Goal: Contribute content: Contribute content

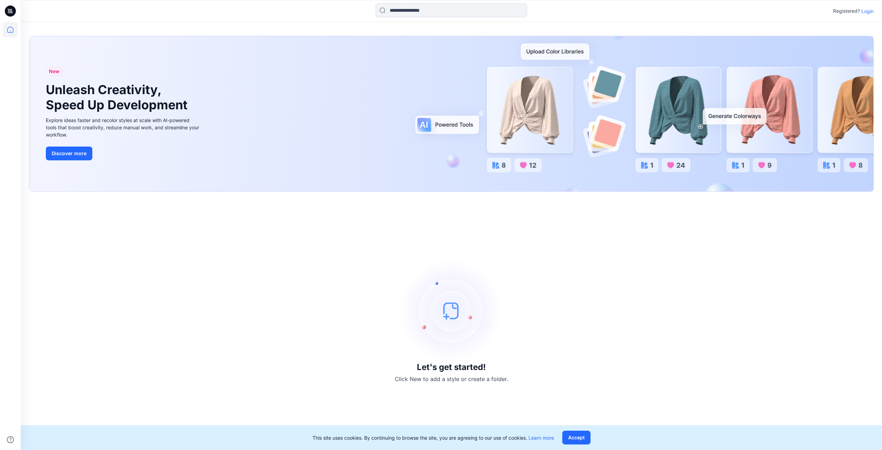
click at [867, 12] on p "Login" at bounding box center [867, 11] width 12 height 7
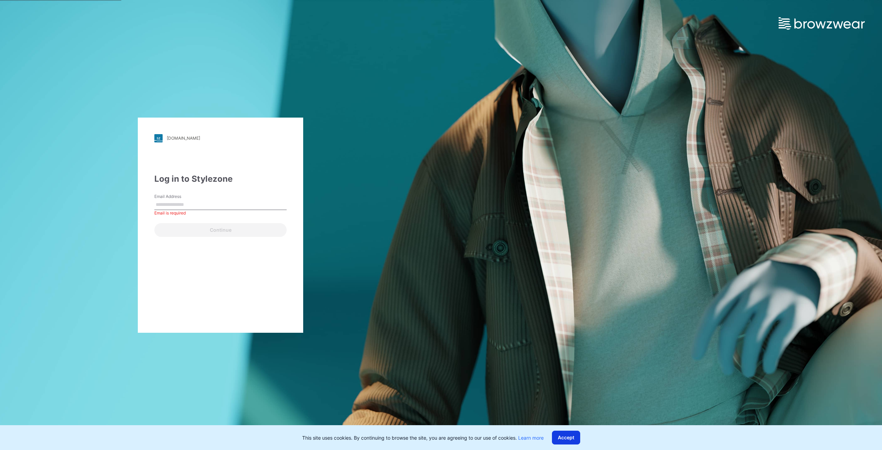
click at [565, 434] on button "Accept" at bounding box center [566, 437] width 28 height 14
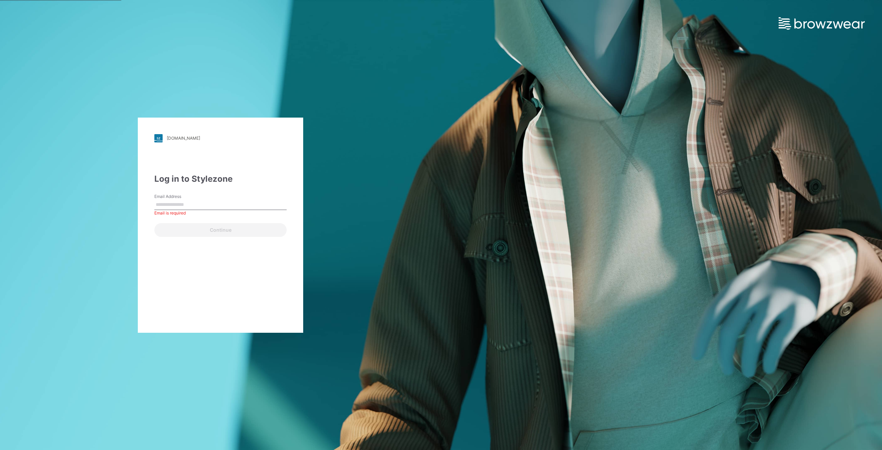
click at [188, 206] on input "Email Address" at bounding box center [220, 204] width 132 height 10
type input "**********"
click at [195, 232] on button "Continue" at bounding box center [220, 230] width 132 height 14
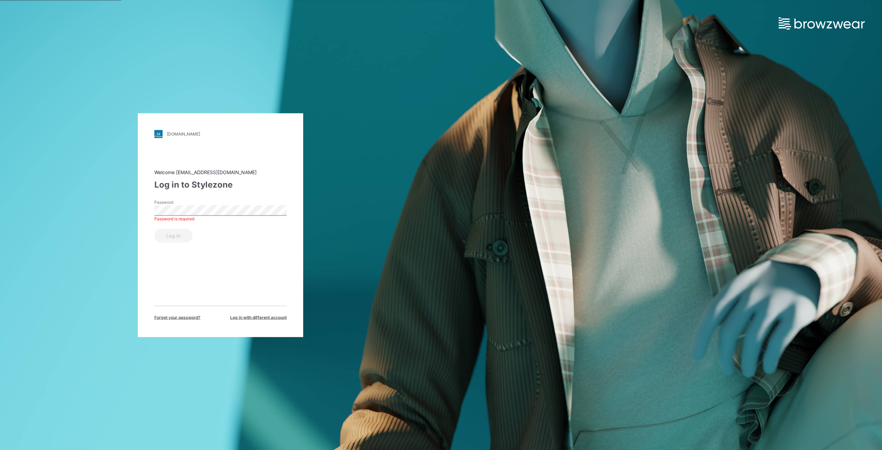
click at [236, 274] on div "Welcome hashmi@asianapparels.com Log in to Stylezone Password Password is requi…" at bounding box center [220, 244] width 132 height 152
click at [154, 228] on button "Log in" at bounding box center [173, 235] width 38 height 14
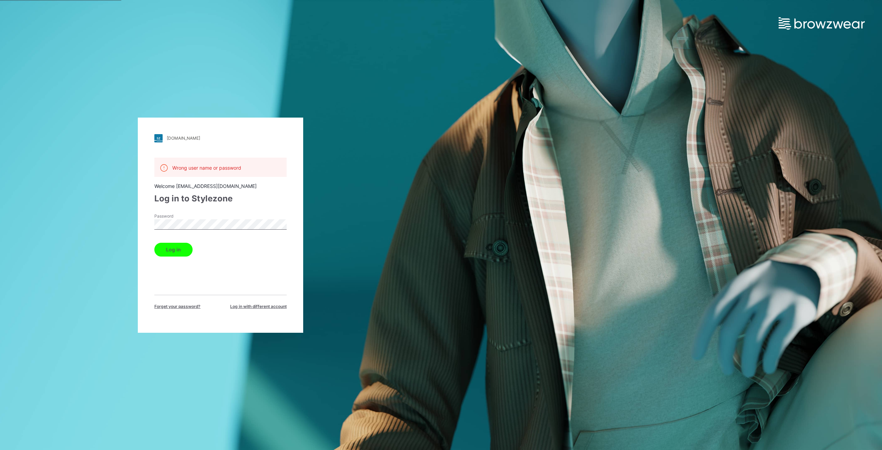
click at [123, 222] on div "walmart.stylezone.com Loading... Wrong user name or password Welcome hashmi@asi…" at bounding box center [220, 225] width 441 height 450
click at [171, 246] on button "Log in" at bounding box center [173, 250] width 38 height 14
click at [119, 226] on div "walmart.stylezone.com Loading... Wrong user name or password Welcome hashmi@asi…" at bounding box center [220, 225] width 441 height 450
click at [167, 250] on button "Log in" at bounding box center [173, 250] width 38 height 14
click at [90, 224] on div "walmart.stylezone.com Loading... Wrong user name or password Welcome hashmi@asi…" at bounding box center [220, 225] width 441 height 450
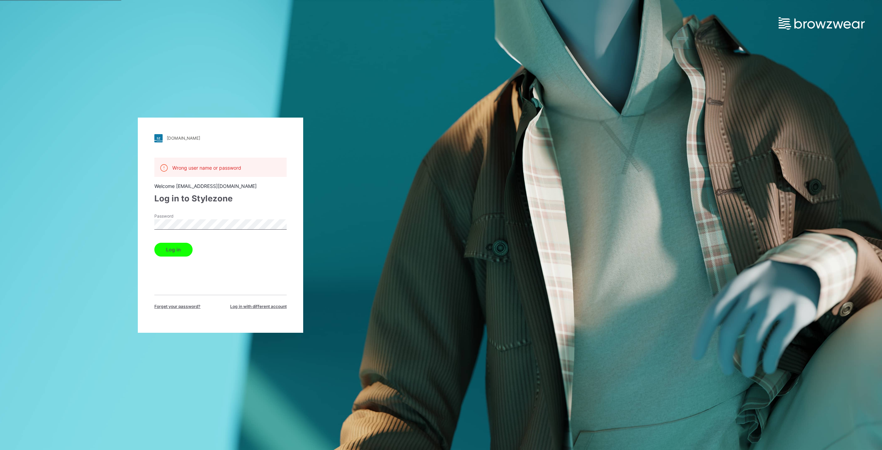
click at [85, 229] on div "walmart.stylezone.com Loading... Wrong user name or password Welcome hashmi@asi…" at bounding box center [220, 225] width 441 height 450
click at [123, 233] on div "walmart.stylezone.com Loading... Wrong user name or password Welcome hashmi@asi…" at bounding box center [220, 225] width 441 height 450
click at [172, 253] on button "Log in" at bounding box center [173, 250] width 38 height 14
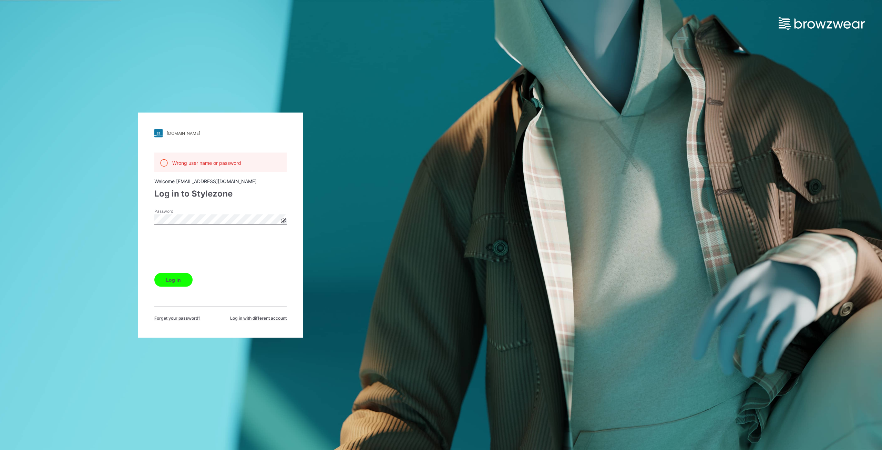
click at [172, 280] on button "Log in" at bounding box center [173, 279] width 38 height 14
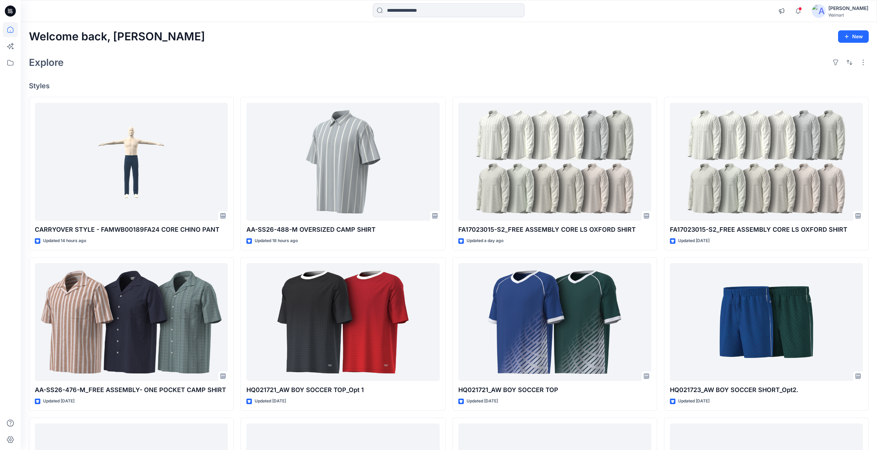
click at [7, 9] on icon at bounding box center [10, 11] width 11 height 11
click at [9, 11] on icon at bounding box center [9, 11] width 2 height 0
drag, startPoint x: 5, startPoint y: 3, endPoint x: 27, endPoint y: 1, distance: 21.5
click at [11, 3] on icon at bounding box center [10, 11] width 11 height 22
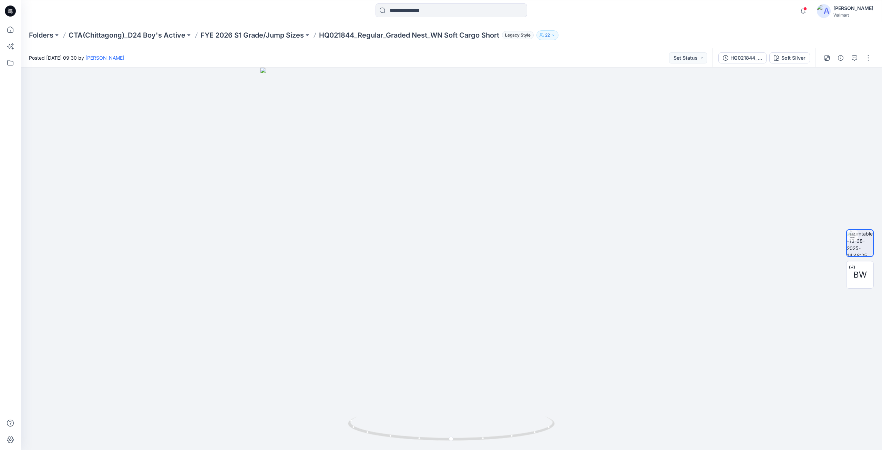
click at [267, 34] on p "FYE 2026 S1 Grade/Jump Sizes" at bounding box center [251, 35] width 103 height 10
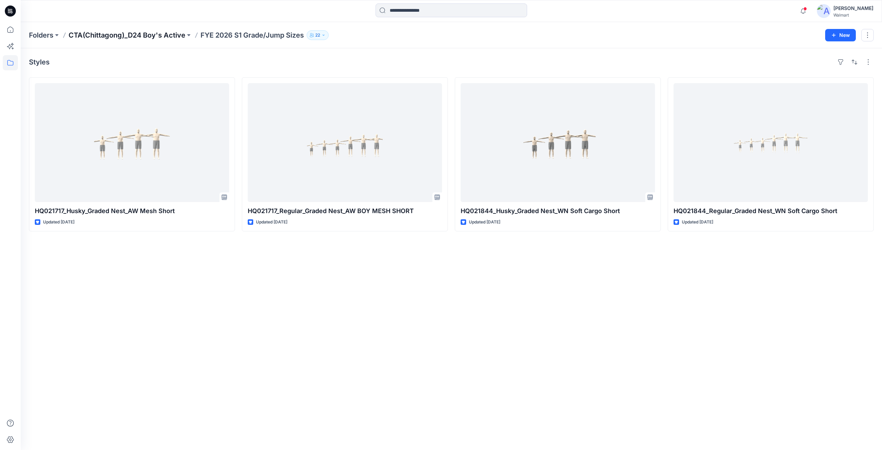
click at [112, 36] on p "CTA(Chittagong)_D24 Boy's Active" at bounding box center [127, 35] width 117 height 10
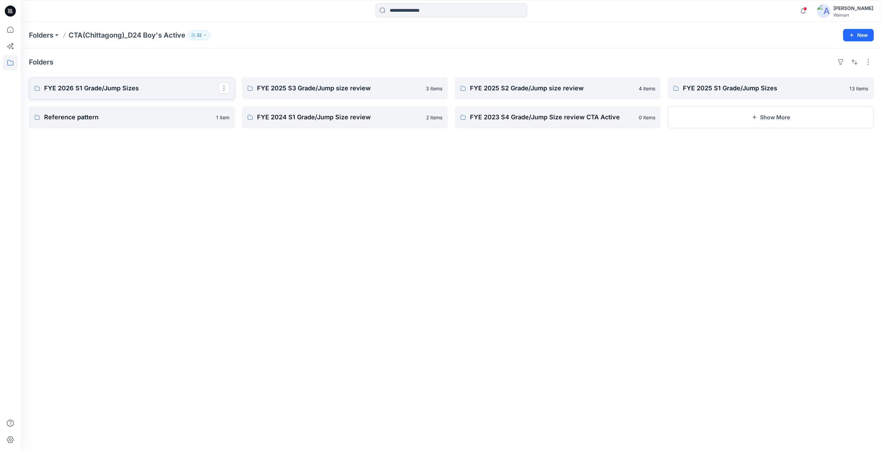
click at [95, 90] on p "FYE 2026 S1 Grade/Jump Sizes" at bounding box center [131, 88] width 174 height 10
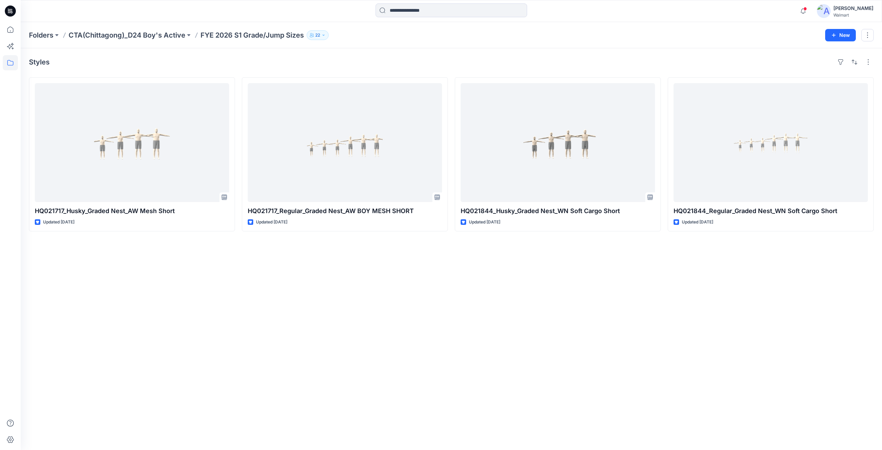
drag, startPoint x: 10, startPoint y: 9, endPoint x: 172, endPoint y: 16, distance: 162.4
click at [190, 15] on div at bounding box center [128, 10] width 215 height 15
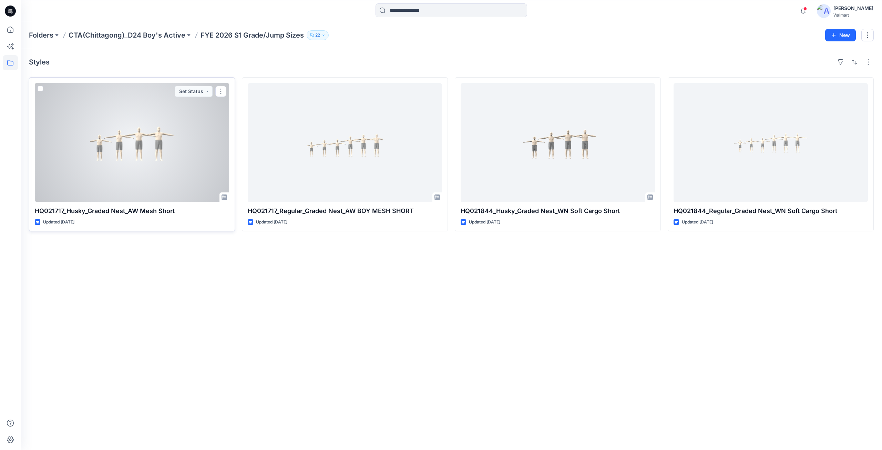
click at [52, 210] on p "HQ021717_Husky_Graded Nest_AW Mesh Short" at bounding box center [132, 211] width 194 height 10
click at [154, 165] on div at bounding box center [132, 142] width 194 height 119
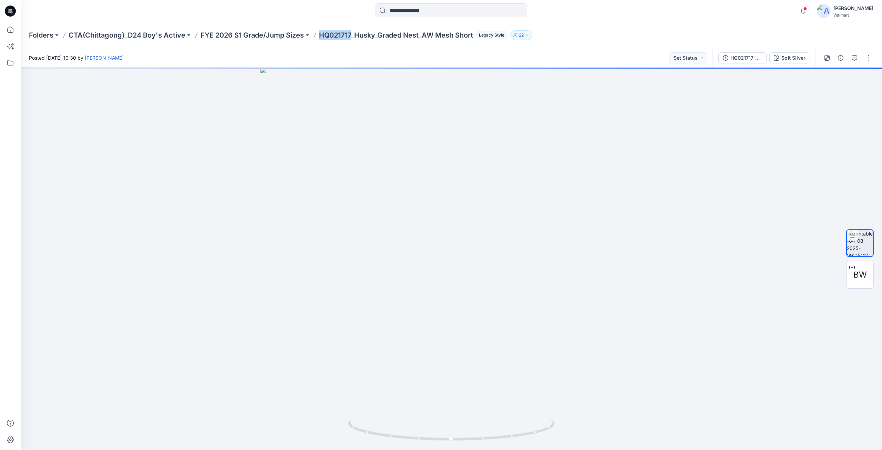
drag, startPoint x: 319, startPoint y: 37, endPoint x: 351, endPoint y: 38, distance: 32.4
click at [351, 38] on div "Folders CTA(Chittagong)_D24 Boy's Active FYE 2026 S1 Grade/Jump Sizes HQ021717_…" at bounding box center [424, 35] width 791 height 10
copy p "HQ021717"
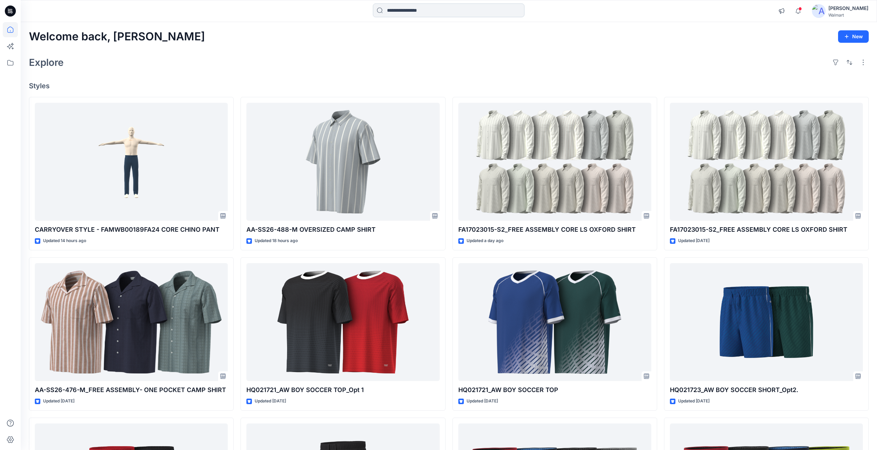
click at [416, 6] on input at bounding box center [449, 10] width 152 height 14
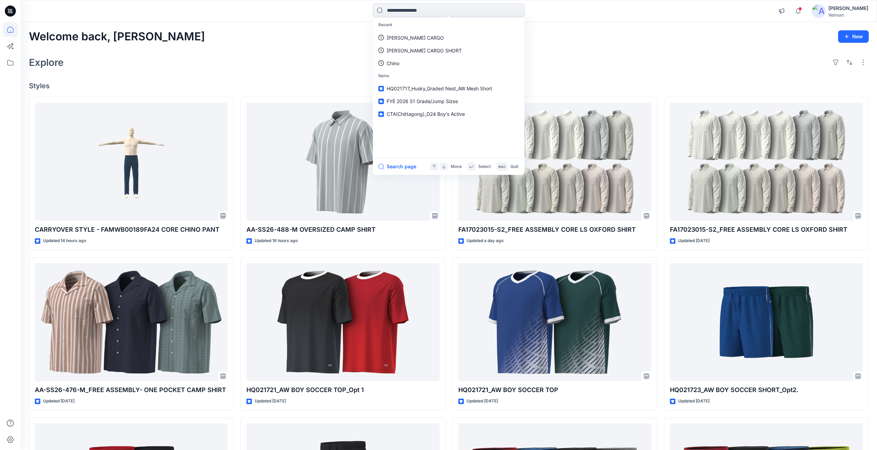
paste input "********"
type input "********"
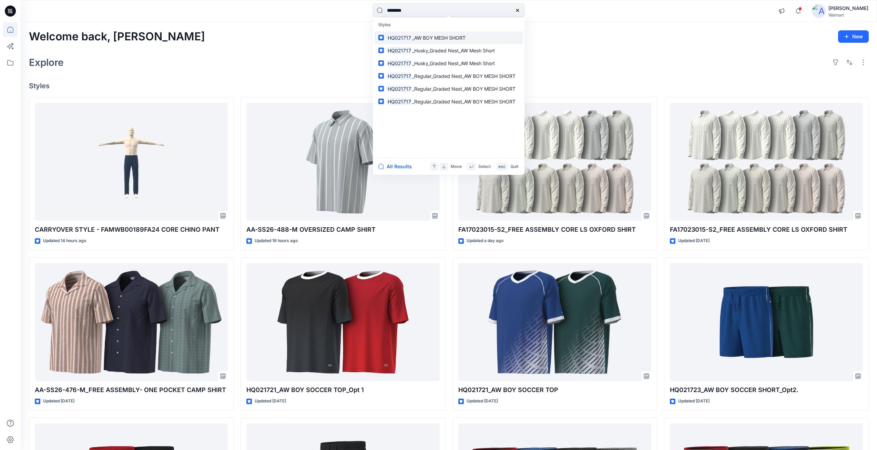
click at [418, 37] on span "_AW BOY MESH SHORT" at bounding box center [438, 38] width 53 height 6
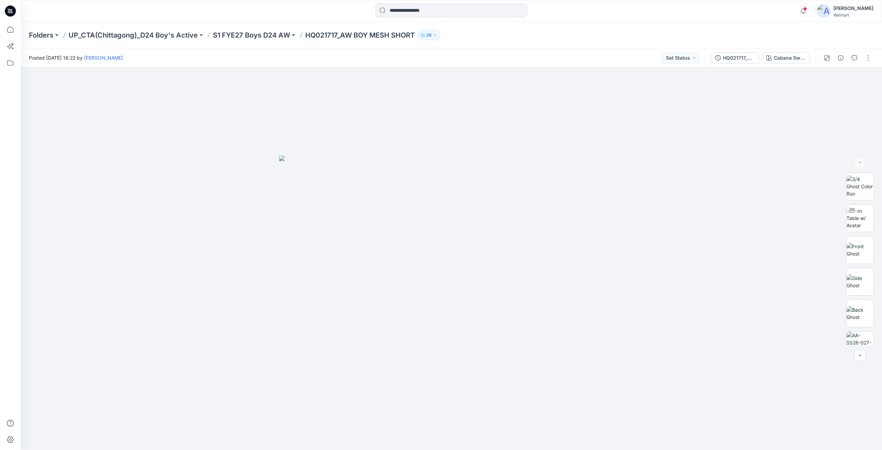
click at [9, 11] on icon at bounding box center [9, 11] width 2 height 0
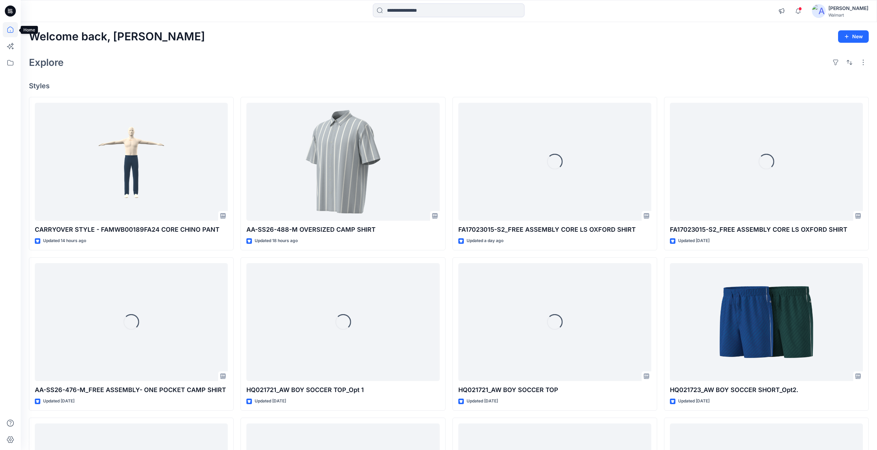
click at [10, 31] on icon at bounding box center [10, 29] width 15 height 15
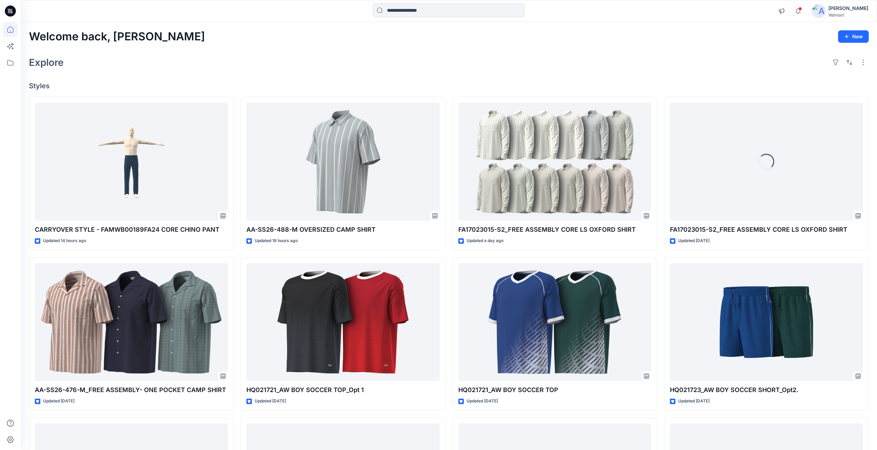
click at [11, 33] on icon at bounding box center [10, 29] width 15 height 15
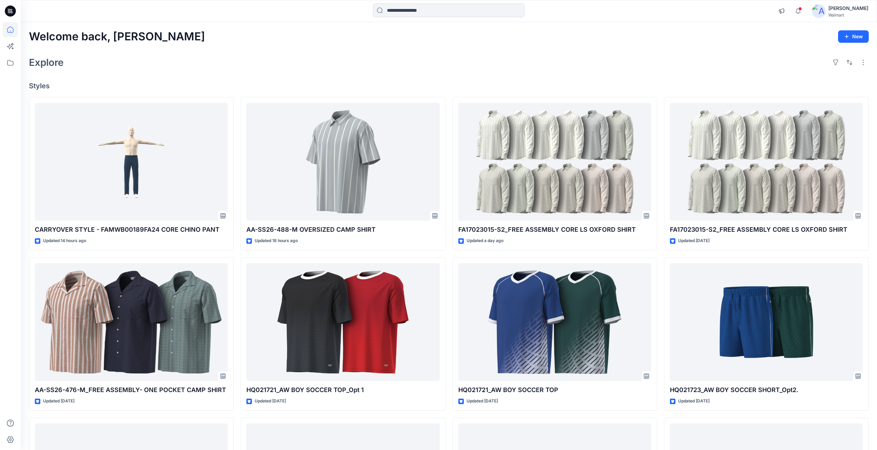
click at [10, 8] on icon at bounding box center [10, 11] width 11 height 11
click at [11, 66] on icon at bounding box center [10, 62] width 15 height 15
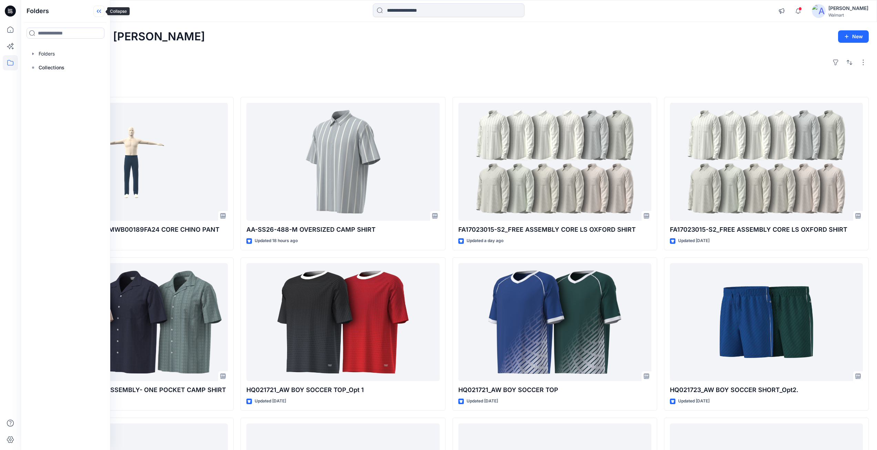
click at [98, 11] on icon at bounding box center [98, 11] width 11 height 11
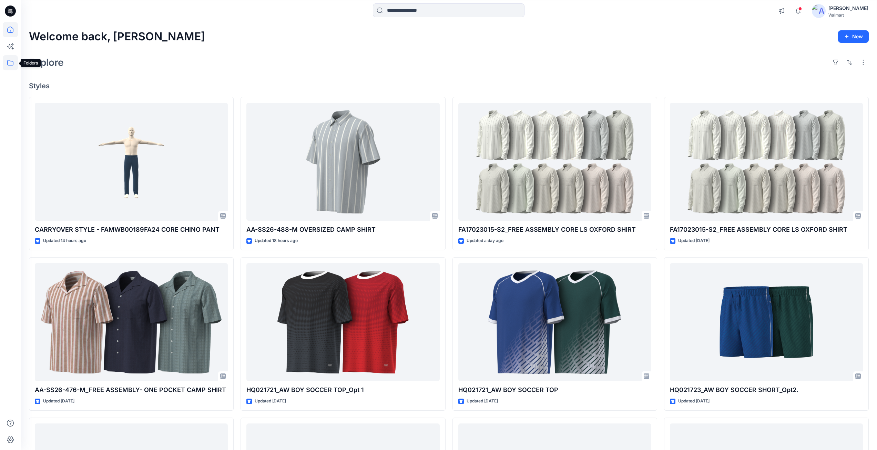
click at [9, 62] on icon at bounding box center [10, 62] width 15 height 15
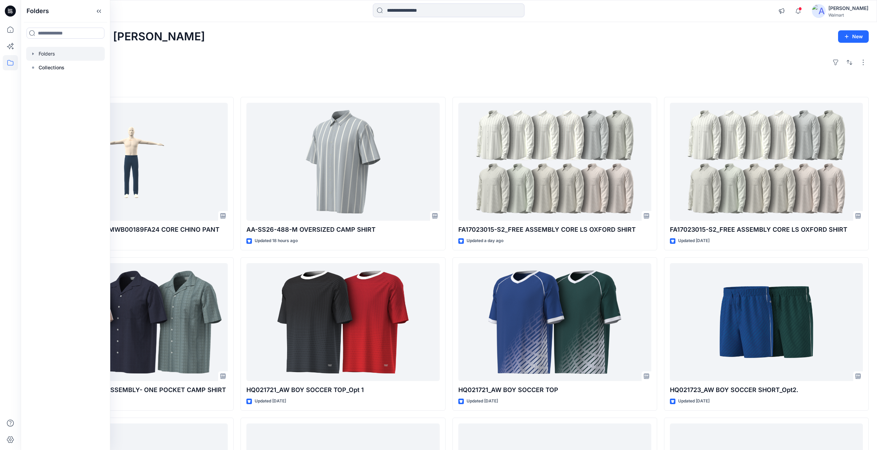
click at [34, 54] on icon "button" at bounding box center [33, 54] width 6 height 6
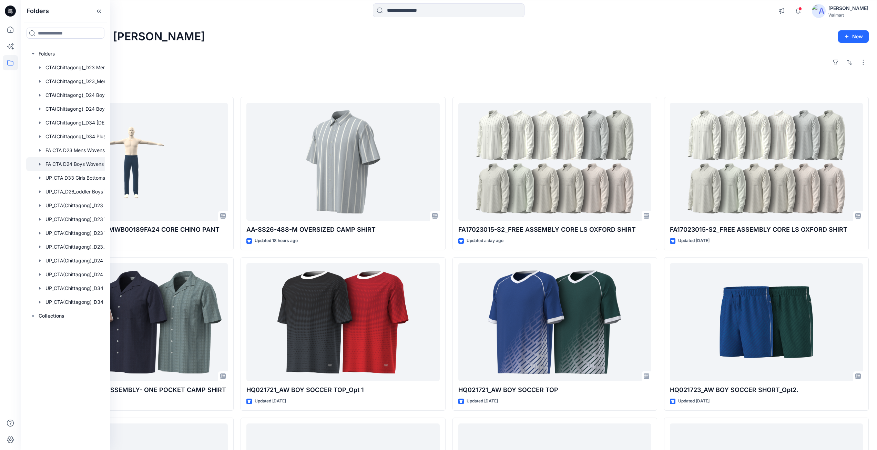
click at [55, 165] on div at bounding box center [74, 164] width 96 height 14
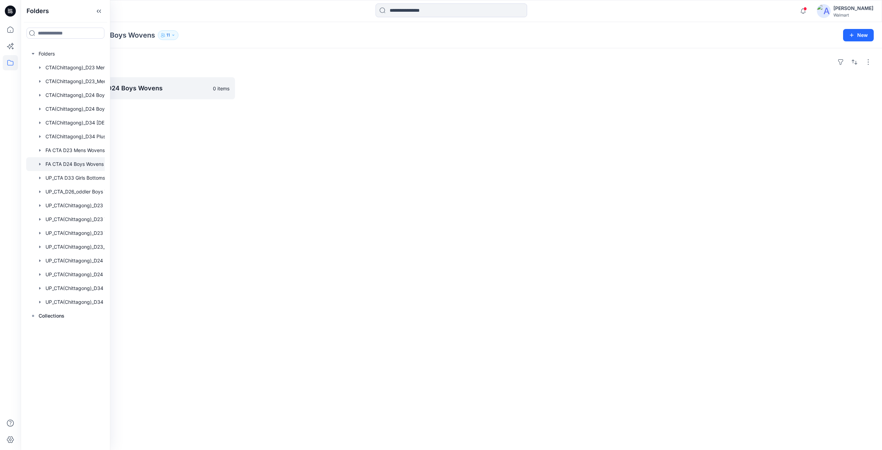
click at [193, 151] on div "Folders FYE 2025 S1 FA CTA D24 Boys Wovens 0 items" at bounding box center [451, 248] width 861 height 401
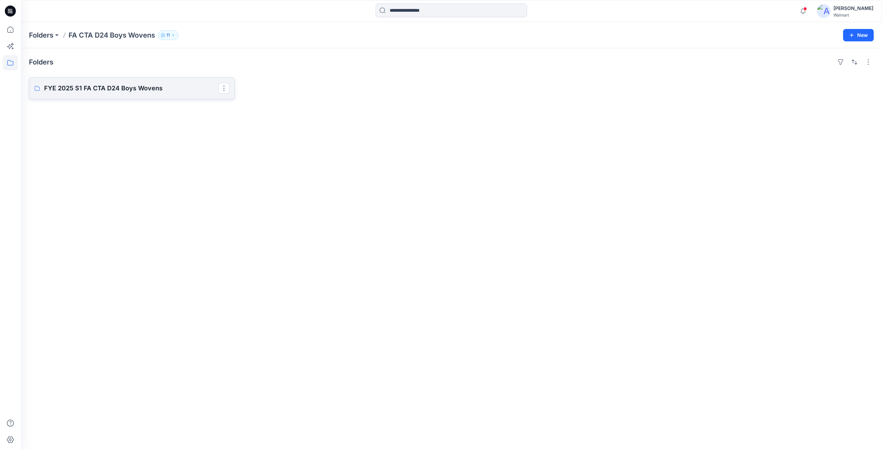
click at [140, 88] on p "FYE 2025 S1 FA CTA D24 Boys Wovens" at bounding box center [131, 88] width 174 height 10
click at [47, 33] on p "Folders" at bounding box center [41, 35] width 24 height 10
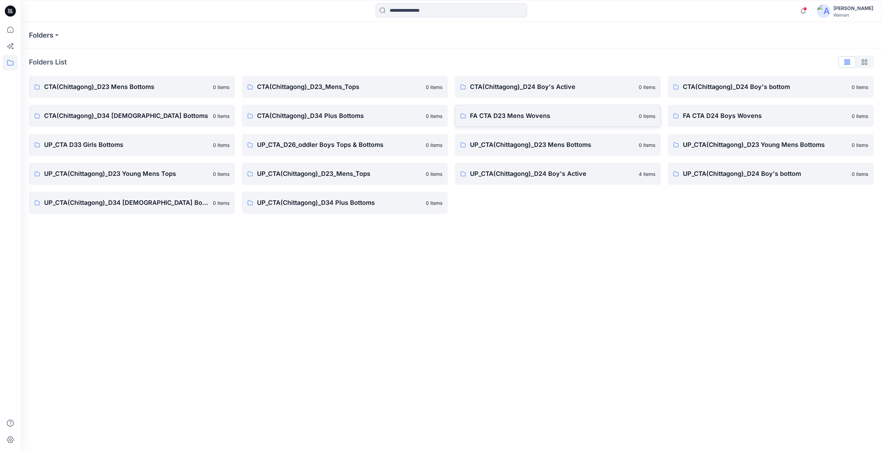
click at [507, 117] on p "FA CTA D23 Mens Wovens" at bounding box center [552, 116] width 165 height 10
click at [698, 91] on p "CTA(Chittagong)_D24 Boy's bottom" at bounding box center [765, 87] width 165 height 10
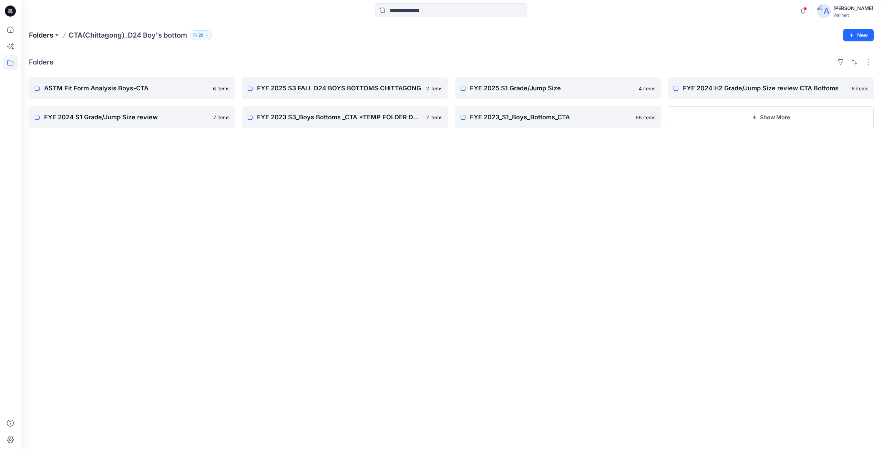
click at [40, 37] on p "Folders" at bounding box center [41, 35] width 24 height 10
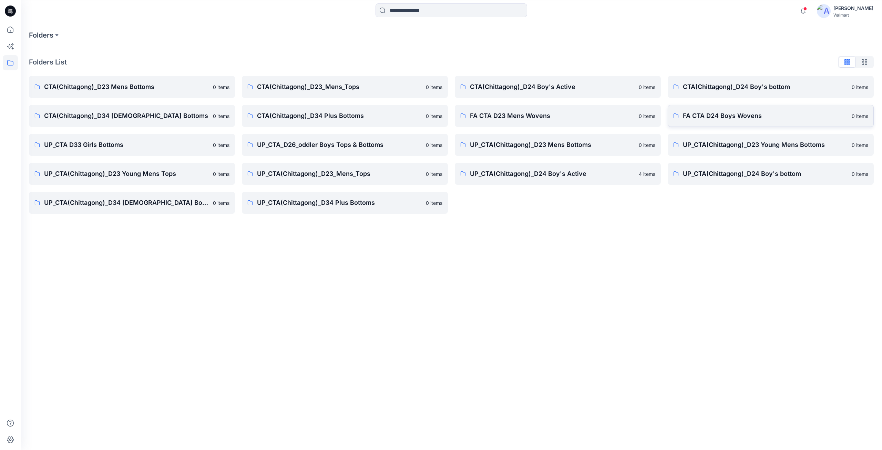
click at [693, 119] on p "FA CTA D24 Boys Wovens" at bounding box center [765, 116] width 165 height 10
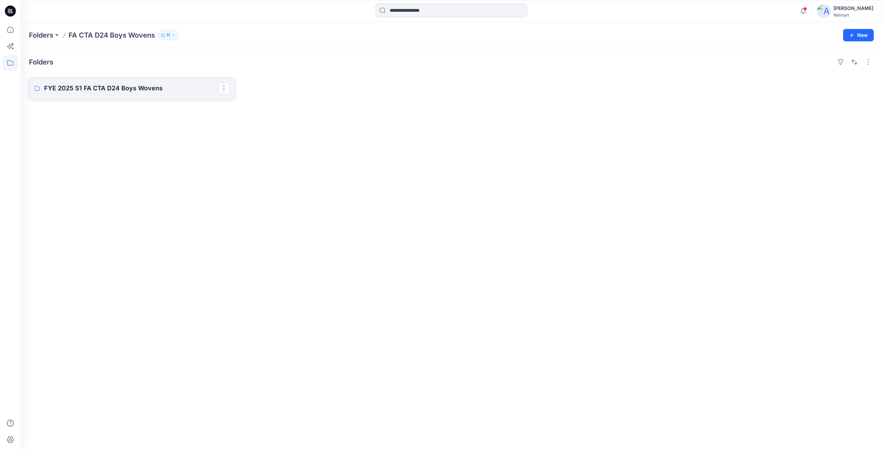
click at [74, 90] on p "FYE 2025 S1 FA CTA D24 Boys Wovens" at bounding box center [131, 88] width 174 height 10
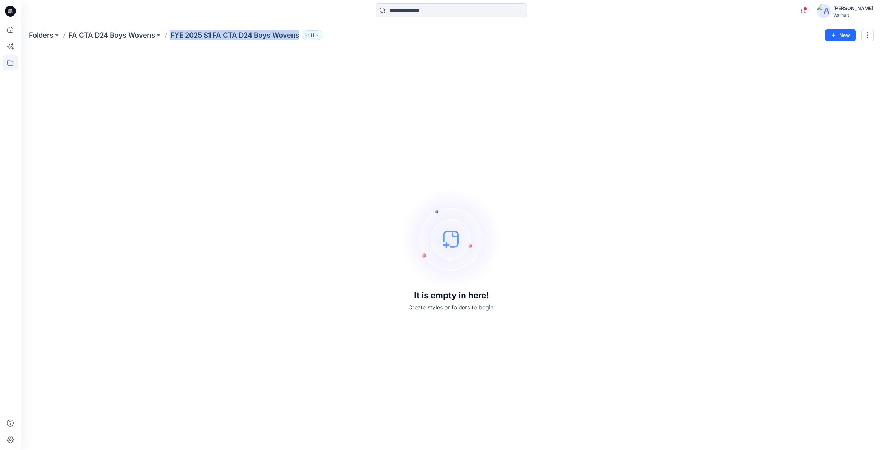
drag, startPoint x: 170, startPoint y: 36, endPoint x: 300, endPoint y: 38, distance: 129.5
click at [299, 38] on p "FYE 2025 S1 FA CTA D24 Boys Wovens" at bounding box center [234, 35] width 129 height 10
copy p "FYE 2025 S1 FA CTA D24 Boys Wovens"
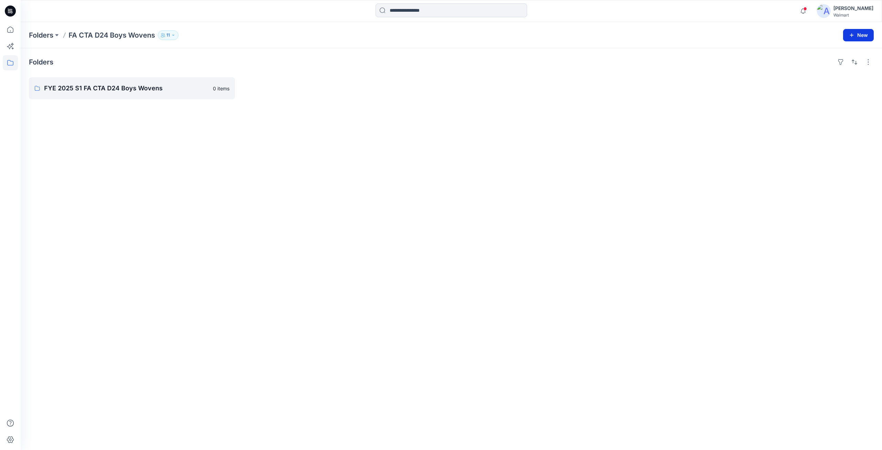
click at [861, 37] on button "New" at bounding box center [858, 35] width 31 height 12
click at [840, 53] on p "New Style" at bounding box center [836, 52] width 23 height 8
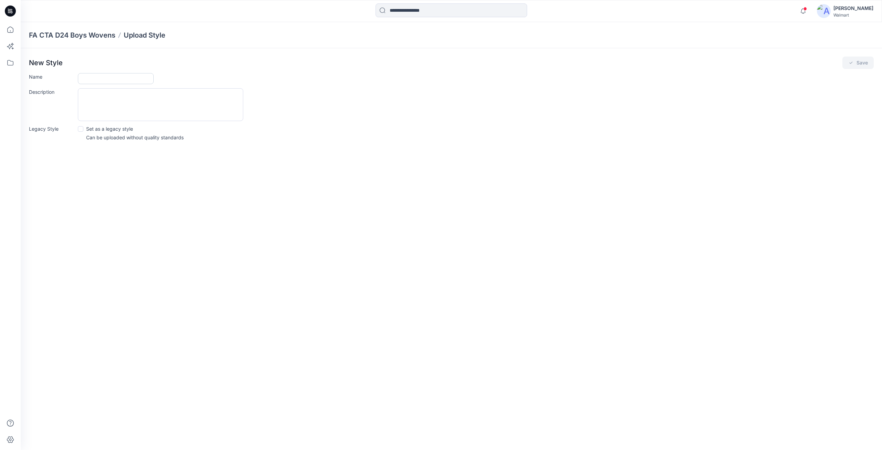
click at [104, 79] on input "Name" at bounding box center [116, 78] width 76 height 11
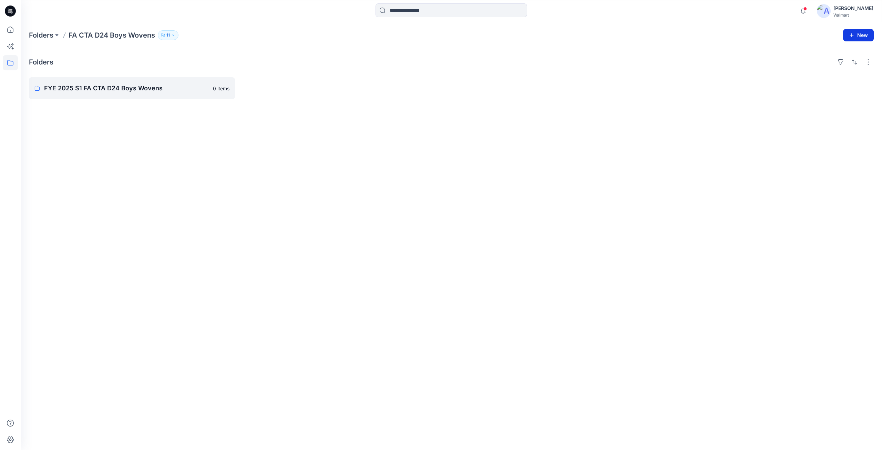
click at [866, 39] on button "New" at bounding box center [858, 35] width 31 height 12
click at [835, 66] on p "New Folder" at bounding box center [837, 65] width 25 height 7
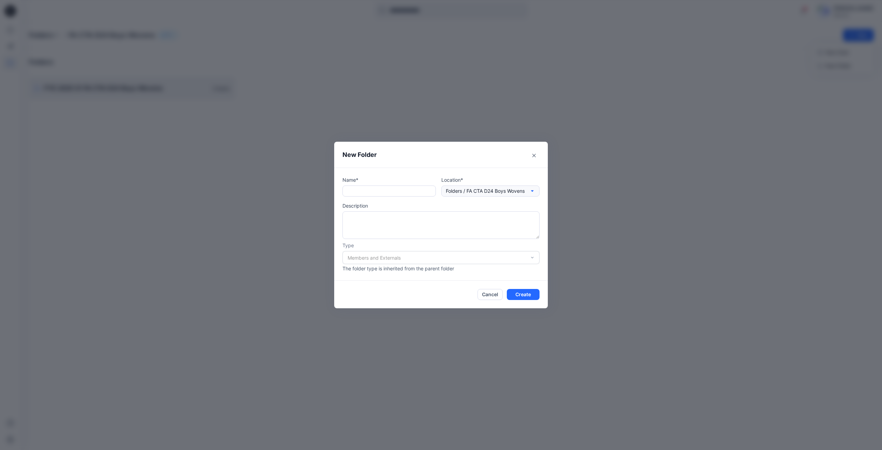
click at [507, 193] on p "Folders / FA CTA D24 Boys Wovens" at bounding box center [485, 191] width 79 height 8
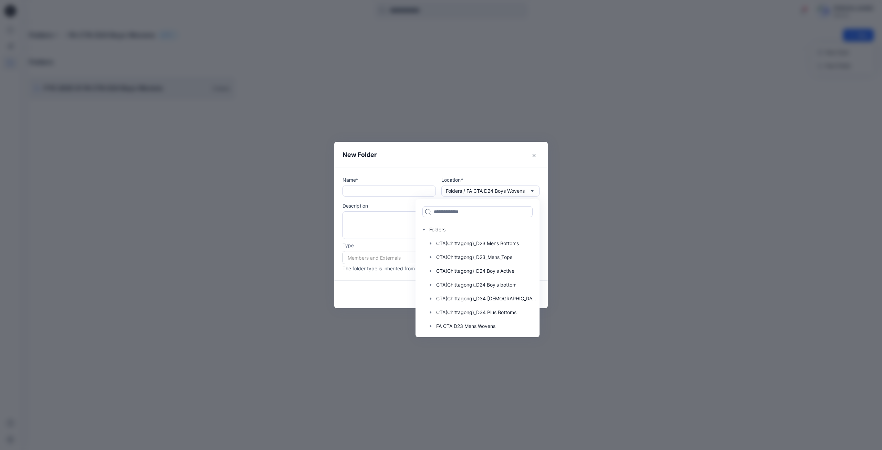
click at [616, 142] on div "New Folder Name* Location* Folders / FA CTA D24 Boys Wovens Folders CTA(Chittag…" at bounding box center [441, 225] width 882 height 450
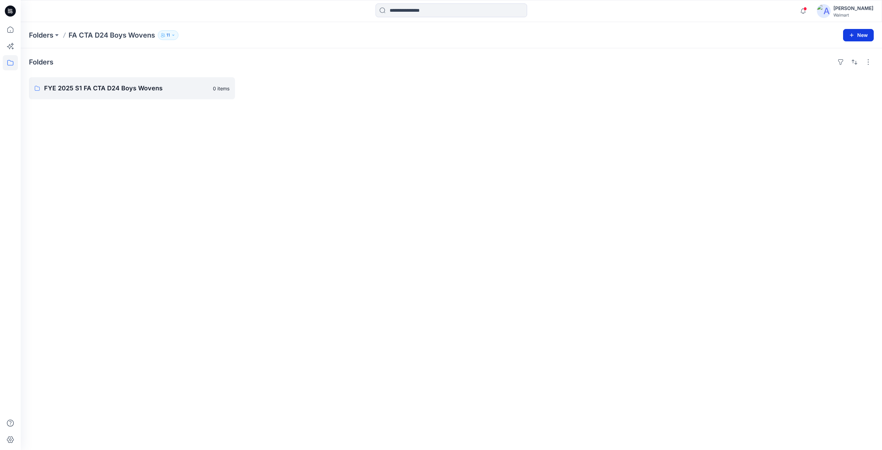
click at [857, 30] on button "New" at bounding box center [858, 35] width 31 height 12
click at [835, 54] on p "New Style" at bounding box center [836, 52] width 23 height 8
click at [868, 62] on button "button" at bounding box center [868, 61] width 11 height 11
click at [556, 112] on div "Folders Layout Grid Large Grid Folder View Compact Card Card View Card Info FYE…" at bounding box center [451, 248] width 861 height 401
click at [85, 83] on link "FYE 2025 S1 FA CTA D24 Boys Wovens" at bounding box center [132, 88] width 206 height 22
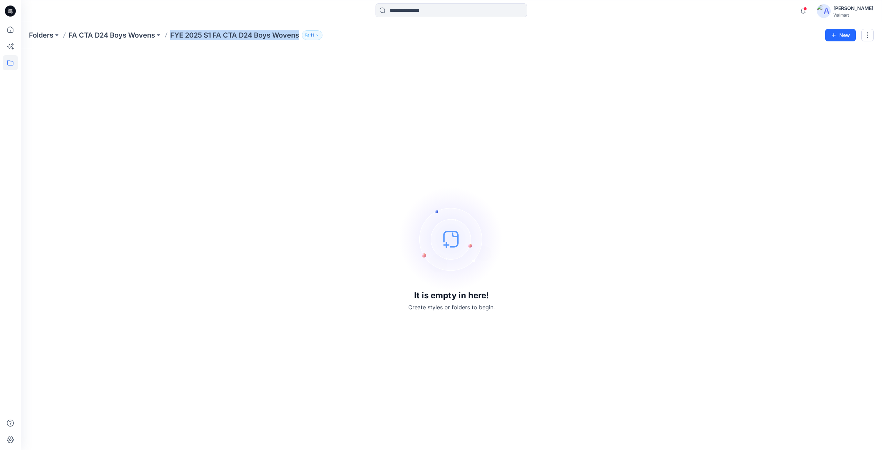
drag, startPoint x: 169, startPoint y: 38, endPoint x: 300, endPoint y: 36, distance: 130.9
click at [300, 36] on div "Folders FA CTA D24 Boys Wovens FYE 2025 S1 FA CTA D24 Boys Wovens 11" at bounding box center [424, 35] width 791 height 10
copy p "FYE 2025 S1 FA CTA D24 Boys Wovens"
click at [217, 33] on p "FYE 2025 S1 FA CTA D24 Boys Wovens" at bounding box center [234, 35] width 129 height 10
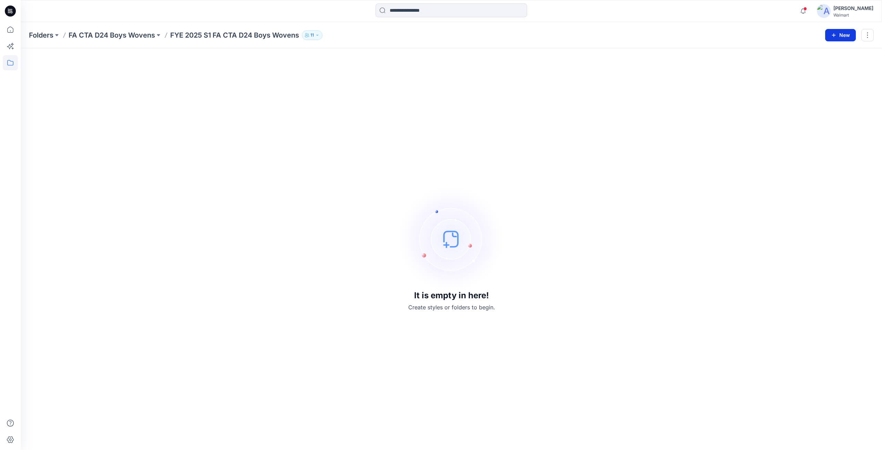
click at [845, 34] on button "New" at bounding box center [840, 35] width 31 height 12
click at [114, 38] on p "FA CTA D24 Boys Wovens" at bounding box center [112, 35] width 86 height 10
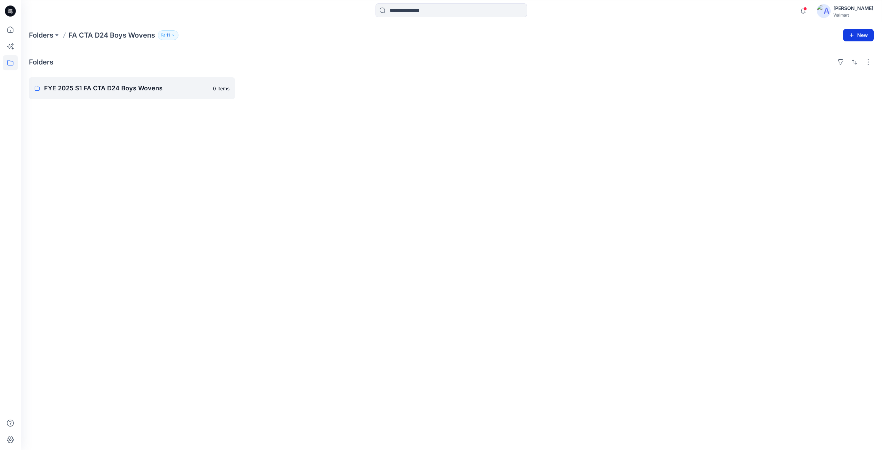
click at [861, 35] on button "New" at bounding box center [858, 35] width 31 height 12
click at [835, 65] on p "New Folder" at bounding box center [837, 65] width 25 height 7
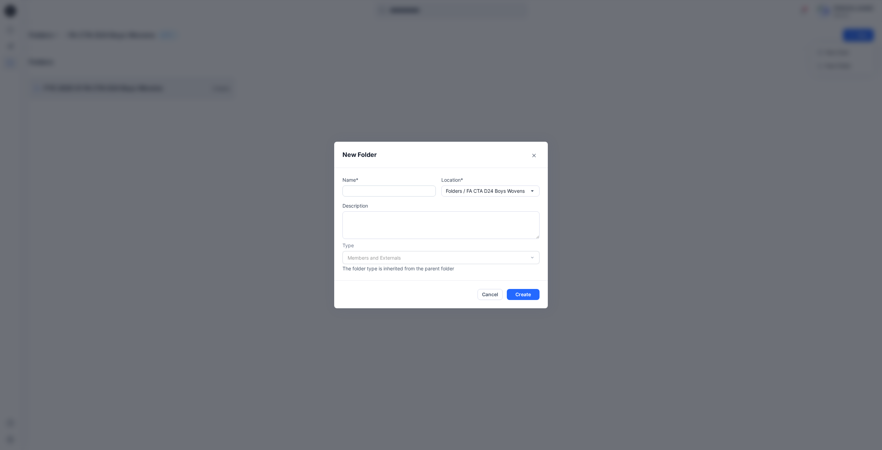
click at [378, 191] on input "text" at bounding box center [388, 190] width 93 height 11
paste input "**********"
drag, startPoint x: 332, startPoint y: 196, endPoint x: 243, endPoint y: 198, distance: 89.3
click at [243, 198] on div "**********" at bounding box center [441, 225] width 882 height 450
click at [366, 191] on input "**********" at bounding box center [388, 190] width 93 height 11
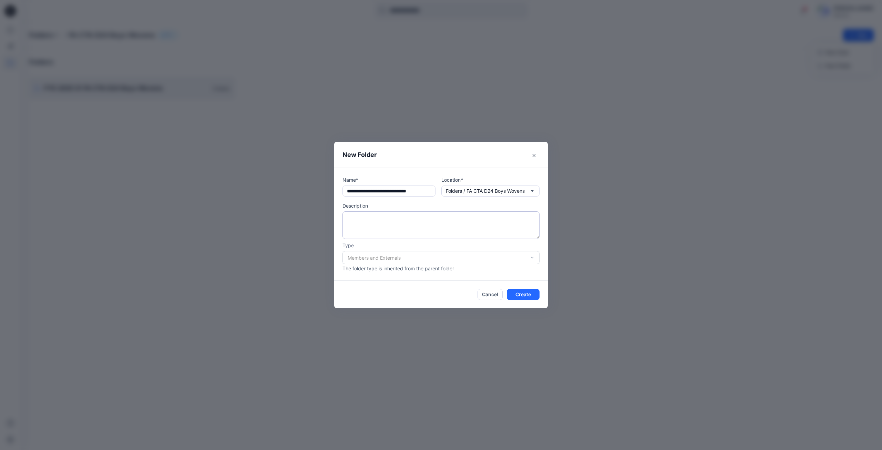
type input "**********"
click at [381, 222] on textarea at bounding box center [440, 225] width 197 height 28
click at [491, 191] on p "Folders / FA CTA D24 Boys Wovens" at bounding box center [485, 191] width 79 height 8
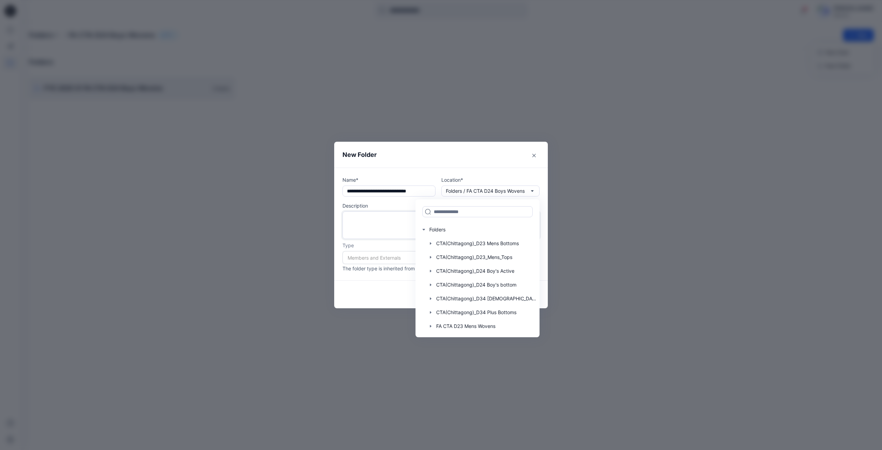
click at [367, 227] on textarea at bounding box center [440, 225] width 197 height 28
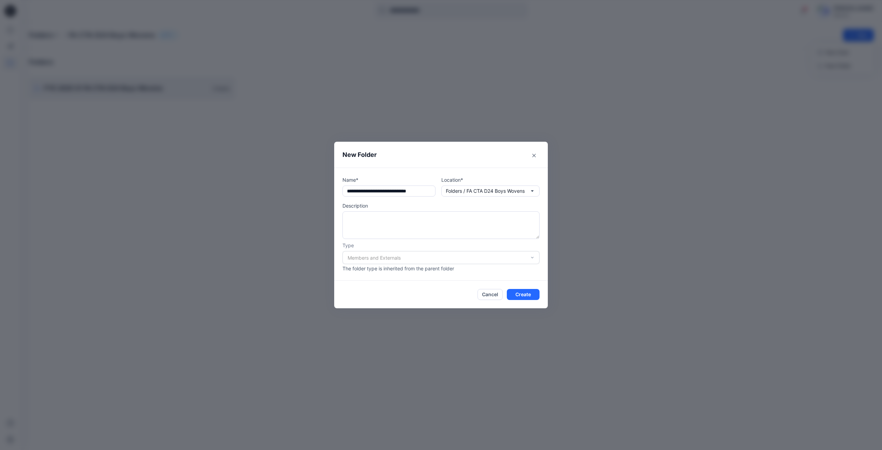
click at [461, 260] on div "Members and Externals" at bounding box center [440, 257] width 197 height 13
click at [521, 295] on button "Create" at bounding box center [523, 294] width 33 height 11
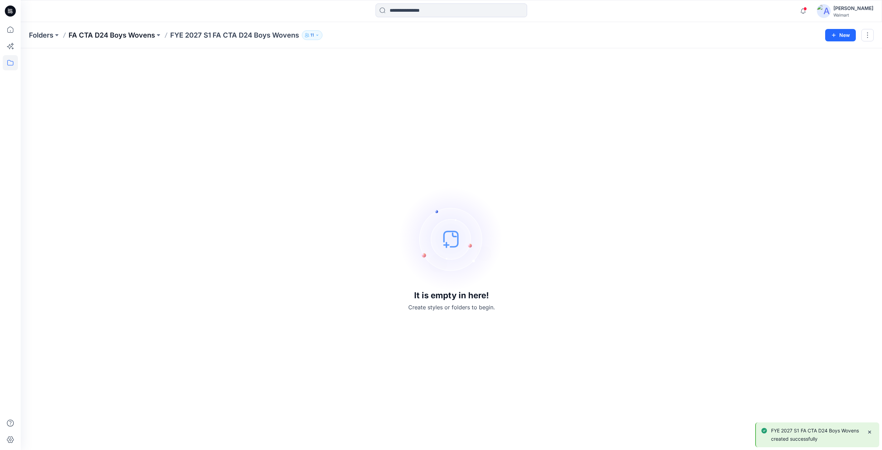
click at [102, 32] on p "FA CTA D24 Boys Wovens" at bounding box center [112, 35] width 86 height 10
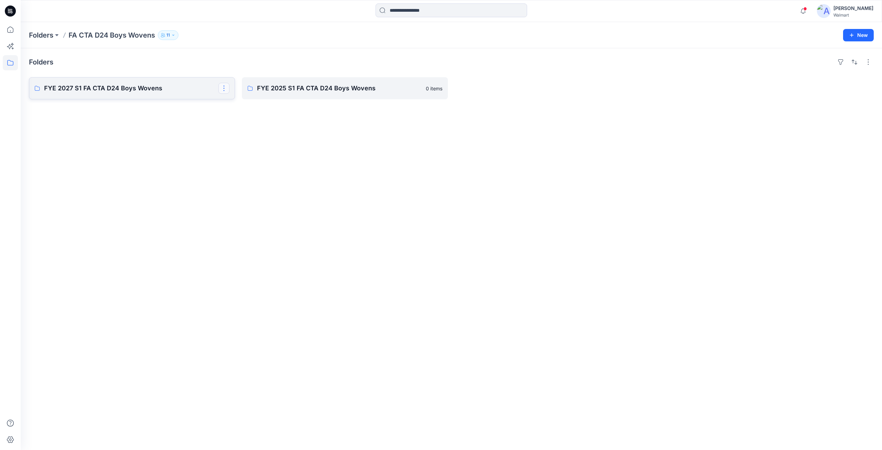
click at [225, 89] on button "button" at bounding box center [223, 88] width 11 height 11
drag, startPoint x: 422, startPoint y: 160, endPoint x: 426, endPoint y: 157, distance: 4.7
click at [422, 160] on div "Folders FYE 2027 S1 FA CTA D24 Boys Wovens Edit Delete Folder FYE 2025 S1 FA CT…" at bounding box center [451, 248] width 861 height 401
click at [437, 89] on button "button" at bounding box center [436, 88] width 11 height 11
click at [343, 170] on div "Folders FYE 2027 S1 FA CTA D24 Boys Wovens 0 items FYE 2025 S1 FA CTA D24 Boys …" at bounding box center [451, 248] width 861 height 401
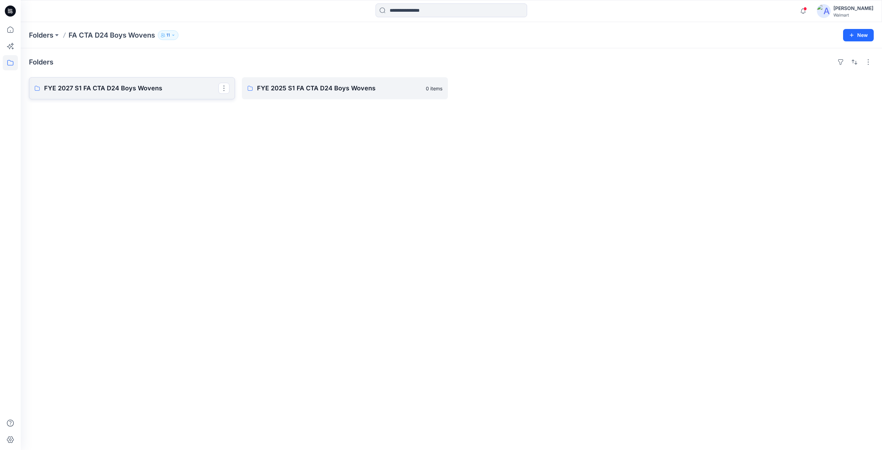
click at [111, 91] on p "FYE 2027 S1 FA CTA D24 Boys Wovens" at bounding box center [131, 88] width 174 height 10
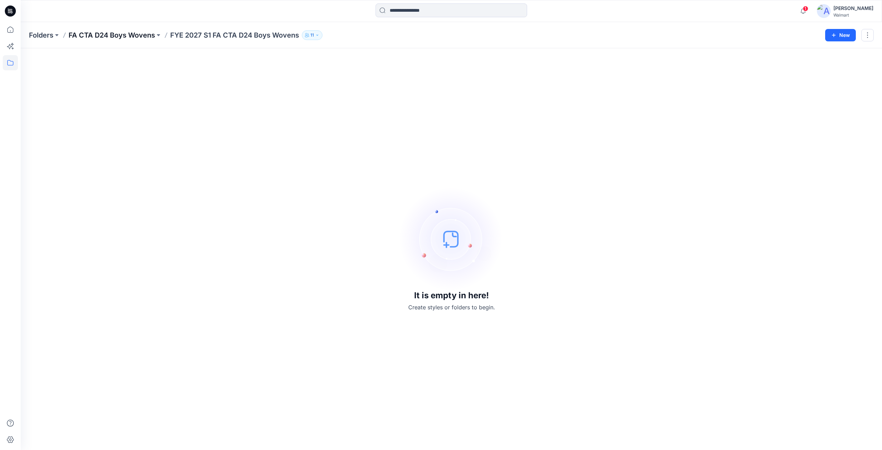
click at [106, 37] on p "FA CTA D24 Boys Wovens" at bounding box center [112, 35] width 86 height 10
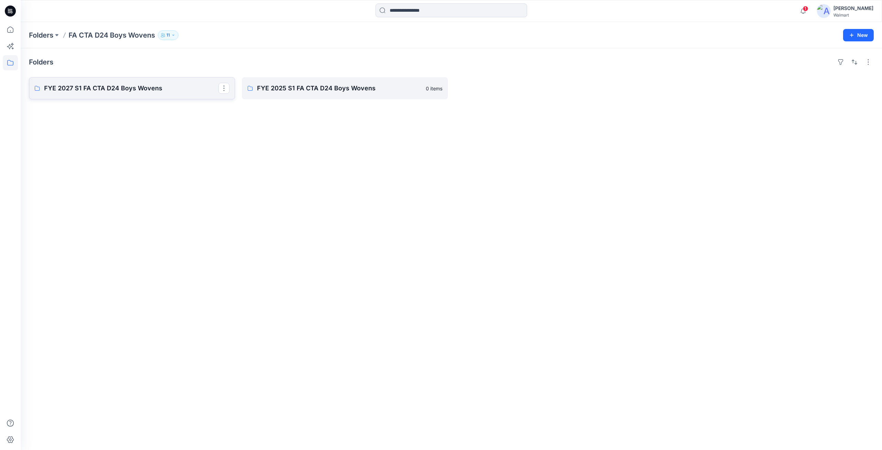
click at [127, 93] on link "FYE 2027 S1 FA CTA D24 Boys Wovens" at bounding box center [132, 88] width 206 height 22
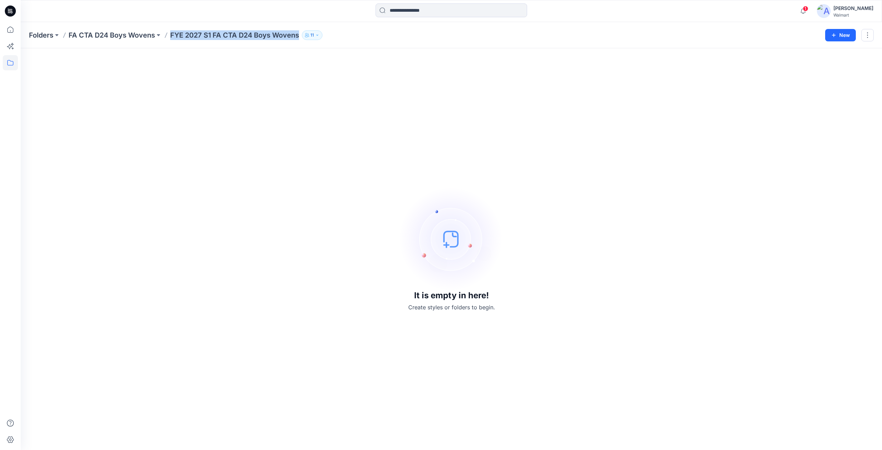
drag, startPoint x: 169, startPoint y: 37, endPoint x: 299, endPoint y: 36, distance: 129.5
click at [299, 36] on div "Folders FA CTA D24 Boys Wovens FYE 2027 S1 FA CTA D24 Boys Wovens 11" at bounding box center [424, 35] width 791 height 10
copy p "FYE 2027 S1 FA CTA D24 Boys Wovens"
click at [128, 40] on p "FA CTA D24 Boys Wovens" at bounding box center [112, 35] width 86 height 10
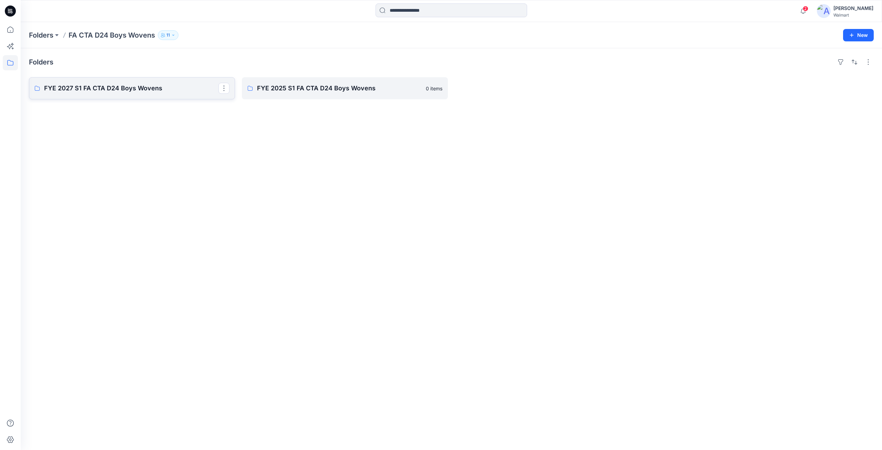
click at [138, 91] on p "FYE 2027 S1 FA CTA D24 Boys Wovens" at bounding box center [131, 88] width 174 height 10
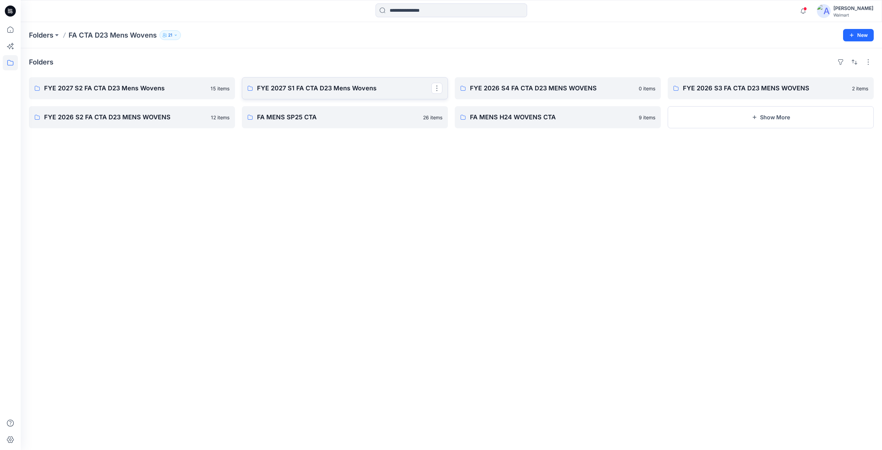
click at [306, 92] on p "FYE 2027 S1 FA CTA D23 Mens Wovens" at bounding box center [344, 88] width 174 height 10
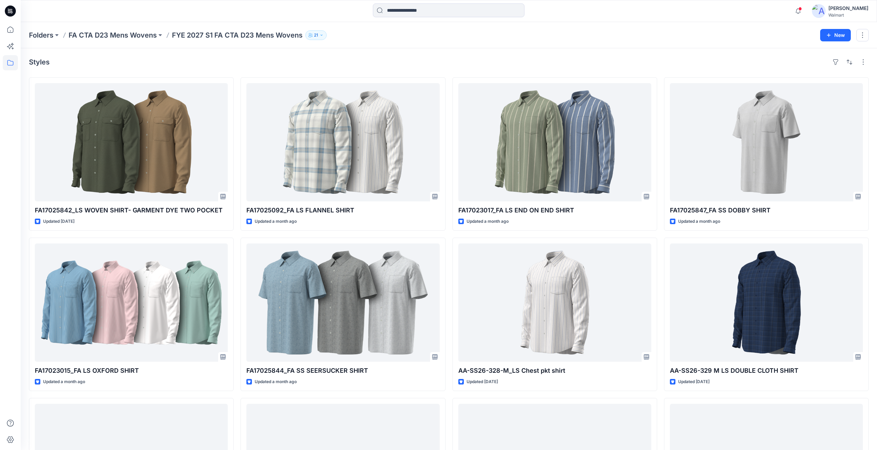
click at [11, 10] on icon at bounding box center [10, 11] width 11 height 11
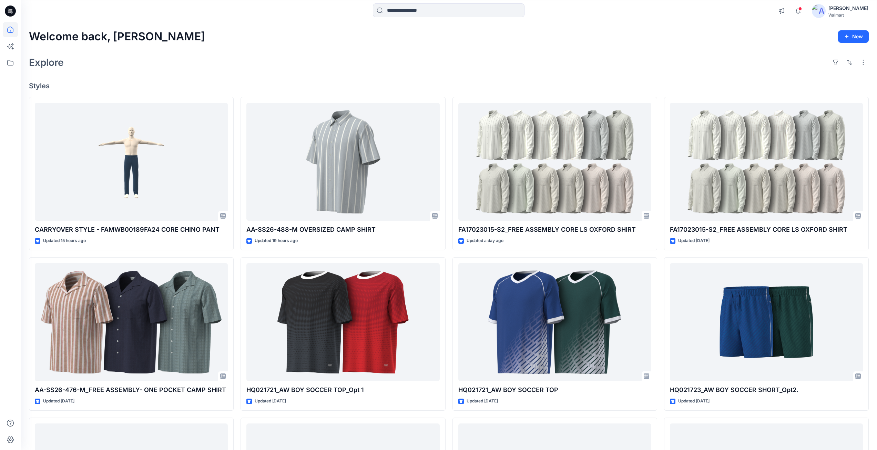
click at [9, 8] on icon at bounding box center [10, 11] width 11 height 11
click at [9, 33] on icon at bounding box center [10, 30] width 6 height 6
click at [9, 63] on icon at bounding box center [10, 62] width 15 height 15
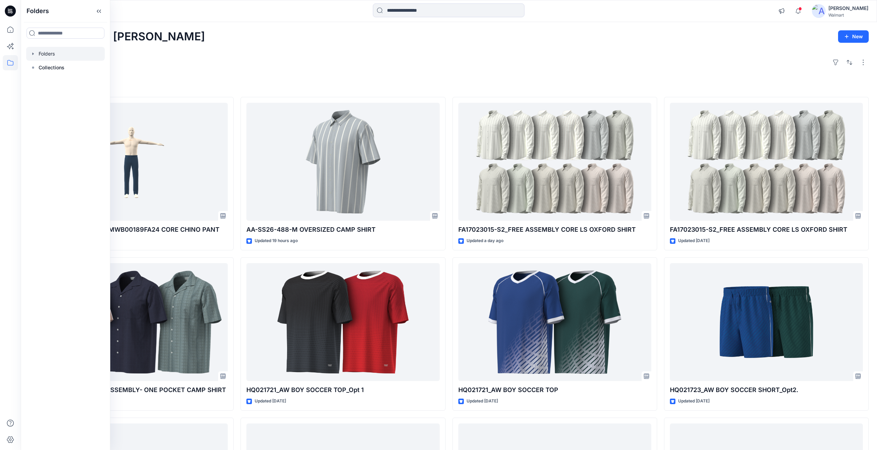
click at [34, 53] on icon "button" at bounding box center [33, 54] width 6 height 6
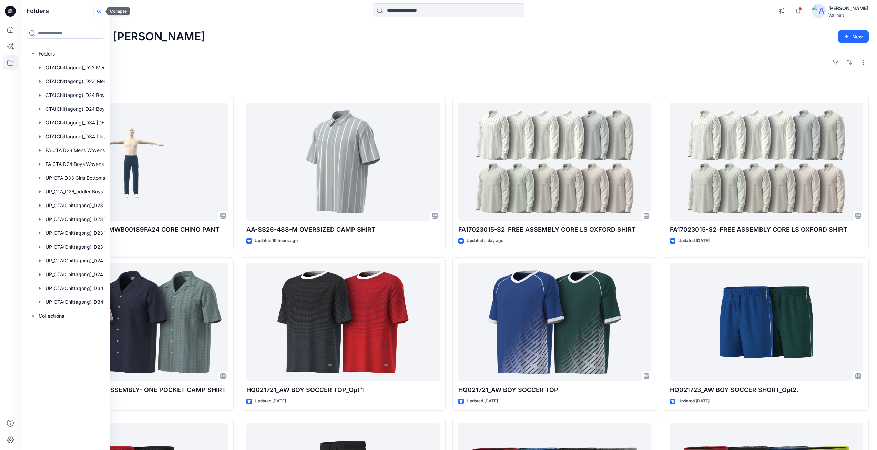
click at [97, 13] on icon at bounding box center [98, 11] width 11 height 11
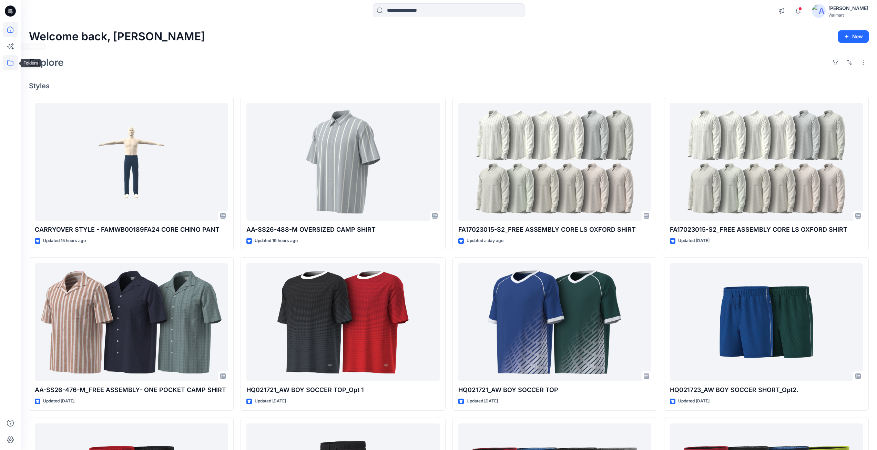
click at [11, 60] on icon at bounding box center [10, 62] width 15 height 15
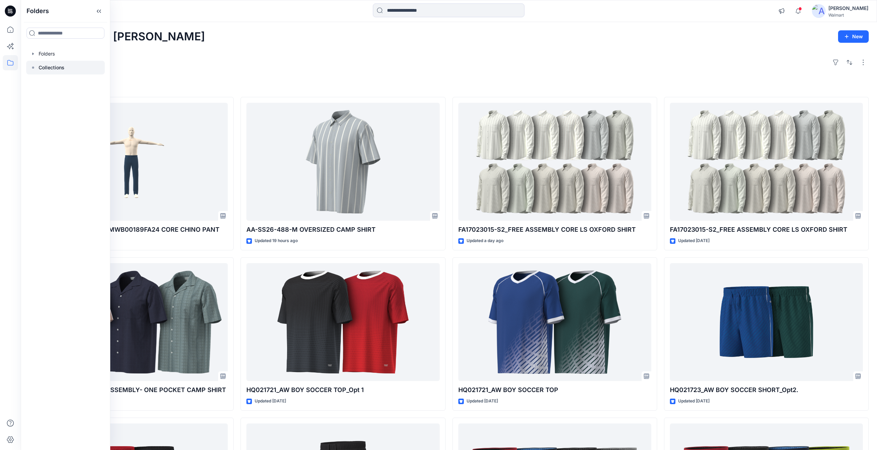
click at [37, 70] on div at bounding box center [65, 68] width 79 height 14
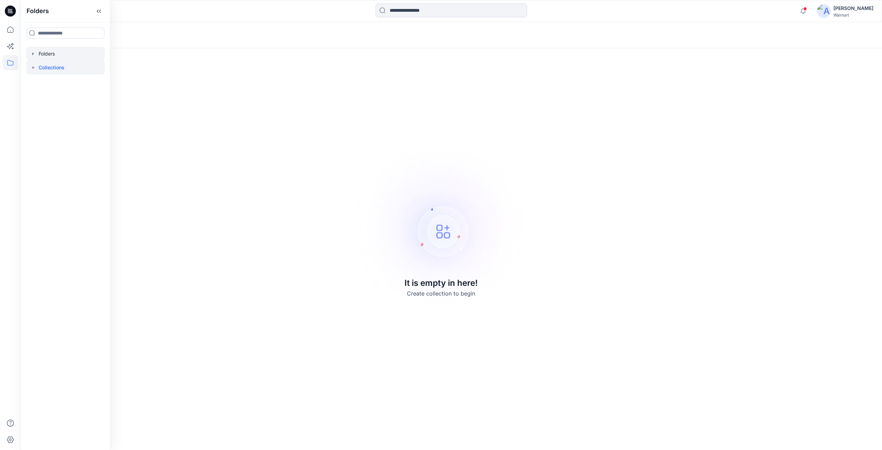
click at [40, 54] on div at bounding box center [65, 54] width 79 height 14
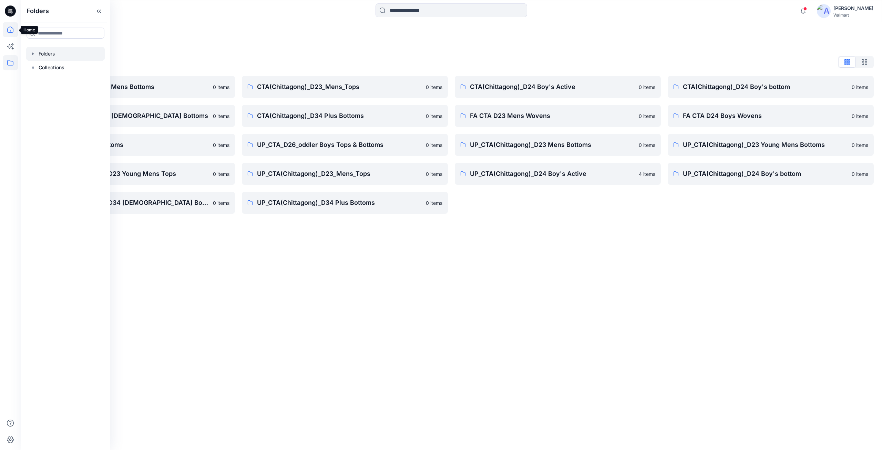
click at [11, 31] on icon at bounding box center [10, 29] width 15 height 15
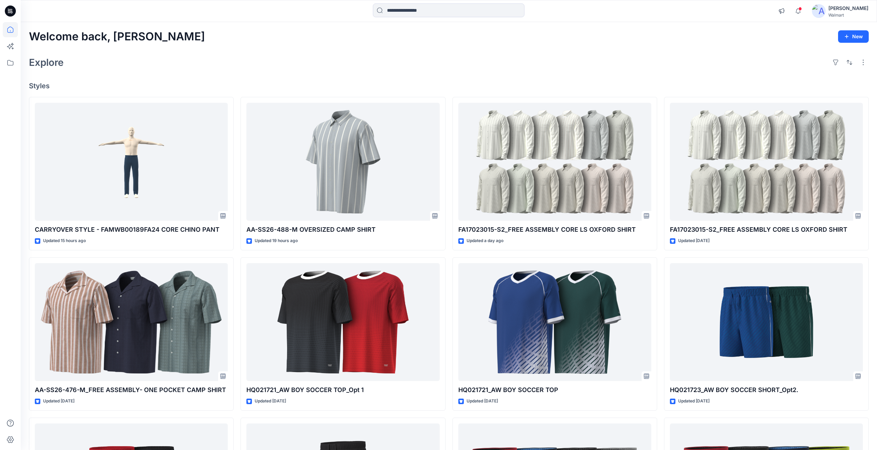
click at [10, 16] on icon at bounding box center [10, 11] width 11 height 11
click at [14, 12] on icon at bounding box center [10, 11] width 11 height 11
click at [9, 11] on icon at bounding box center [10, 11] width 11 height 11
click at [8, 65] on icon at bounding box center [10, 62] width 15 height 15
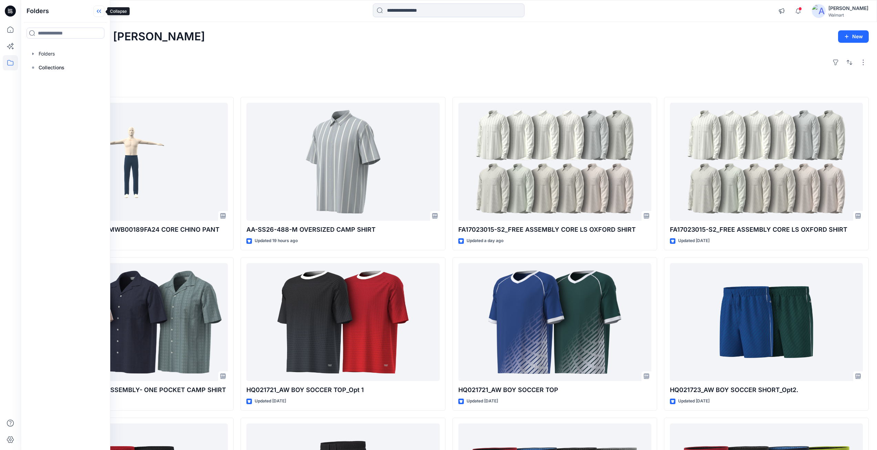
click at [97, 11] on icon at bounding box center [98, 11] width 2 height 3
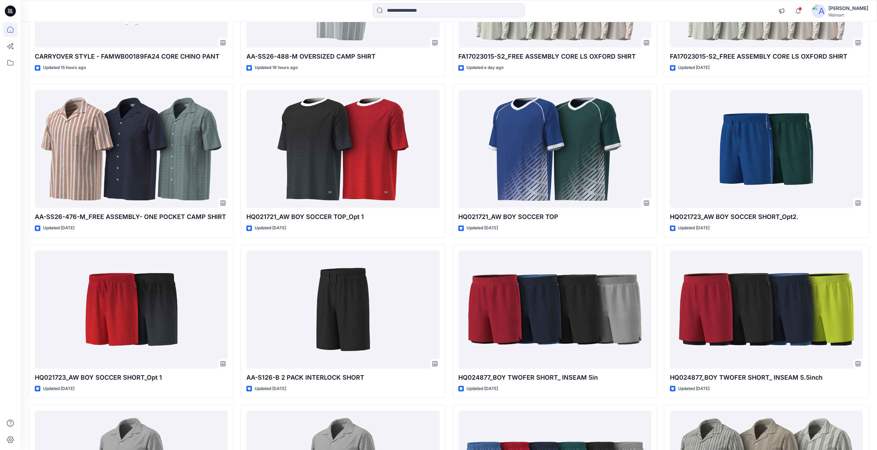
scroll to position [207, 0]
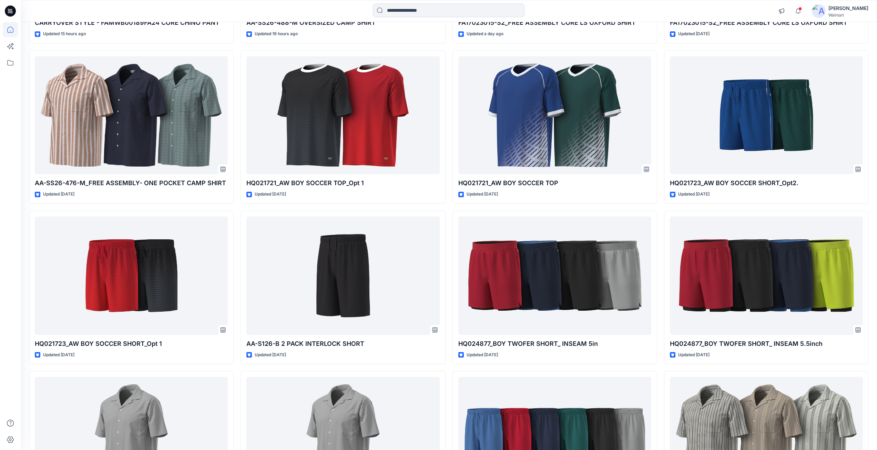
click at [1, 10] on div at bounding box center [10, 11] width 22 height 22
click at [11, 9] on icon at bounding box center [10, 9] width 3 height 0
click at [11, 31] on icon at bounding box center [10, 29] width 15 height 15
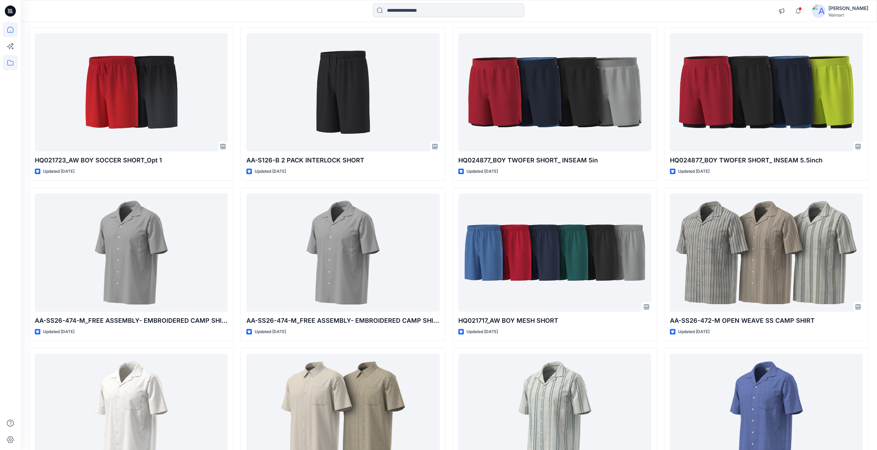
scroll to position [413, 0]
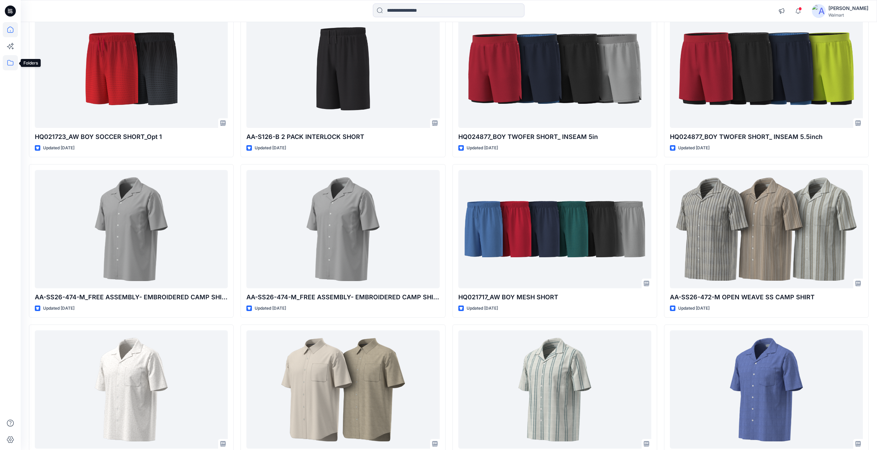
click at [11, 63] on icon at bounding box center [10, 62] width 15 height 15
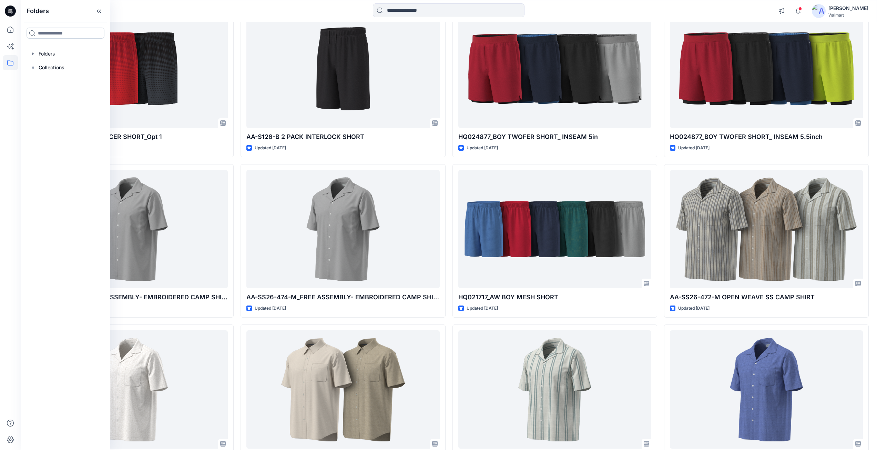
click at [60, 34] on input at bounding box center [66, 33] width 78 height 11
click at [43, 12] on p "Folders" at bounding box center [38, 11] width 22 height 22
click at [100, 10] on icon at bounding box center [100, 11] width 2 height 3
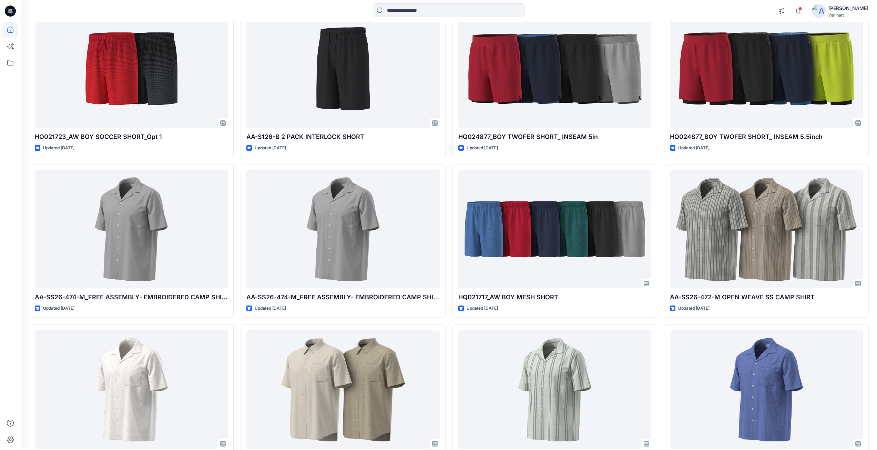
click at [13, 10] on icon at bounding box center [10, 11] width 11 height 11
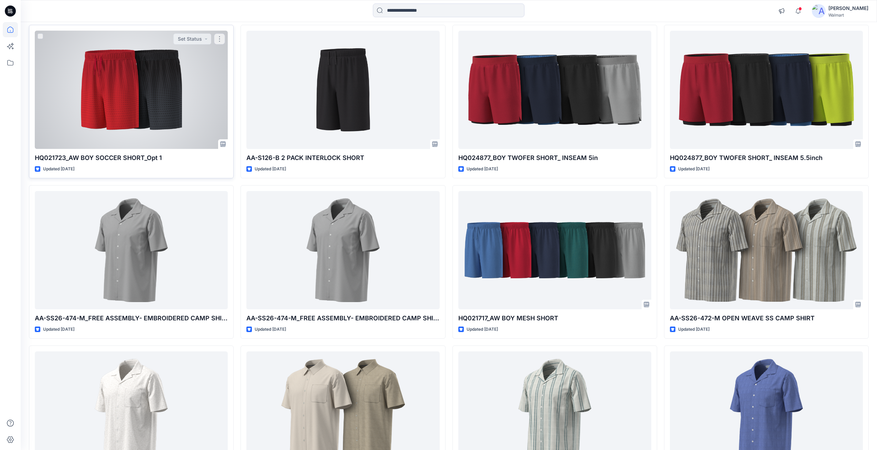
scroll to position [0, 0]
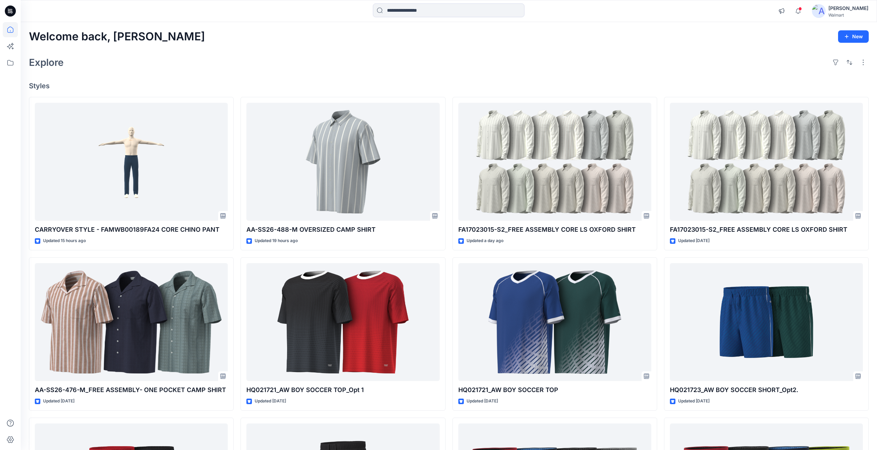
click at [9, 10] on icon at bounding box center [8, 10] width 1 height 0
click at [802, 9] on span at bounding box center [799, 9] width 3 height 4
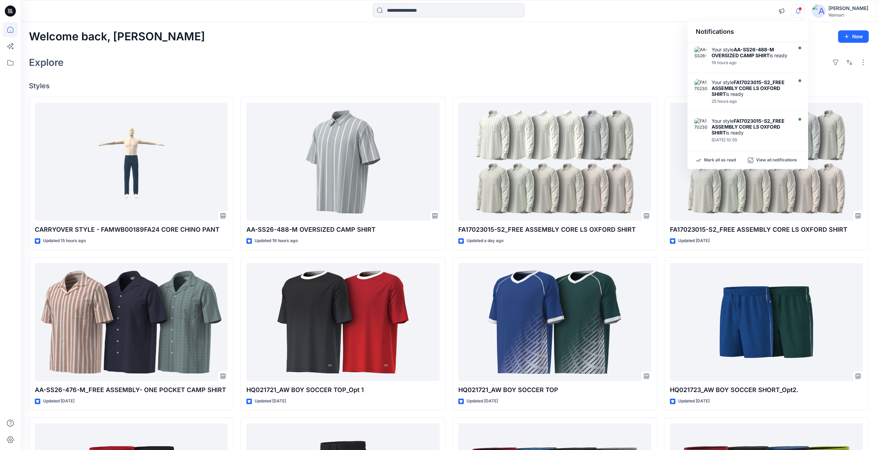
click at [625, 59] on div "Explore" at bounding box center [449, 62] width 840 height 17
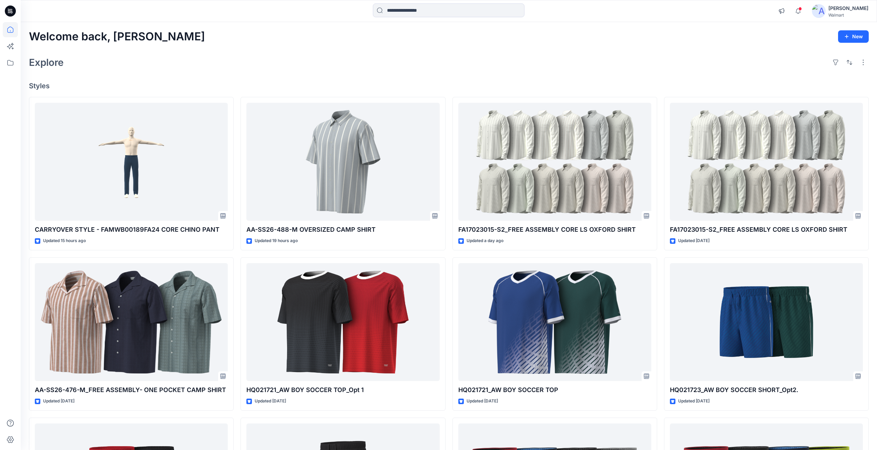
click at [833, 9] on div "[PERSON_NAME]" at bounding box center [848, 8] width 40 height 8
click at [787, 62] on p "Profile" at bounding box center [785, 64] width 14 height 13
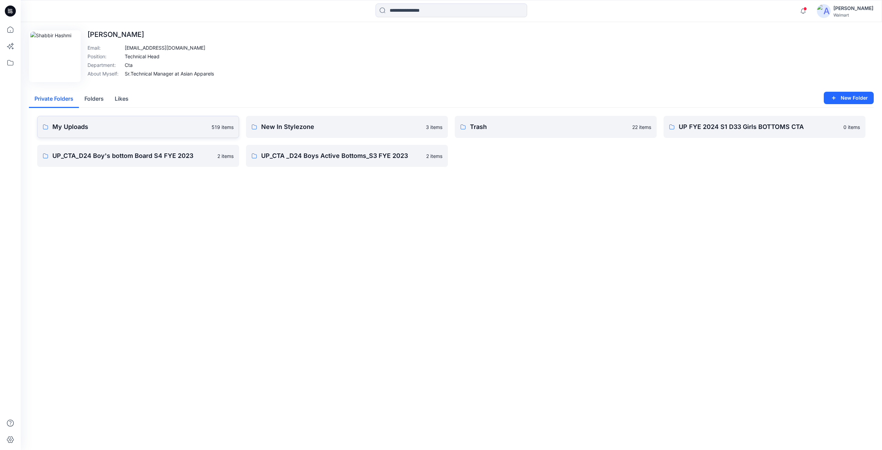
click at [109, 134] on link "My Uploads 519 items" at bounding box center [138, 127] width 202 height 22
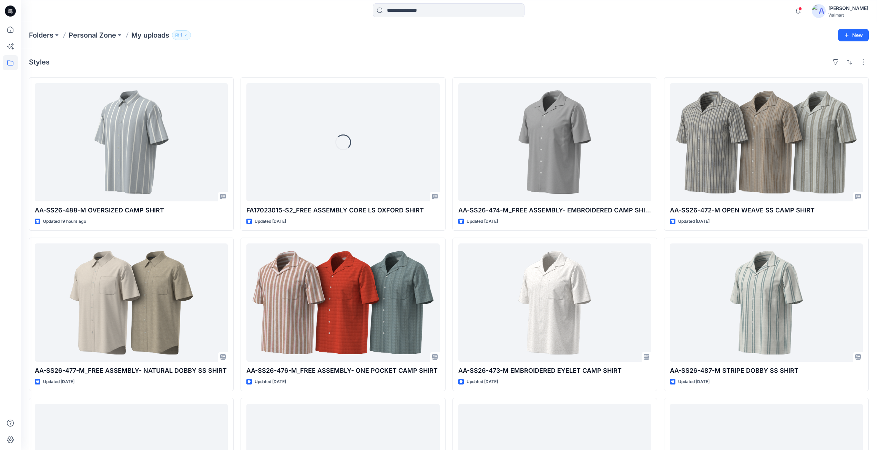
click at [144, 35] on p "My uploads" at bounding box center [150, 35] width 38 height 10
click at [848, 36] on icon "button" at bounding box center [847, 35] width 6 height 6
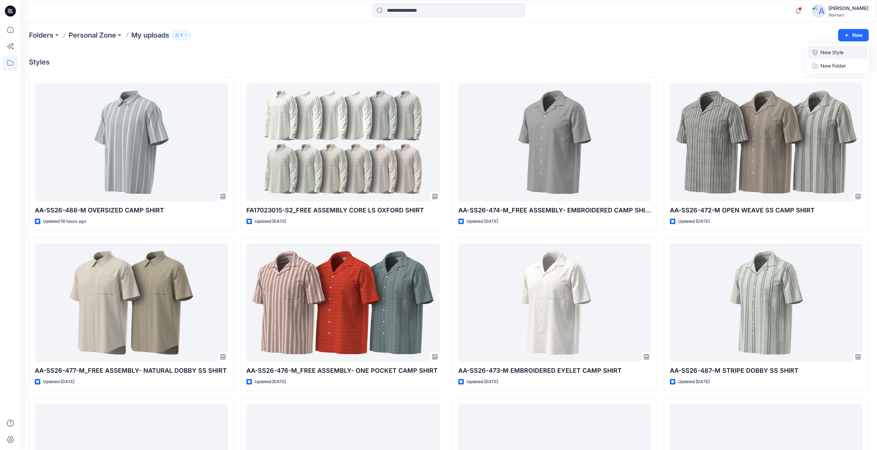
click at [829, 52] on p "New Style" at bounding box center [831, 52] width 23 height 8
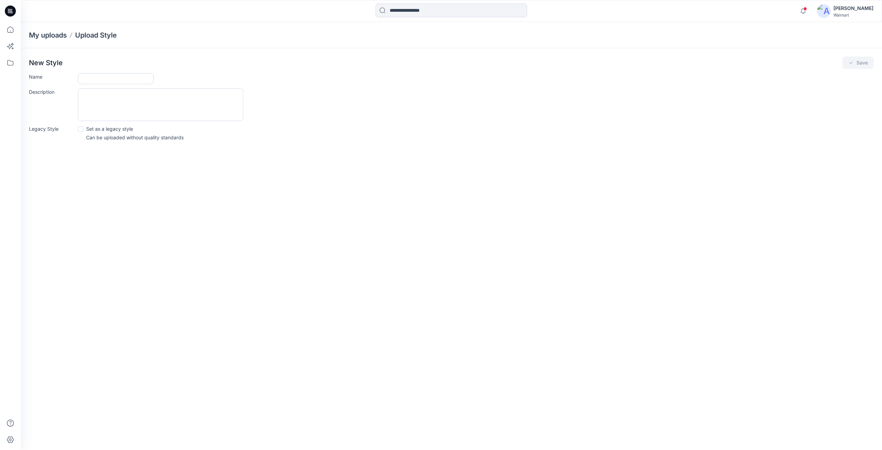
click at [105, 80] on input "Name" at bounding box center [116, 78] width 76 height 11
click at [84, 106] on textarea "Description" at bounding box center [160, 104] width 165 height 33
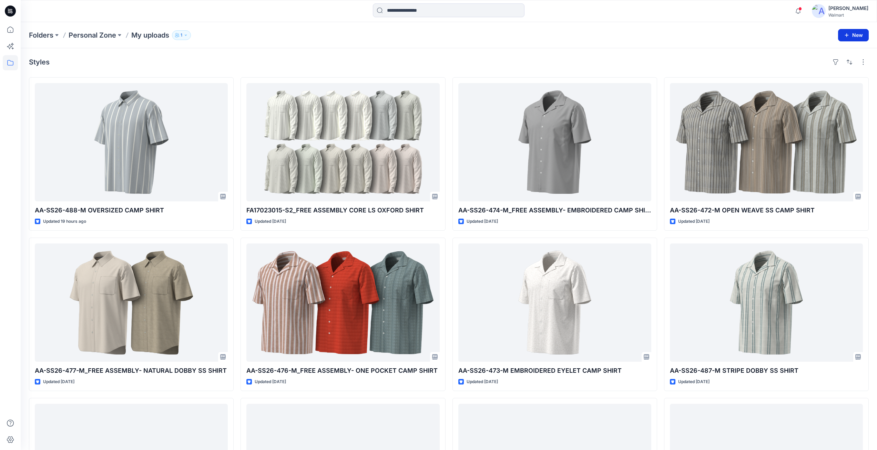
click at [853, 34] on button "New" at bounding box center [853, 35] width 31 height 12
click at [831, 66] on p "New Folder" at bounding box center [832, 65] width 25 height 7
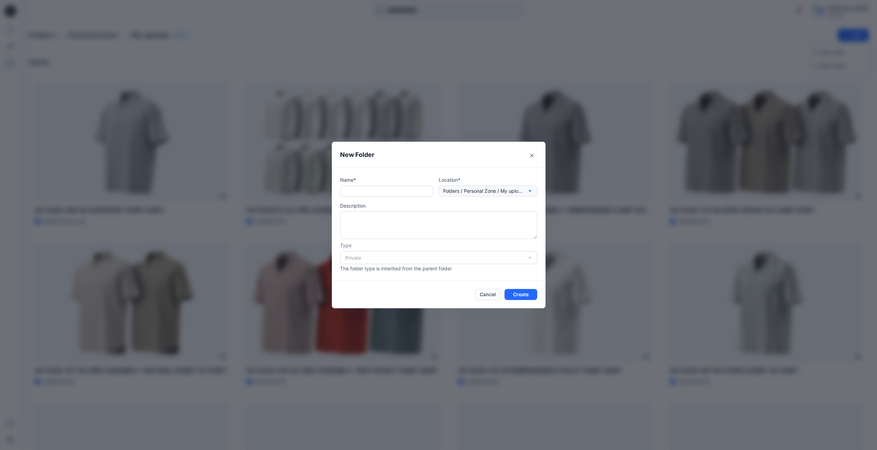
click at [485, 189] on p "Folders / Personal Zone / My uploads" at bounding box center [482, 191] width 79 height 8
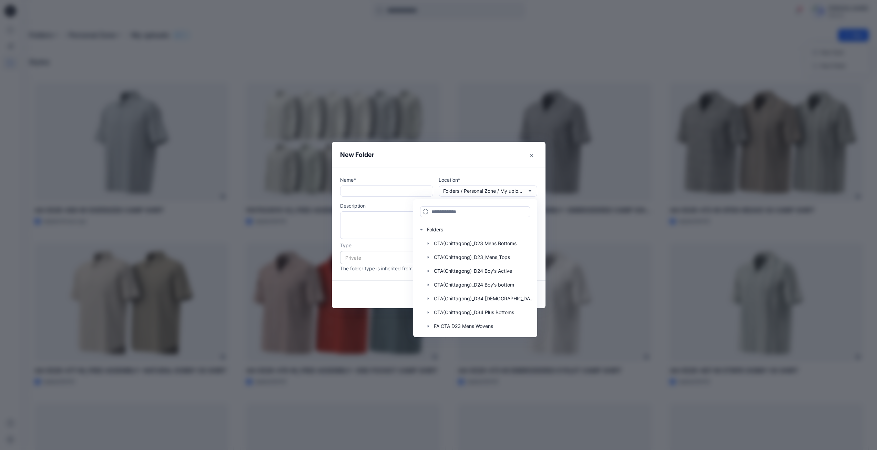
click at [450, 169] on div "Name* Location* Folders / Personal Zone / My uploads Folders CTA(Chittagong)_D2…" at bounding box center [439, 223] width 214 height 113
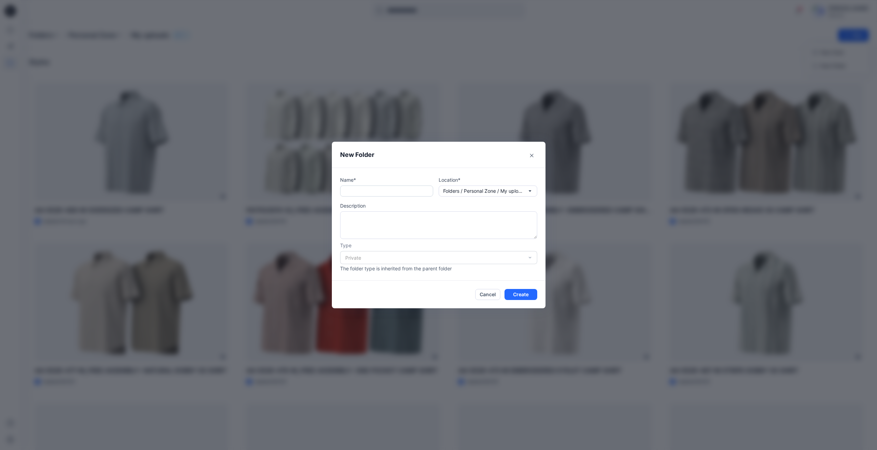
click at [382, 189] on input "text" at bounding box center [386, 190] width 93 height 11
click at [382, 192] on input "text" at bounding box center [386, 190] width 93 height 11
drag, startPoint x: 382, startPoint y: 192, endPoint x: 310, endPoint y: 202, distance: 73.1
click at [305, 200] on div "New Folder Name* ******* Location* Folders / Personal Zone / My uploads Descrip…" at bounding box center [438, 225] width 877 height 450
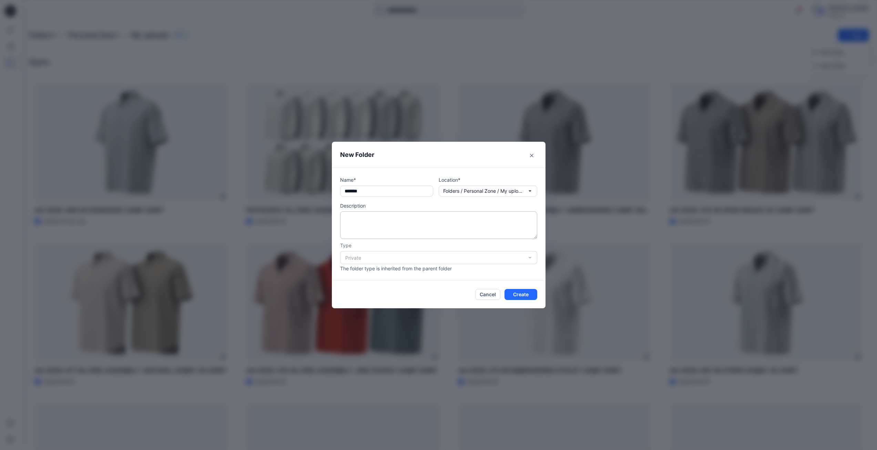
type input "*******"
click at [356, 217] on textarea at bounding box center [438, 225] width 197 height 28
paste textarea "*******"
type textarea "*******"
click at [378, 259] on div "Private" at bounding box center [438, 257] width 197 height 13
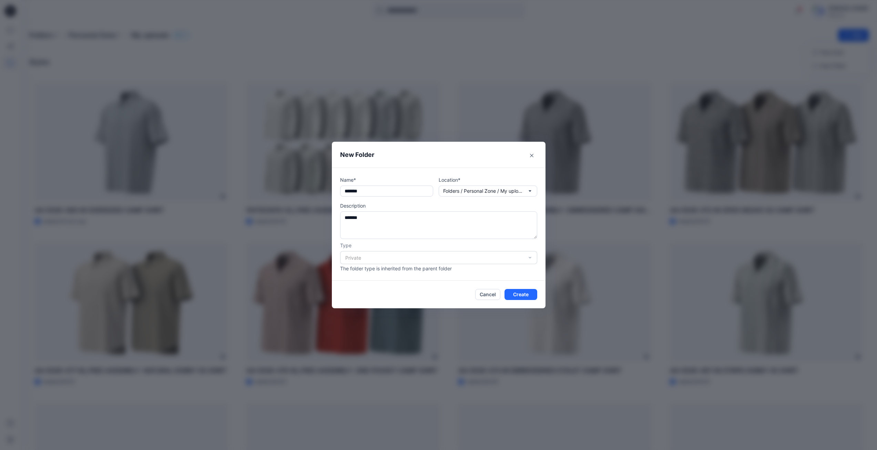
click at [379, 258] on div "Private" at bounding box center [438, 257] width 197 height 13
click at [525, 291] on button "Create" at bounding box center [520, 294] width 33 height 11
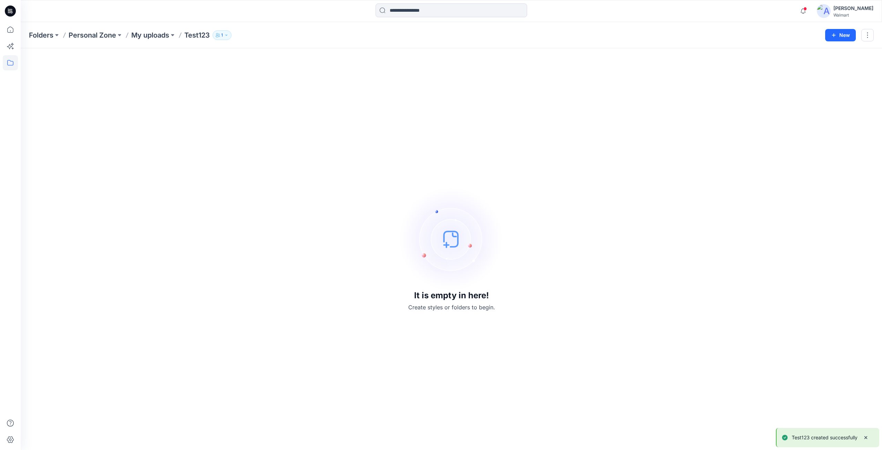
click at [150, 34] on p "My uploads" at bounding box center [150, 35] width 38 height 10
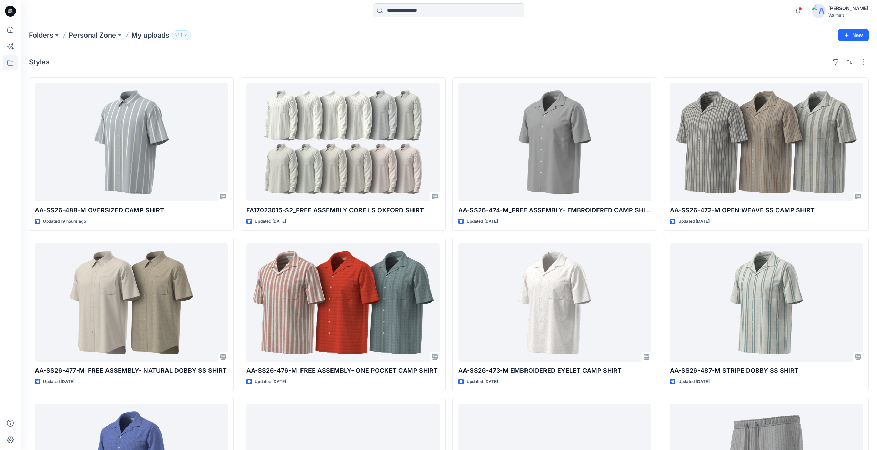
click at [106, 34] on p "Personal Zone" at bounding box center [93, 35] width 48 height 10
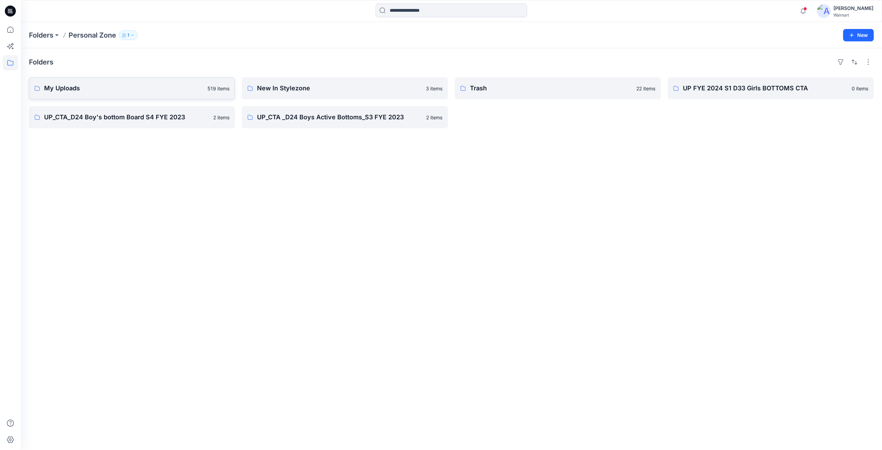
click at [89, 91] on p "My Uploads" at bounding box center [123, 88] width 159 height 10
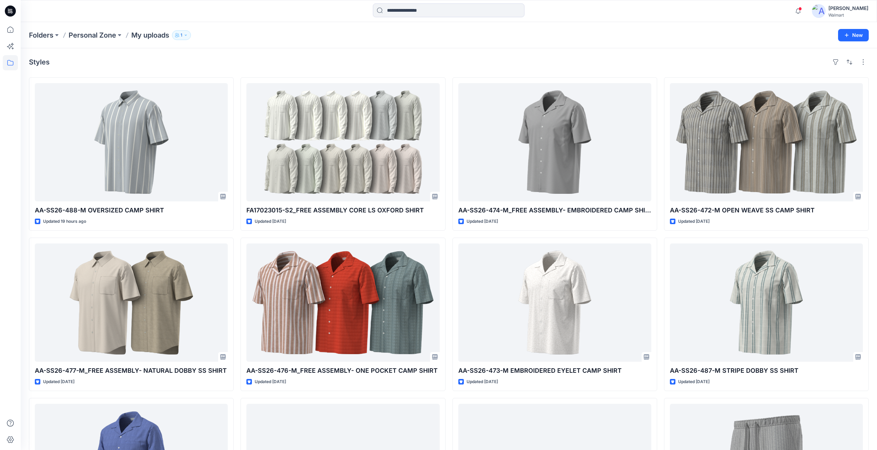
click at [143, 36] on p "My uploads" at bounding box center [150, 35] width 38 height 10
click at [858, 32] on button "New" at bounding box center [853, 35] width 31 height 12
click at [104, 33] on p "Personal Zone" at bounding box center [93, 35] width 48 height 10
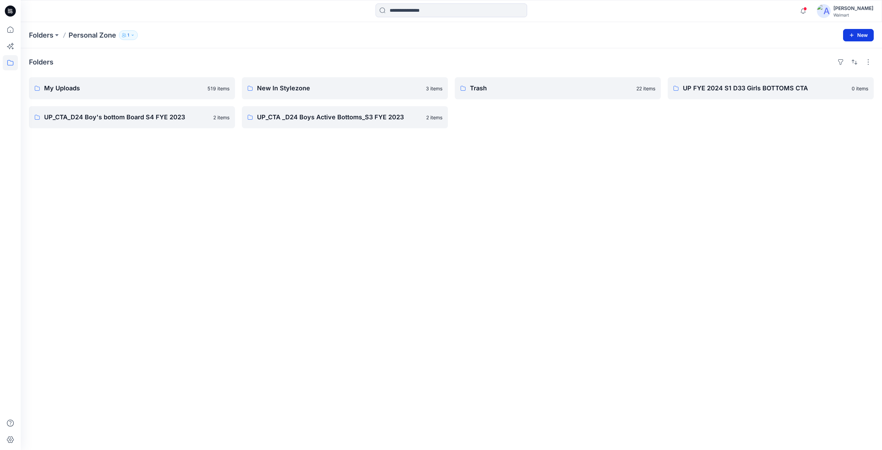
click at [855, 34] on button "New" at bounding box center [858, 35] width 31 height 12
click at [831, 52] on p "New Folder" at bounding box center [837, 51] width 25 height 7
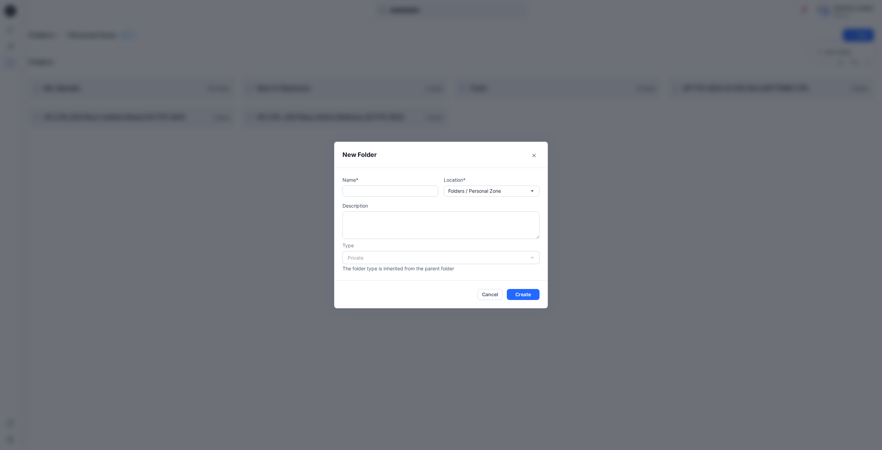
click at [369, 193] on input "text" at bounding box center [390, 190] width 96 height 11
drag, startPoint x: 368, startPoint y: 190, endPoint x: 299, endPoint y: 200, distance: 70.0
click at [287, 191] on div "New Folder Name* ******* Location* Folders / Personal Zone Description Type Pri…" at bounding box center [441, 225] width 882 height 450
type input "*******"
click at [351, 218] on textarea at bounding box center [440, 225] width 197 height 28
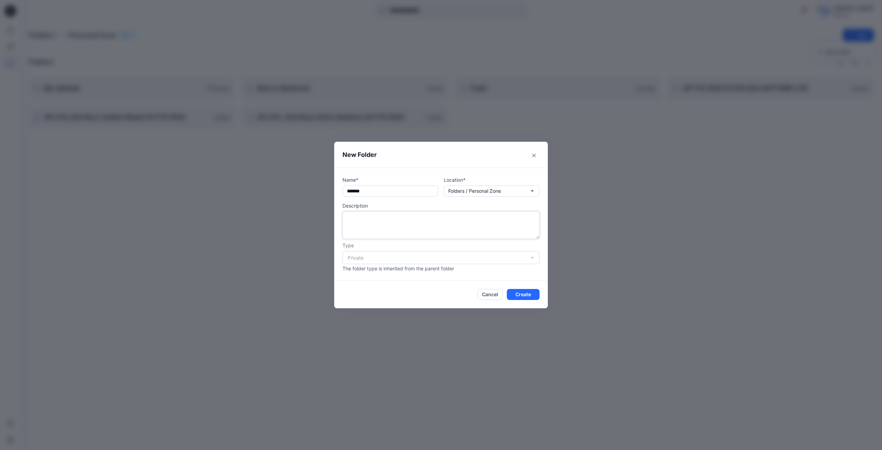
paste textarea "*******"
type textarea "*******"
click at [506, 258] on div "Private" at bounding box center [440, 257] width 197 height 13
click at [530, 294] on button "Create" at bounding box center [523, 294] width 33 height 11
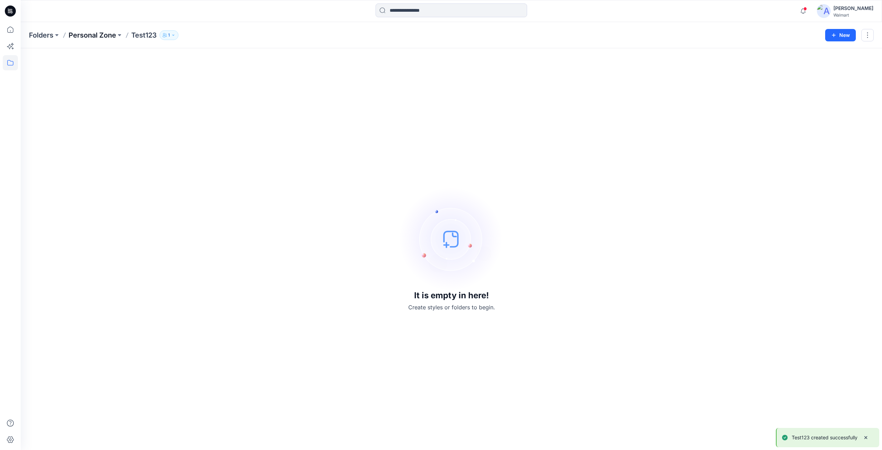
click at [86, 38] on p "Personal Zone" at bounding box center [93, 35] width 48 height 10
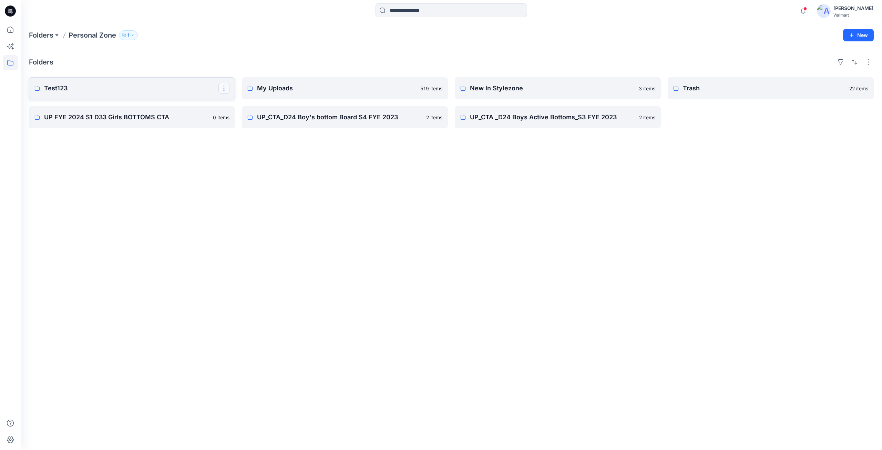
click at [225, 89] on button "button" at bounding box center [223, 88] width 11 height 11
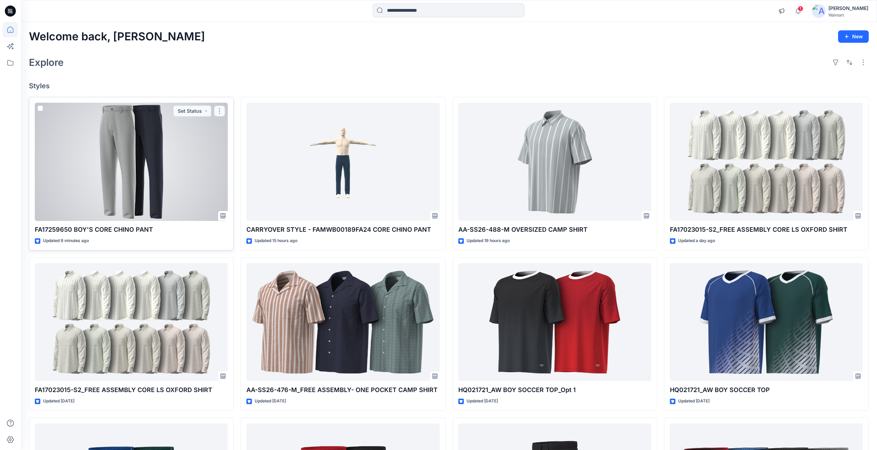
click at [218, 112] on button "button" at bounding box center [219, 110] width 11 height 11
click at [228, 127] on p "Edit" at bounding box center [232, 126] width 9 height 7
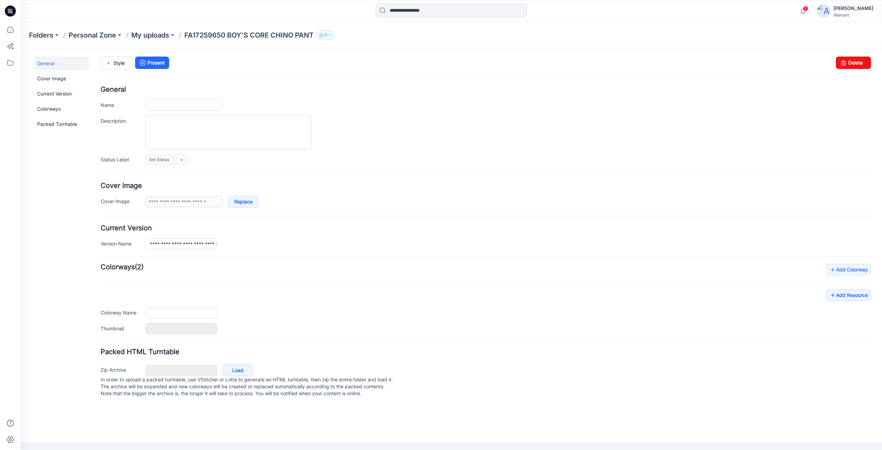
type input "**********"
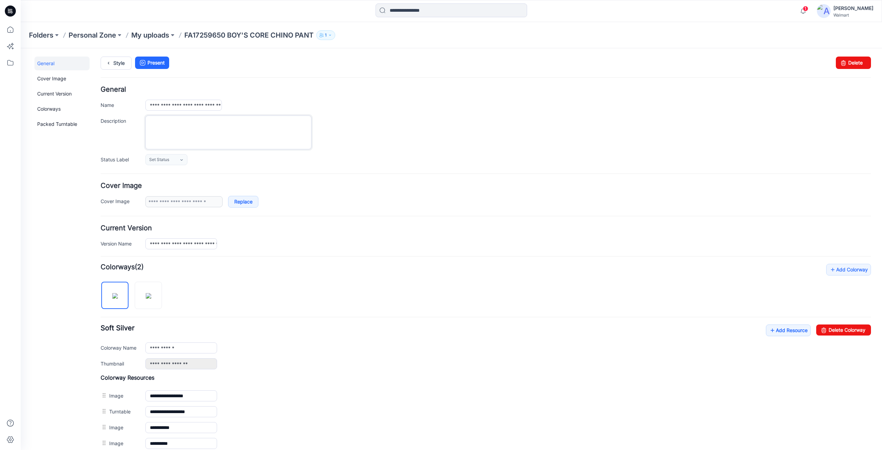
click at [186, 132] on textarea "Description" at bounding box center [228, 132] width 166 height 34
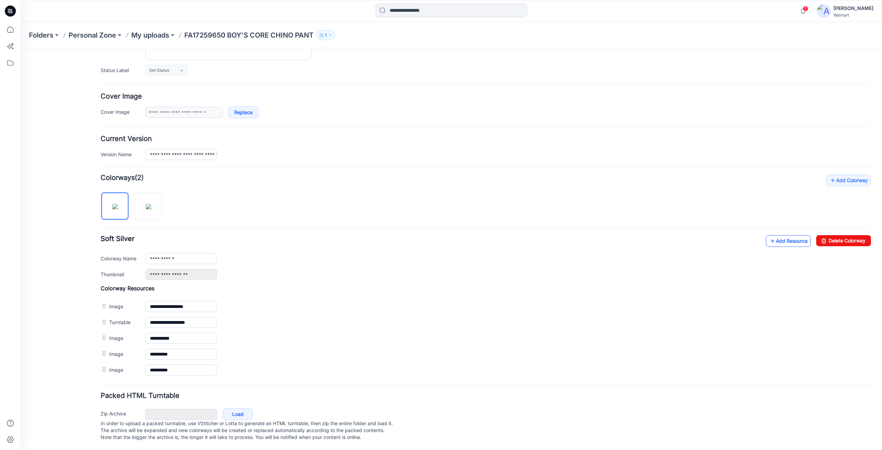
click at [777, 235] on link "Add Resource" at bounding box center [788, 241] width 45 height 12
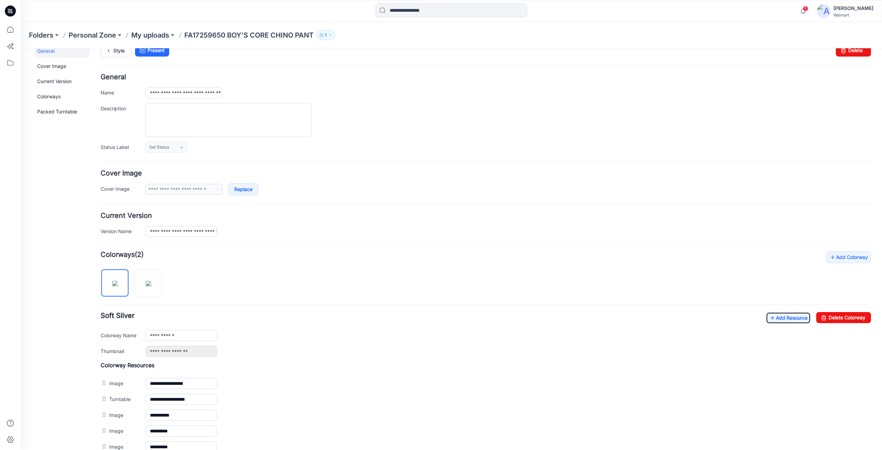
scroll to position [0, 0]
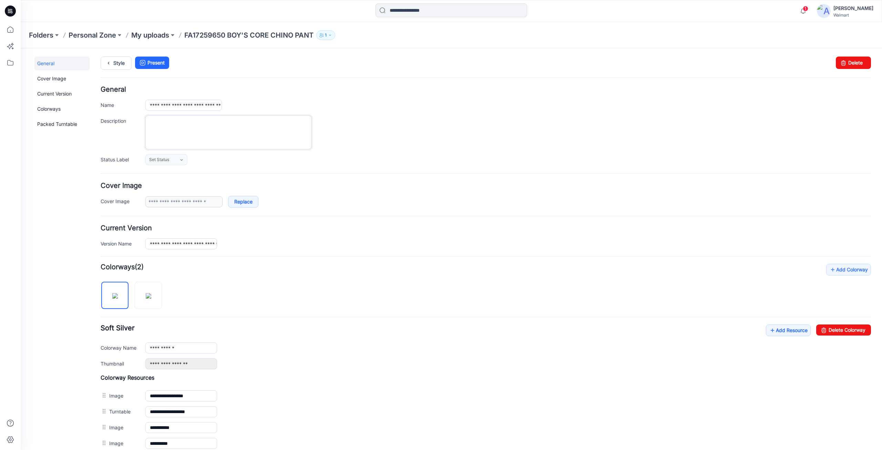
click at [178, 125] on textarea "Description" at bounding box center [228, 132] width 166 height 34
paste textarea "**********"
click at [282, 132] on textarea "**********" at bounding box center [228, 132] width 166 height 34
type textarea "**********"
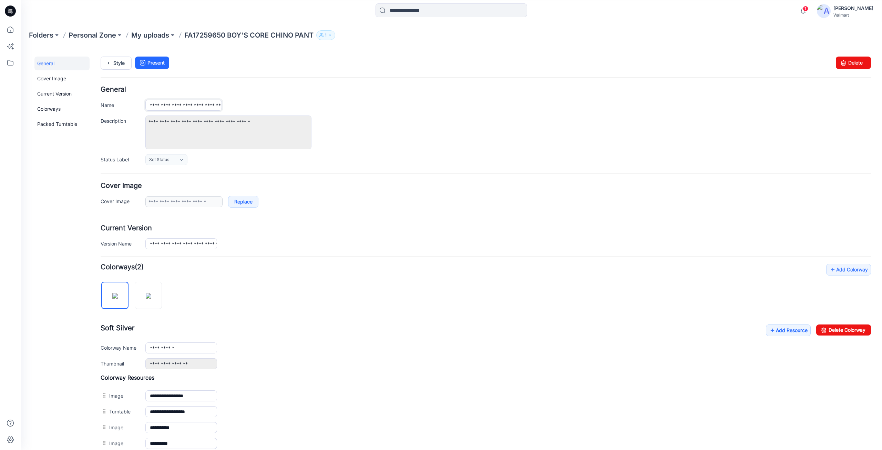
drag, startPoint x: 205, startPoint y: 104, endPoint x: 282, endPoint y: 110, distance: 77.1
click at [282, 110] on div "**********" at bounding box center [508, 105] width 726 height 11
click at [464, 104] on div "**********" at bounding box center [508, 105] width 726 height 11
click at [112, 63] on icon at bounding box center [109, 63] width 10 height 12
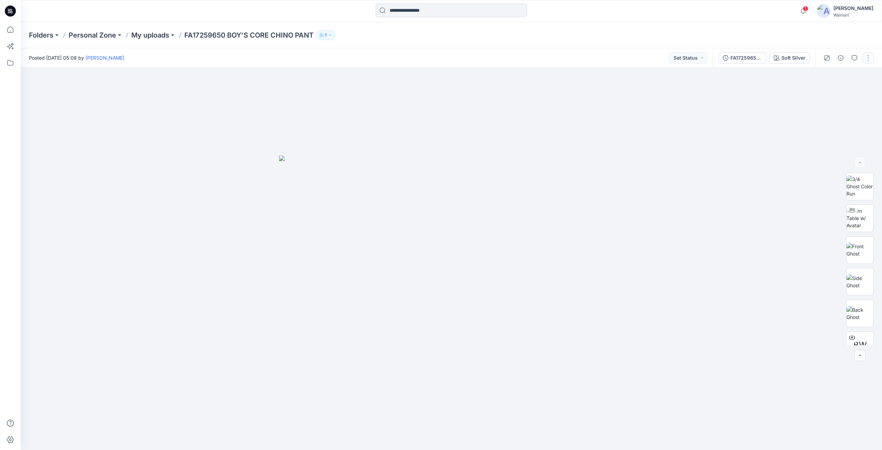
click at [866, 60] on button "button" at bounding box center [868, 57] width 11 height 11
click at [829, 132] on p "Duplicate to..." at bounding box center [835, 131] width 31 height 7
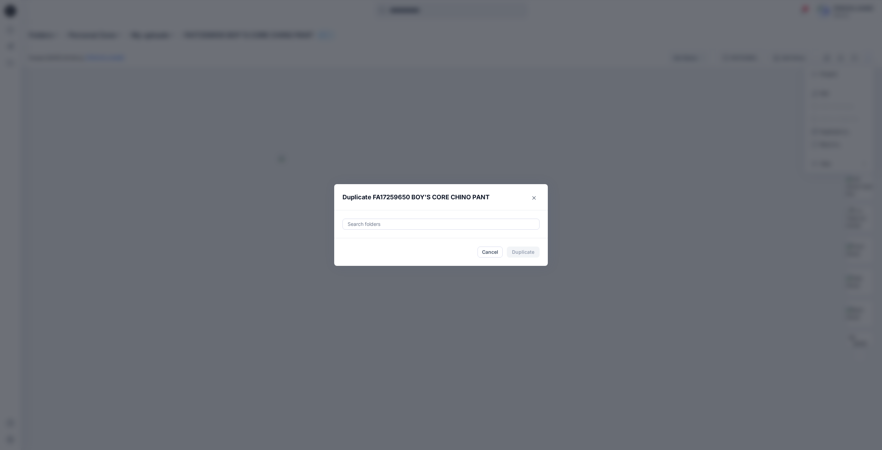
click at [382, 224] on div at bounding box center [441, 224] width 188 height 8
paste input "**********"
type input "**********"
click at [352, 239] on div at bounding box center [353, 241] width 6 height 6
drag, startPoint x: 444, startPoint y: 228, endPoint x: 322, endPoint y: 230, distance: 122.0
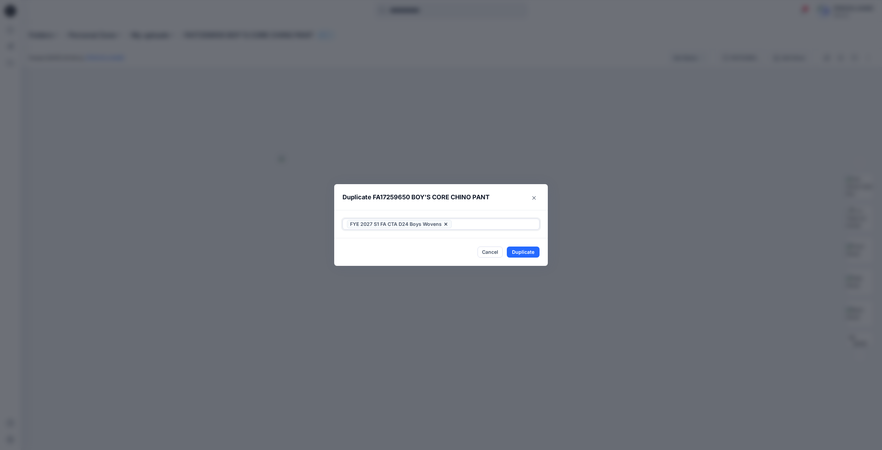
click at [322, 230] on div "Duplicate FA17259650 BOY'S CORE CHINO PANT FYE 2027 S1 FA CTA D24 Boys Wovens C…" at bounding box center [441, 225] width 882 height 450
click at [531, 250] on button "Duplicate" at bounding box center [523, 251] width 33 height 11
drag, startPoint x: 530, startPoint y: 253, endPoint x: 533, endPoint y: 199, distance: 53.8
click at [530, 252] on button "Close" at bounding box center [528, 252] width 22 height 11
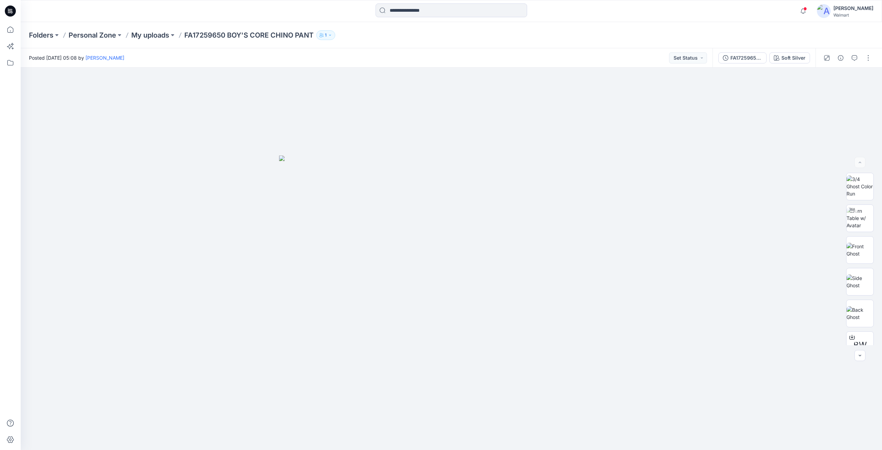
drag, startPoint x: 15, startPoint y: 14, endPoint x: 19, endPoint y: 15, distance: 4.5
click at [14, 14] on icon at bounding box center [10, 11] width 11 height 11
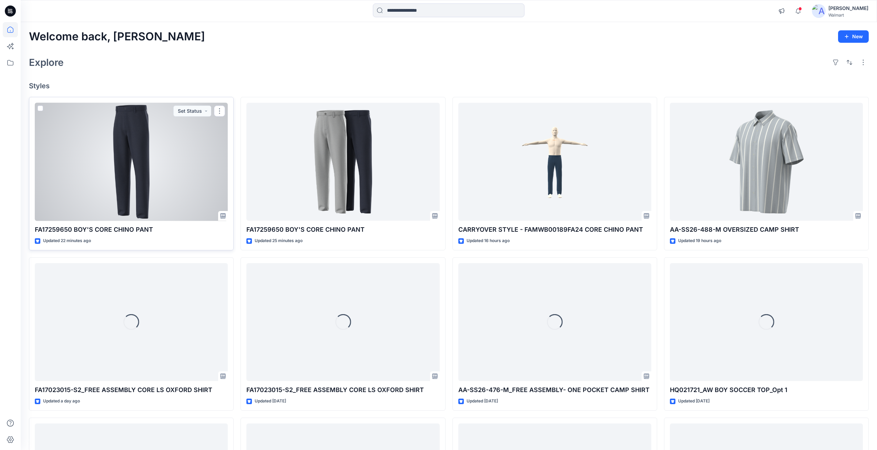
click at [122, 169] on div at bounding box center [131, 162] width 193 height 118
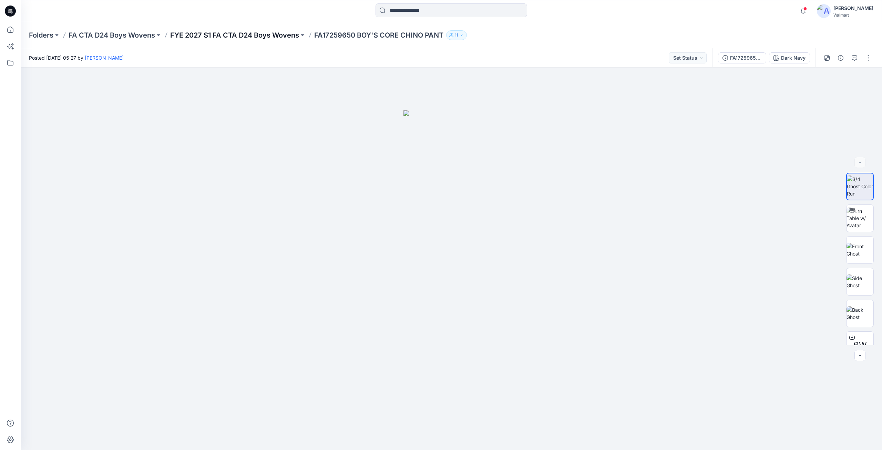
click at [274, 38] on p "FYE 2027 S1 FA CTA D24 Boys Wovens" at bounding box center [234, 35] width 129 height 10
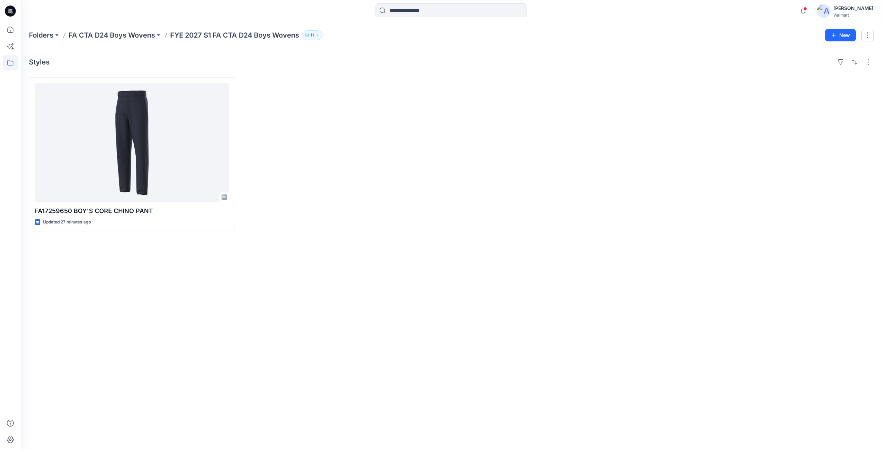
click at [14, 11] on icon at bounding box center [10, 11] width 11 height 11
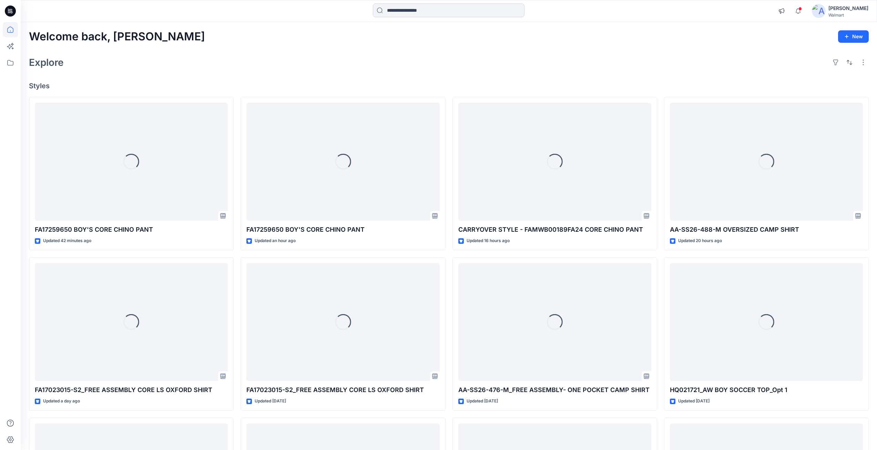
click at [408, 8] on input at bounding box center [449, 10] width 152 height 14
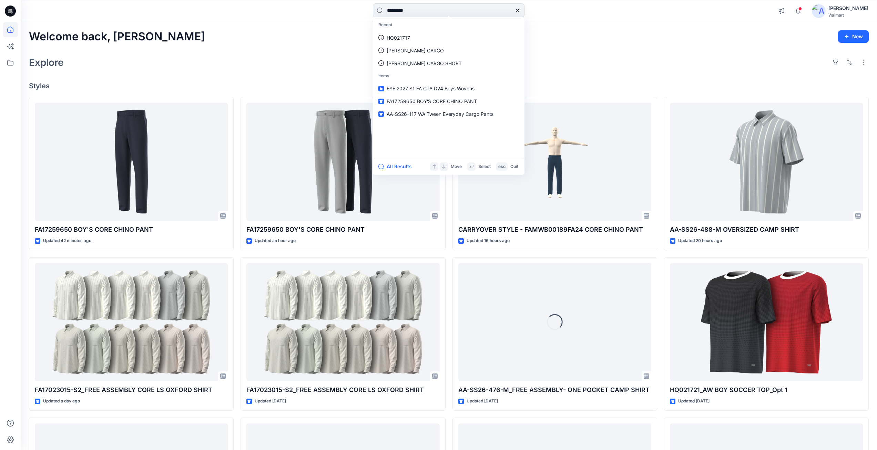
type input "**********"
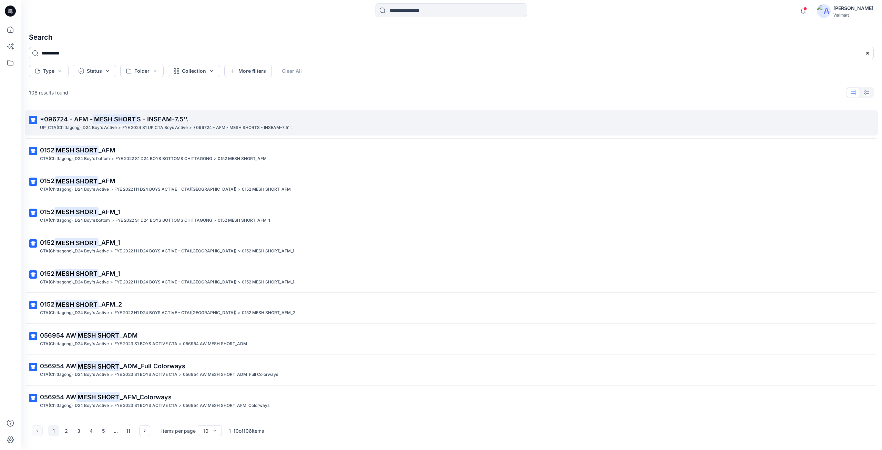
click at [107, 122] on mark "MESH SHORT" at bounding box center [115, 119] width 44 height 10
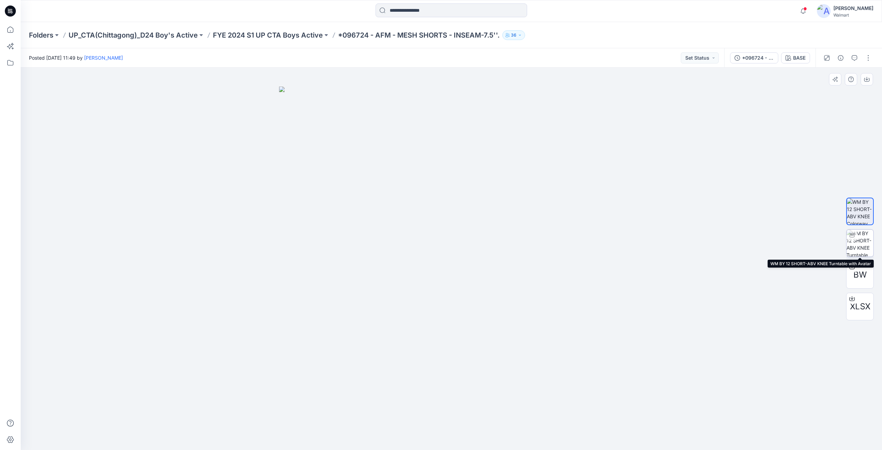
click at [861, 245] on img at bounding box center [859, 242] width 27 height 27
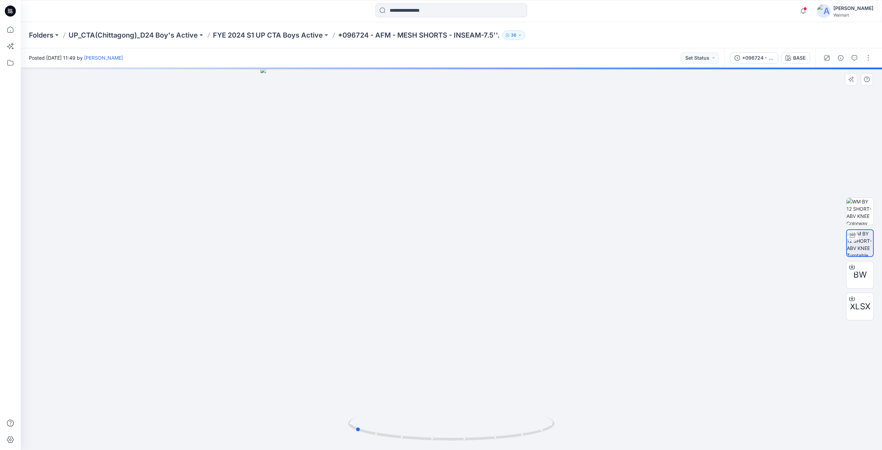
drag, startPoint x: 450, startPoint y: 440, endPoint x: 560, endPoint y: 430, distance: 110.7
click at [560, 430] on div at bounding box center [451, 259] width 861 height 382
click at [9, 11] on icon at bounding box center [10, 11] width 11 height 11
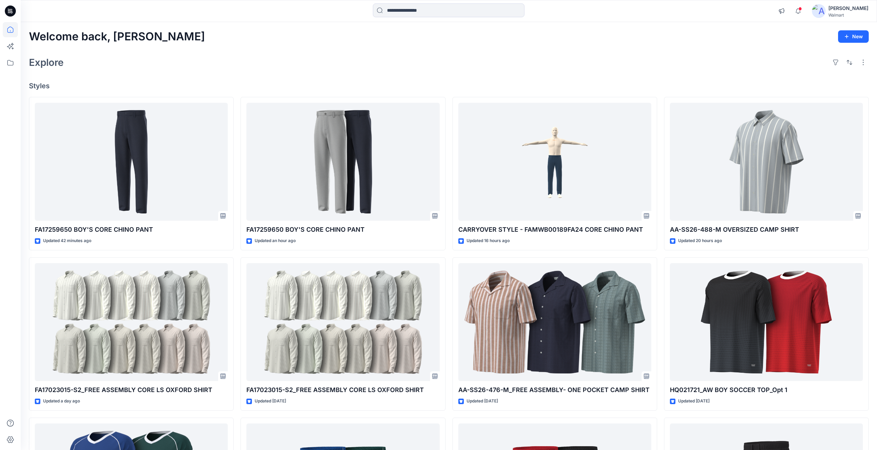
click at [11, 11] on icon at bounding box center [11, 11] width 3 height 0
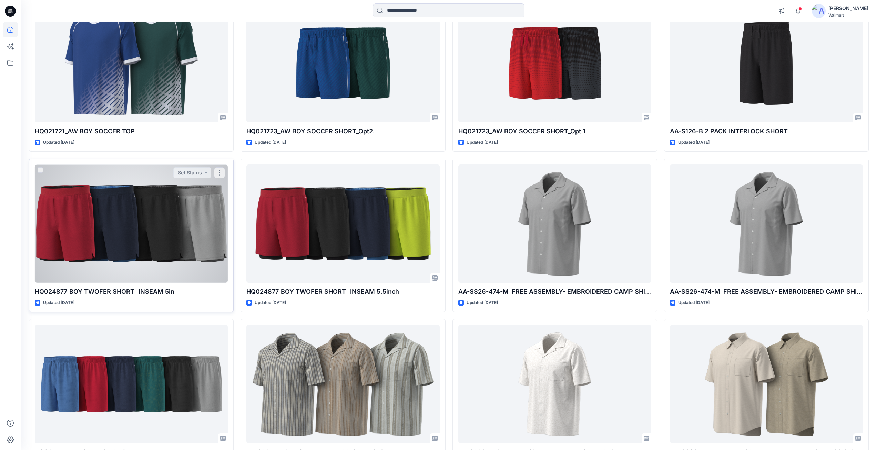
scroll to position [428, 0]
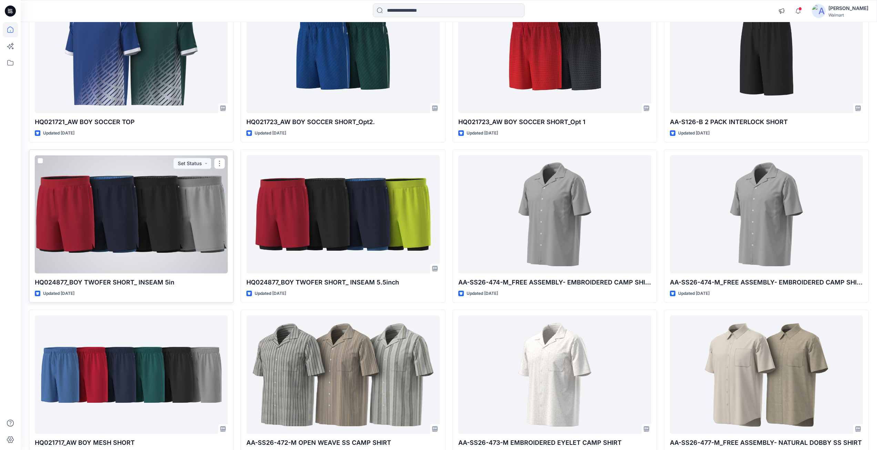
click at [141, 213] on div at bounding box center [131, 214] width 193 height 118
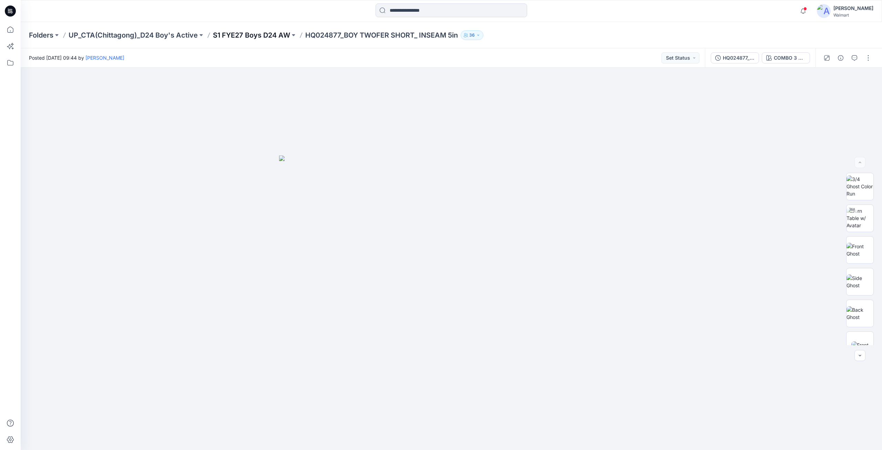
click at [246, 35] on p "S1 FYE27 Boys D24 AW" at bounding box center [251, 35] width 77 height 10
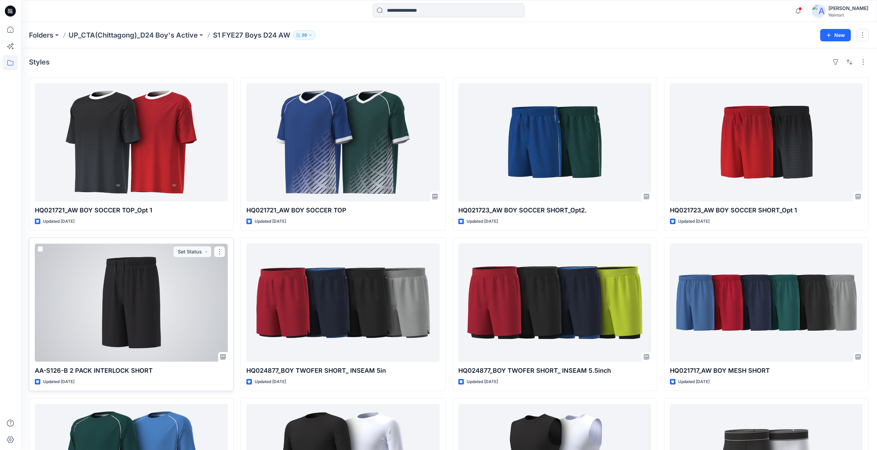
click at [139, 325] on div at bounding box center [131, 302] width 193 height 118
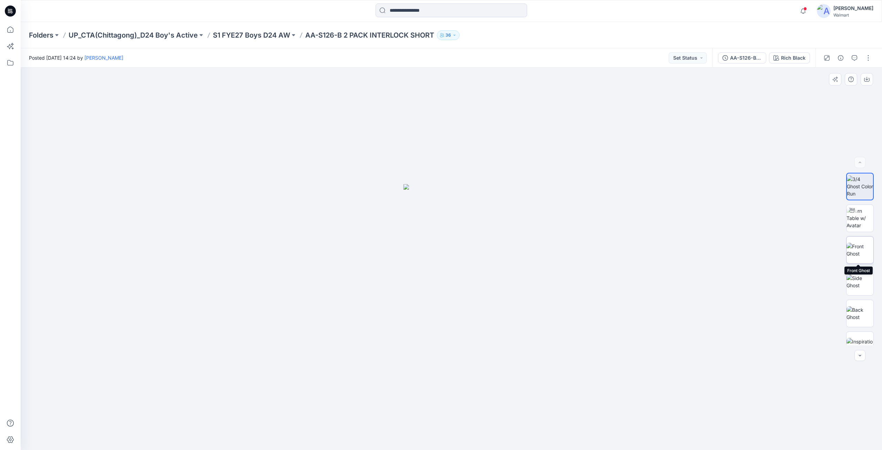
click at [856, 251] on img at bounding box center [859, 250] width 27 height 14
click at [854, 220] on img at bounding box center [859, 218] width 27 height 22
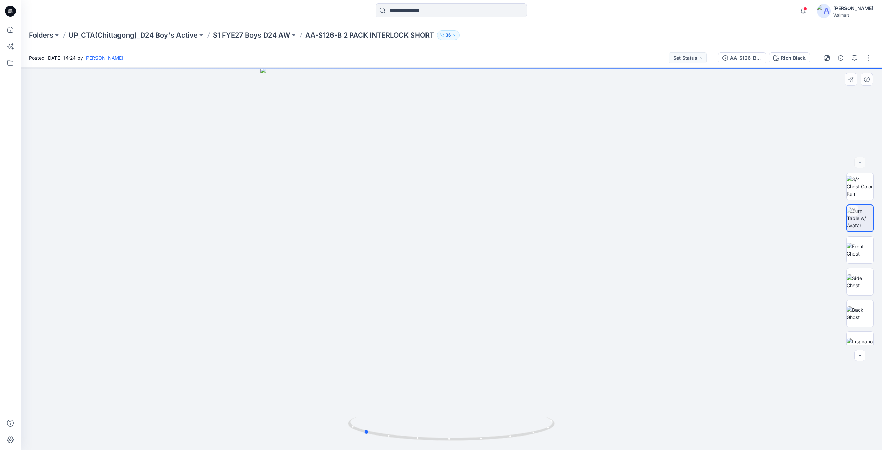
drag, startPoint x: 450, startPoint y: 437, endPoint x: 569, endPoint y: 423, distance: 119.6
click at [569, 423] on div at bounding box center [451, 259] width 861 height 382
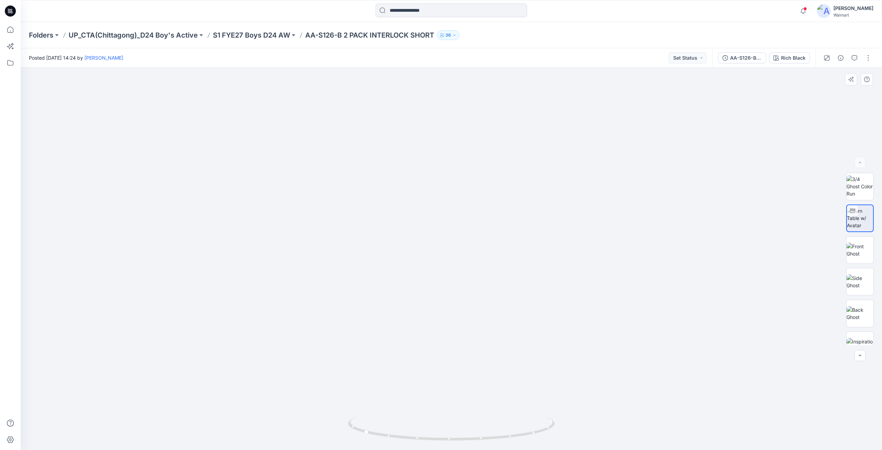
drag, startPoint x: 450, startPoint y: 369, endPoint x: 456, endPoint y: 197, distance: 172.4
click at [456, 197] on img at bounding box center [451, 248] width 403 height 403
drag, startPoint x: 457, startPoint y: 195, endPoint x: 475, endPoint y: 402, distance: 207.4
drag, startPoint x: 476, startPoint y: 208, endPoint x: 492, endPoint y: 408, distance: 199.7
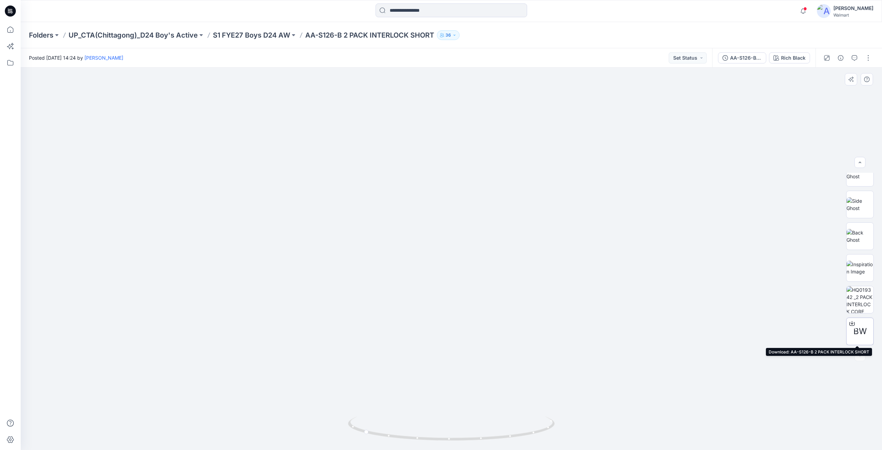
click at [851, 322] on icon at bounding box center [852, 321] width 3 height 3
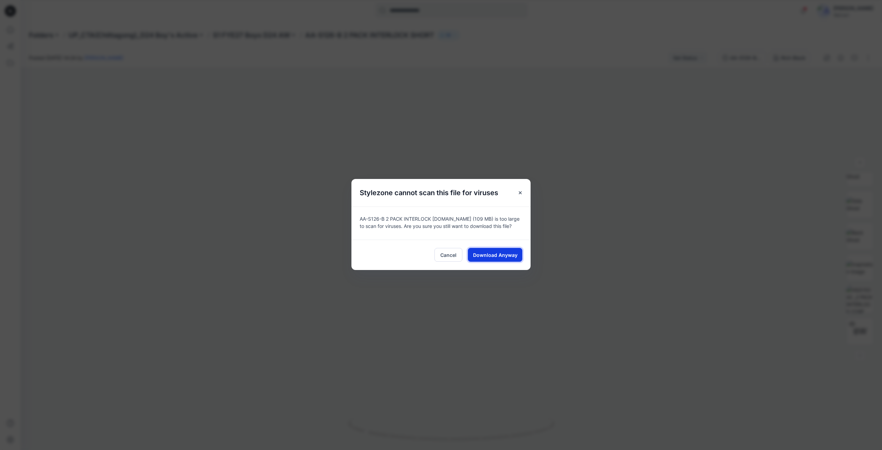
click at [483, 257] on span "Download Anyway" at bounding box center [495, 254] width 44 height 7
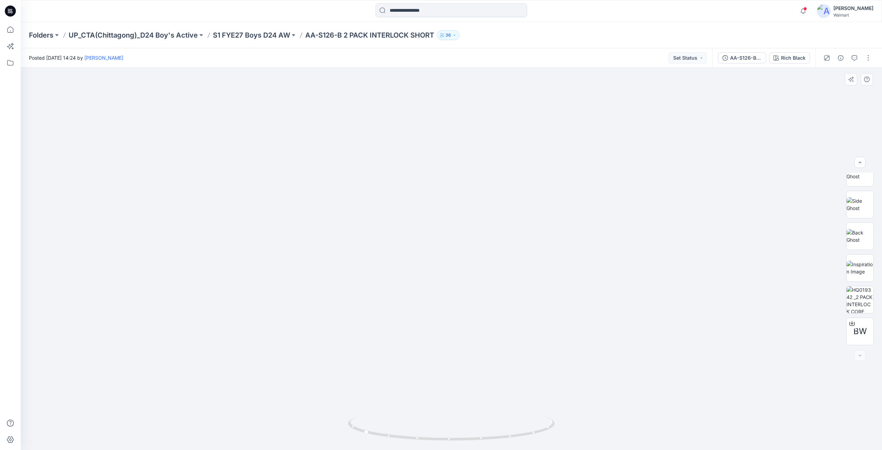
drag, startPoint x: 483, startPoint y: 299, endPoint x: 640, endPoint y: 294, distance: 156.8
click at [640, 294] on img at bounding box center [600, 24] width 1159 height 851
drag, startPoint x: 613, startPoint y: 299, endPoint x: 721, endPoint y: 307, distance: 108.4
click at [721, 307] on img at bounding box center [600, 33] width 1159 height 834
drag, startPoint x: 658, startPoint y: 313, endPoint x: 545, endPoint y: 295, distance: 114.7
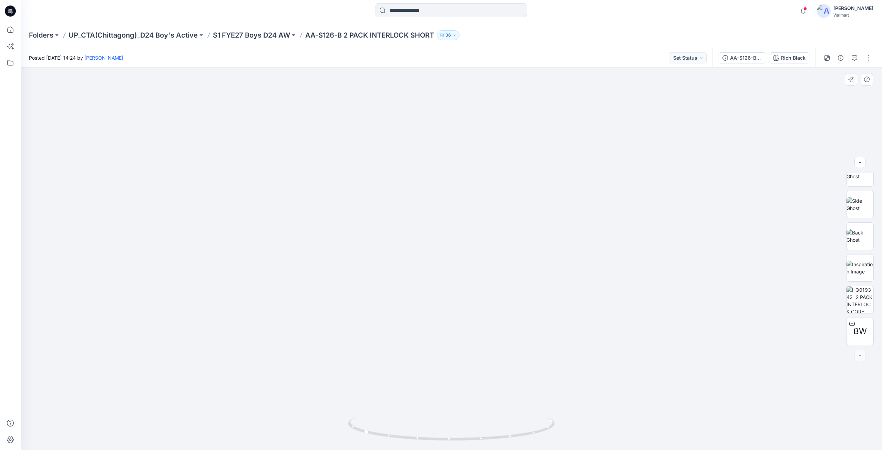
click at [543, 294] on img at bounding box center [483, 22] width 1159 height 853
drag, startPoint x: 519, startPoint y: 313, endPoint x: 304, endPoint y: 294, distance: 216.1
click at [304, 294] on img at bounding box center [302, 12] width 1159 height 873
drag, startPoint x: 291, startPoint y: 269, endPoint x: 442, endPoint y: 257, distance: 151.0
click at [442, 257] on img at bounding box center [454, 6] width 1159 height 885
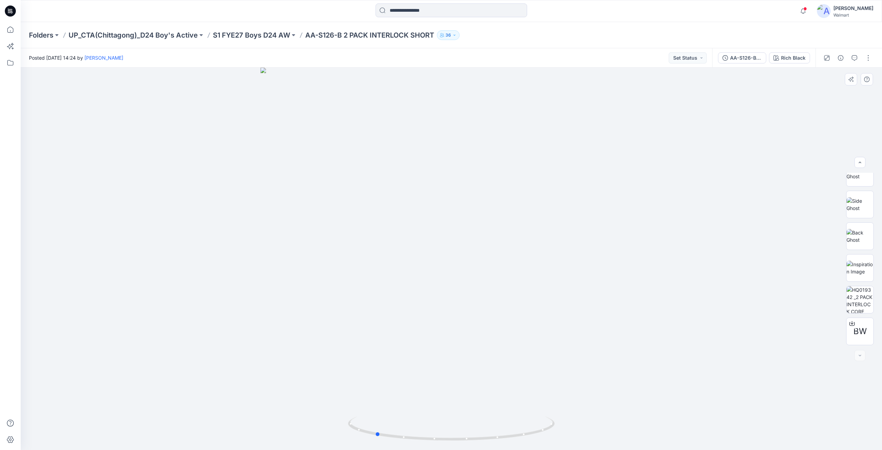
drag, startPoint x: 443, startPoint y: 340, endPoint x: 455, endPoint y: 272, distance: 68.2
click at [455, 272] on div at bounding box center [451, 259] width 861 height 382
drag, startPoint x: 465, startPoint y: 337, endPoint x: 457, endPoint y: 337, distance: 8.3
click at [457, 337] on div at bounding box center [451, 259] width 861 height 382
drag, startPoint x: 449, startPoint y: 151, endPoint x: 454, endPoint y: 187, distance: 36.2
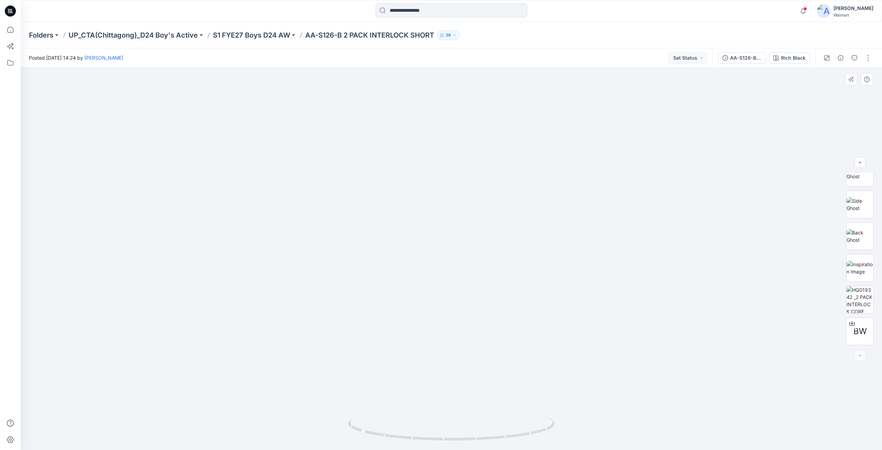
click at [454, 187] on img at bounding box center [456, 86] width 970 height 727
drag, startPoint x: 363, startPoint y: 430, endPoint x: 488, endPoint y: 381, distance: 134.4
click at [514, 421] on icon at bounding box center [452, 429] width 208 height 26
drag, startPoint x: 507, startPoint y: 435, endPoint x: 463, endPoint y: 424, distance: 45.5
click at [463, 424] on icon at bounding box center [452, 429] width 208 height 26
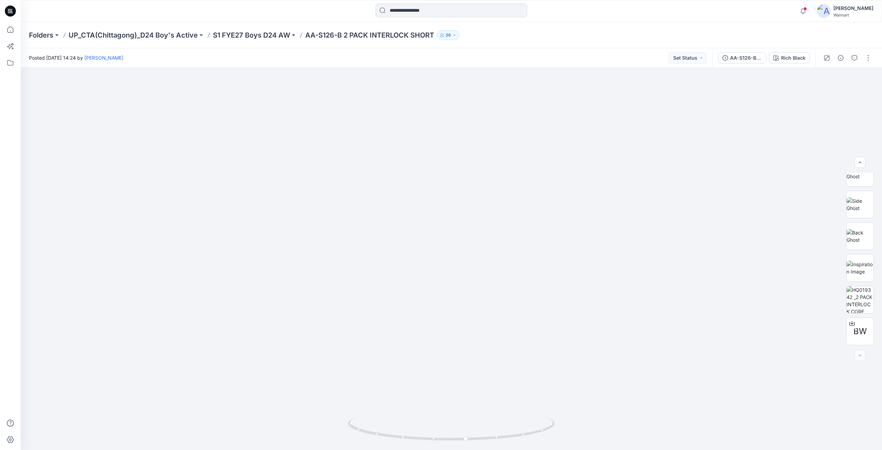
click at [573, 31] on div "Folders UP_CTA(Chittagong)_D24 Boy's Active S1 FYE27 Boys D24 AW AA-S126-B 2 PA…" at bounding box center [424, 35] width 791 height 10
click at [451, 37] on p "36" at bounding box center [448, 35] width 6 height 8
drag, startPoint x: 608, startPoint y: 30, endPoint x: 598, endPoint y: 38, distance: 12.5
click at [607, 30] on div "Folders UP_CTA(Chittagong)_D24 Boy's Active S1 FYE27 Boys D24 AW AA-S126-B 2 PA…" at bounding box center [424, 35] width 791 height 10
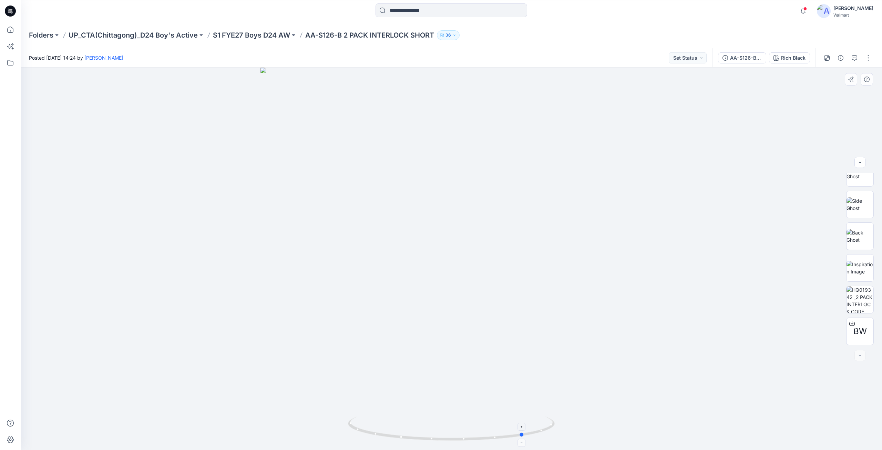
drag, startPoint x: 466, startPoint y: 439, endPoint x: 524, endPoint y: 431, distance: 58.5
click at [524, 431] on icon at bounding box center [452, 429] width 208 height 26
drag, startPoint x: 521, startPoint y: 433, endPoint x: 482, endPoint y: 391, distance: 57.5
click at [482, 391] on div at bounding box center [451, 259] width 861 height 382
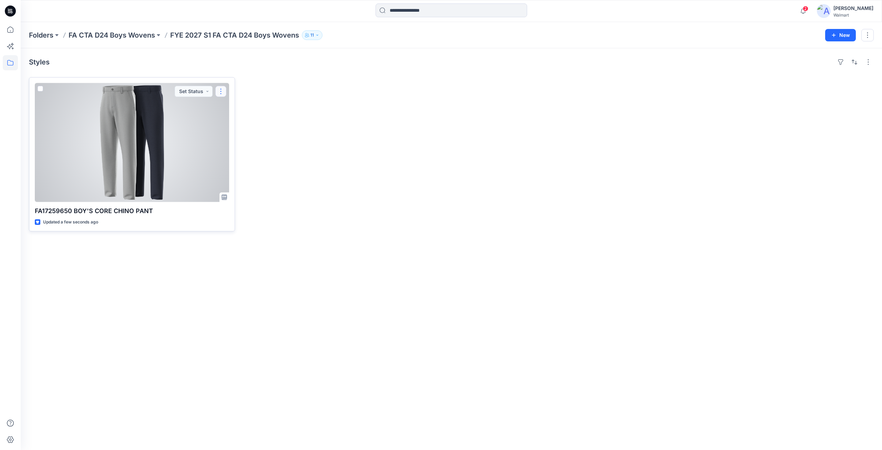
click at [220, 92] on button "button" at bounding box center [220, 91] width 11 height 11
drag, startPoint x: 244, startPoint y: 134, endPoint x: 229, endPoint y: 107, distance: 31.0
click at [229, 107] on div "Edit Comment Duplicate to... Like" at bounding box center [253, 127] width 77 height 54
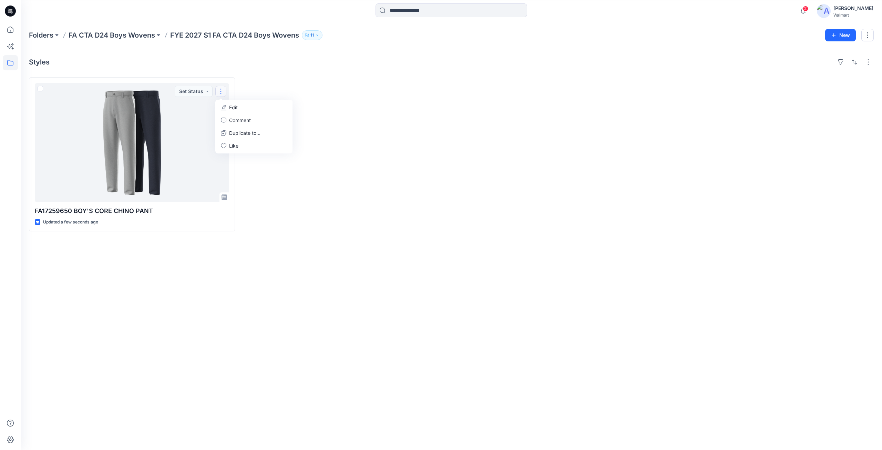
drag, startPoint x: 405, startPoint y: 82, endPoint x: 395, endPoint y: 84, distance: 10.5
click at [404, 82] on div at bounding box center [345, 154] width 206 height 154
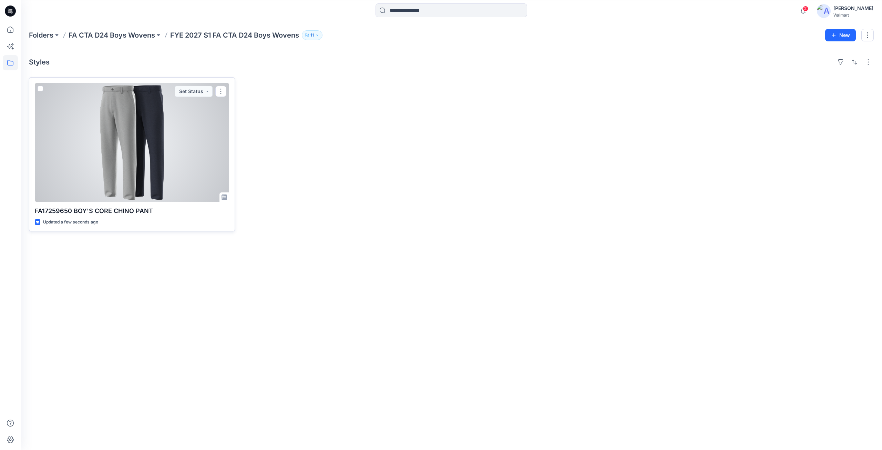
click at [132, 133] on div at bounding box center [132, 142] width 194 height 119
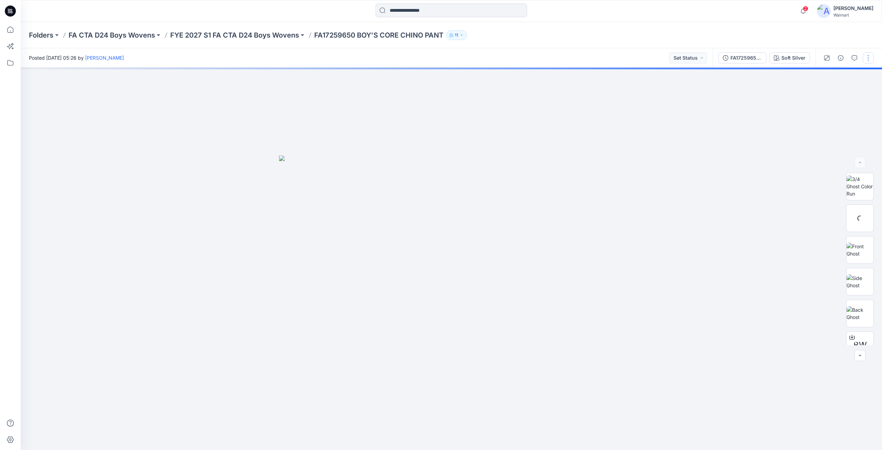
click at [869, 60] on button "button" at bounding box center [868, 57] width 11 height 11
click at [832, 131] on p "Duplicate to..." at bounding box center [835, 131] width 31 height 7
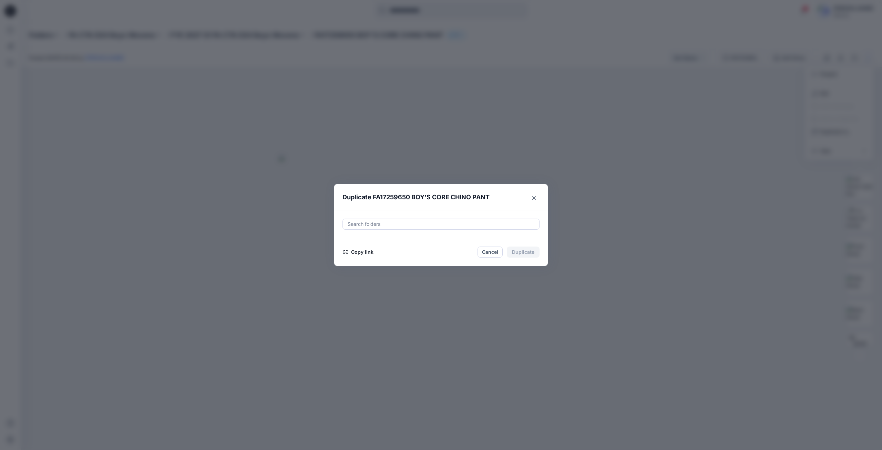
click at [442, 224] on div at bounding box center [441, 224] width 188 height 8
click at [534, 197] on icon "Close" at bounding box center [533, 197] width 3 height 3
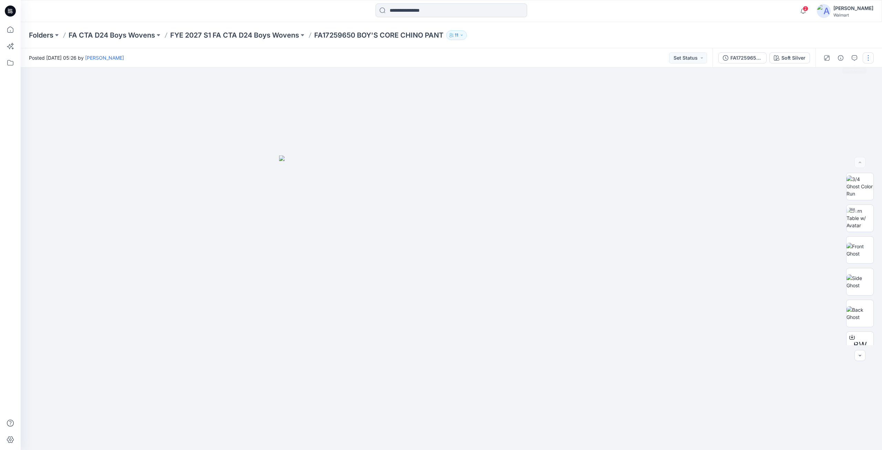
click at [867, 59] on button "button" at bounding box center [868, 57] width 11 height 11
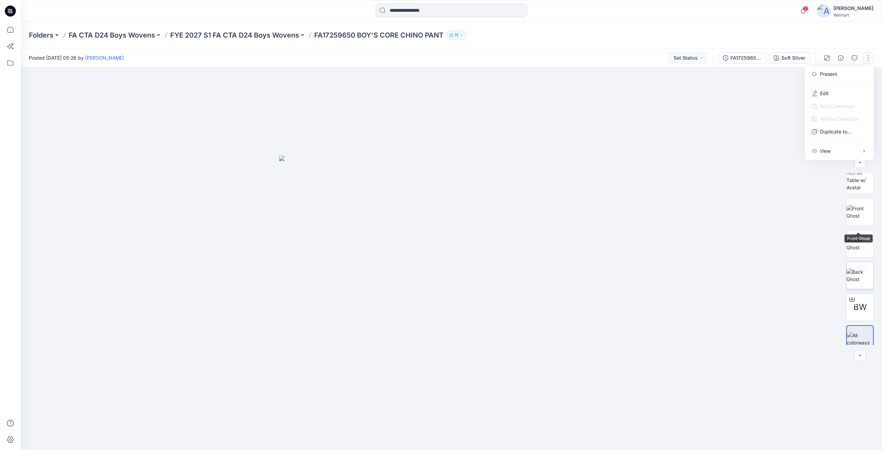
scroll to position [45, 0]
click at [837, 39] on div "Folders FA CTA D24 Boys Wovens FYE 2027 S1 FA CTA D24 Boys Wovens FA17259650 BO…" at bounding box center [451, 35] width 861 height 26
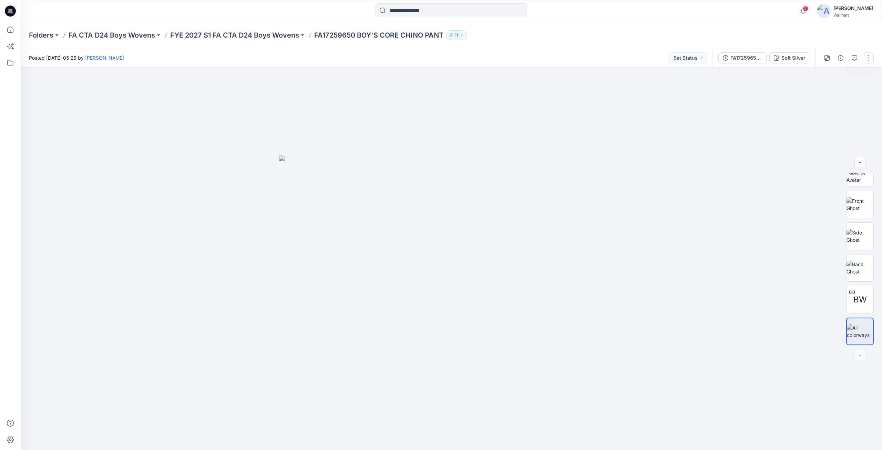
click at [868, 59] on button "button" at bounding box center [868, 57] width 11 height 11
drag, startPoint x: 711, startPoint y: 143, endPoint x: 697, endPoint y: 137, distance: 14.4
click at [710, 142] on div at bounding box center [451, 259] width 861 height 382
click at [376, 37] on p "FA17259650 BOY'S CORE CHINO PANT" at bounding box center [378, 35] width 129 height 10
click at [265, 39] on p "FYE 2027 S1 FA CTA D24 Boys Wovens" at bounding box center [234, 35] width 129 height 10
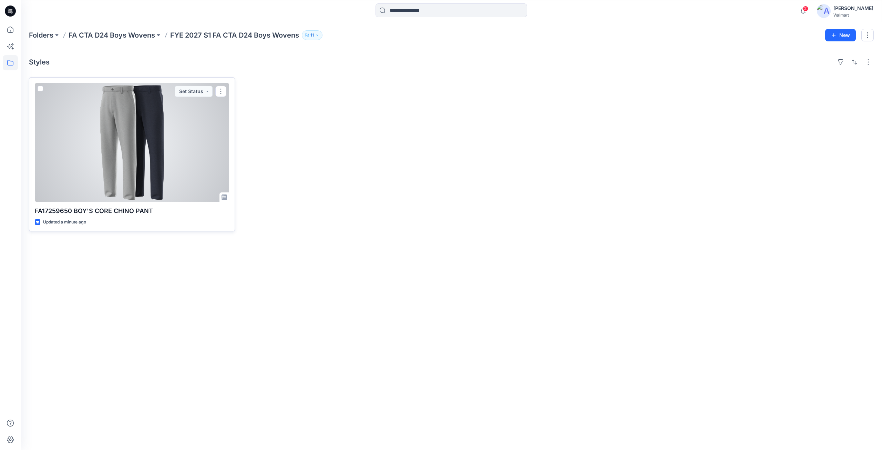
click at [179, 141] on div at bounding box center [132, 142] width 194 height 119
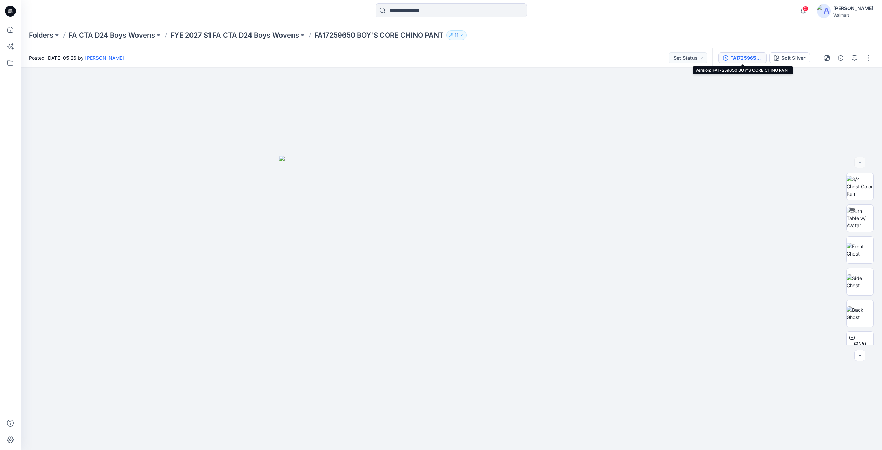
click at [734, 60] on div "FA17259650 BOY'S CORE CHINO PANT" at bounding box center [746, 58] width 32 height 8
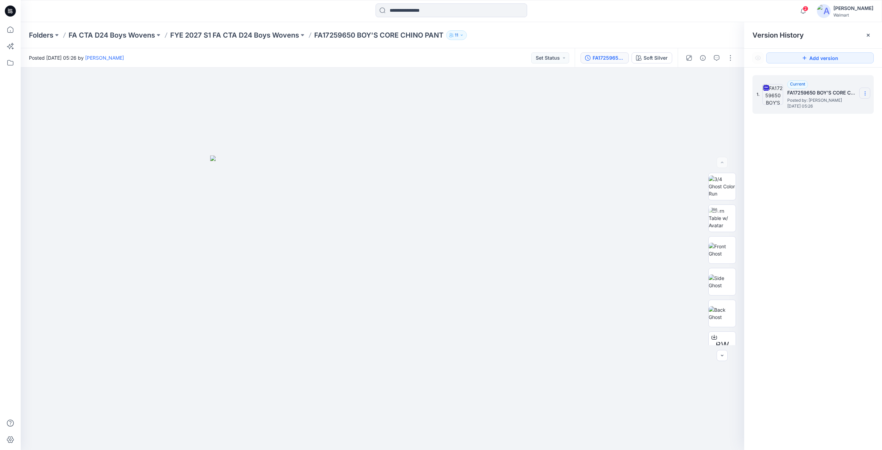
click at [864, 94] on icon at bounding box center [865, 94] width 6 height 6
click at [817, 121] on span "Duplicate Version" at bounding box center [820, 120] width 39 height 8
click at [813, 104] on span "[DATE] 05:27" at bounding box center [822, 106] width 69 height 5
click at [729, 60] on button "button" at bounding box center [730, 57] width 11 height 11
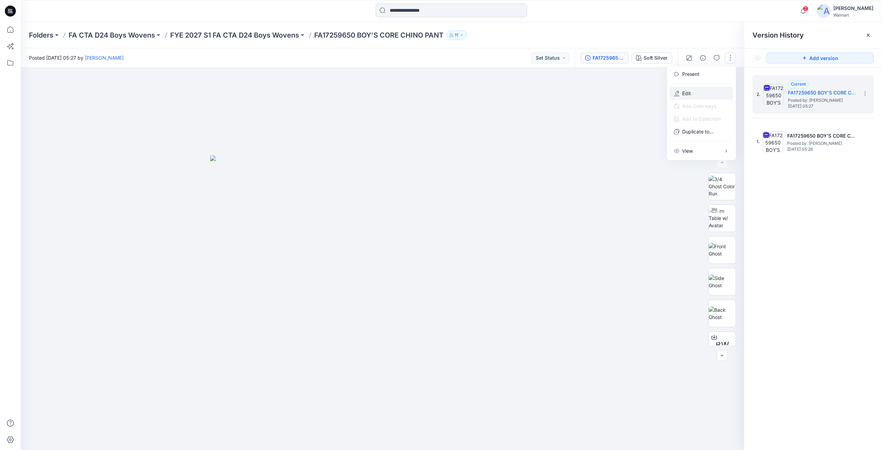
click at [692, 91] on button "Edit" at bounding box center [701, 93] width 63 height 13
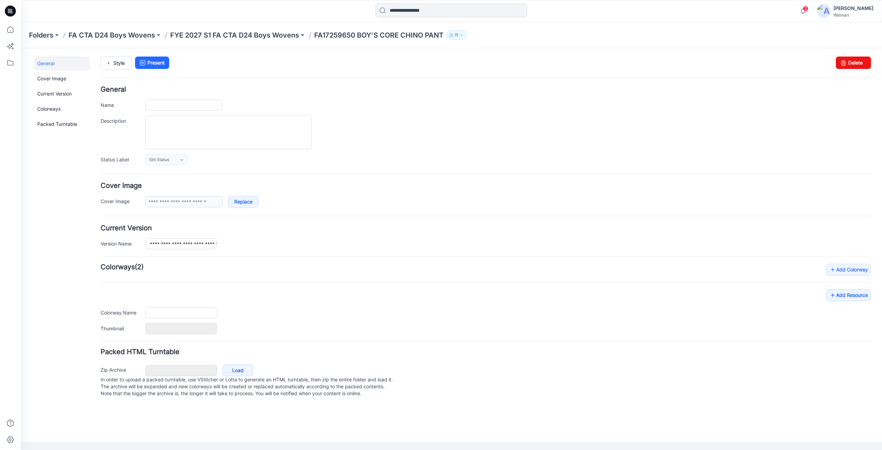
type input "**********"
type textarea "**********"
type input "**********"
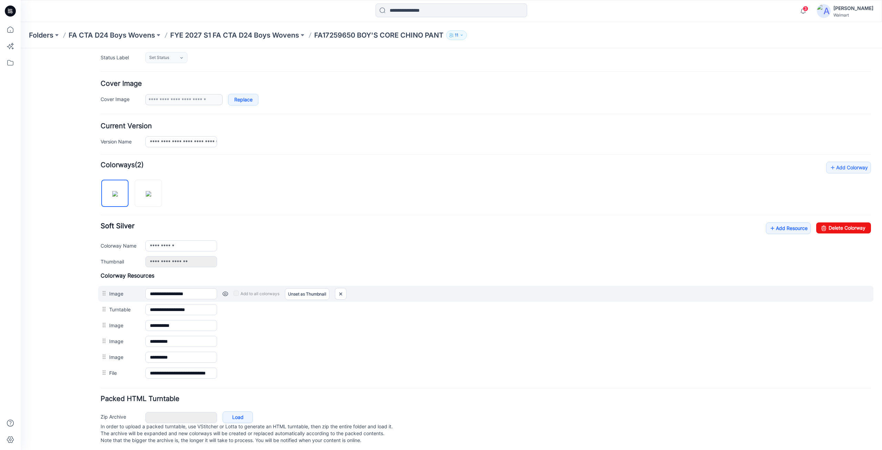
scroll to position [112, 0]
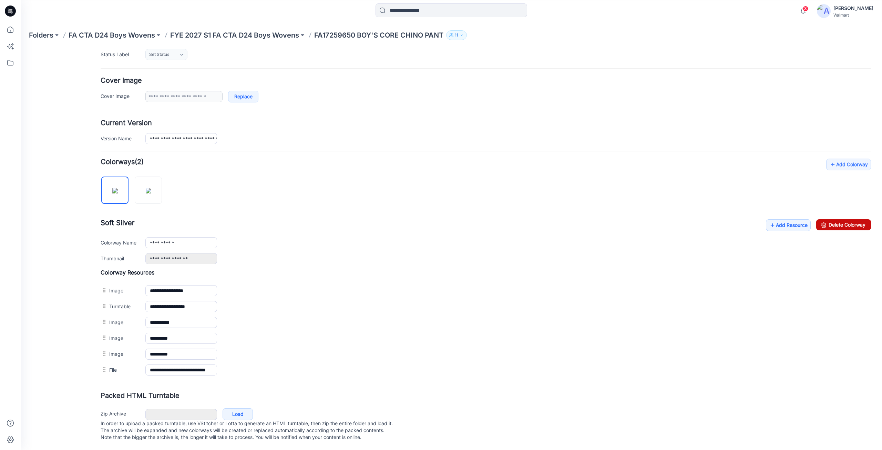
click at [832, 219] on link "Delete Colorway" at bounding box center [843, 224] width 55 height 11
type input "*********"
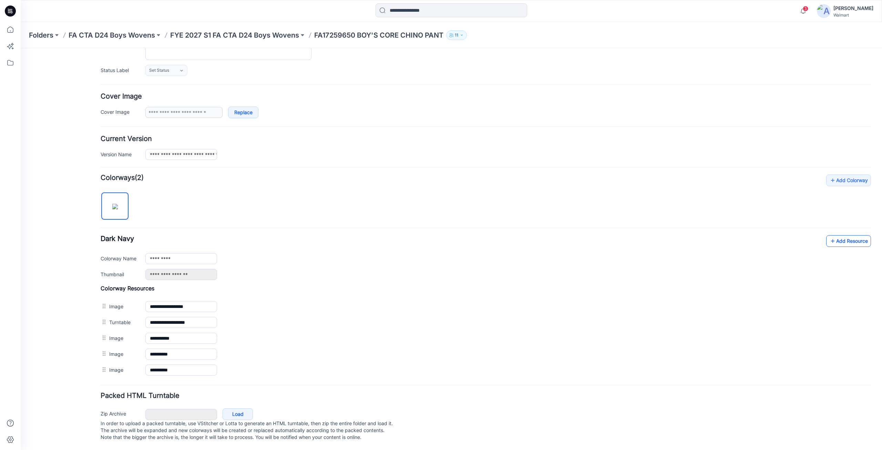
click at [844, 235] on link "Add Resource" at bounding box center [848, 241] width 45 height 12
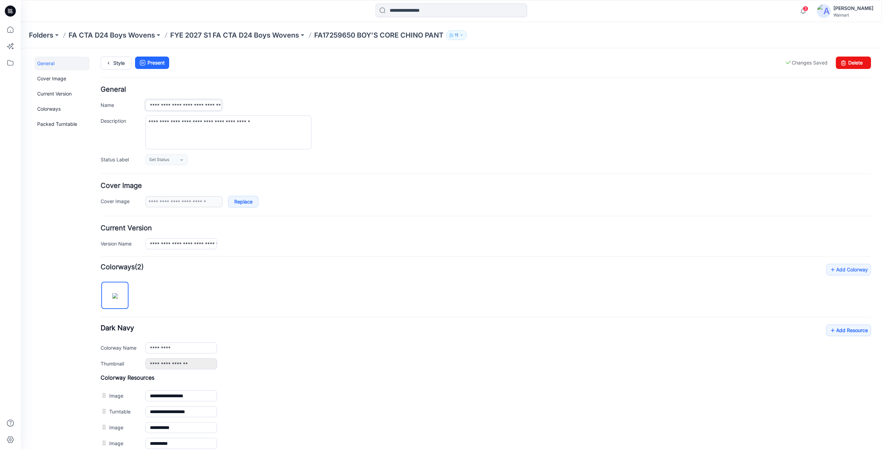
scroll to position [0, 18]
drag, startPoint x: 202, startPoint y: 106, endPoint x: 265, endPoint y: 107, distance: 63.7
click at [258, 108] on div "**********" at bounding box center [508, 105] width 726 height 11
click at [512, 116] on div "**********" at bounding box center [508, 132] width 726 height 34
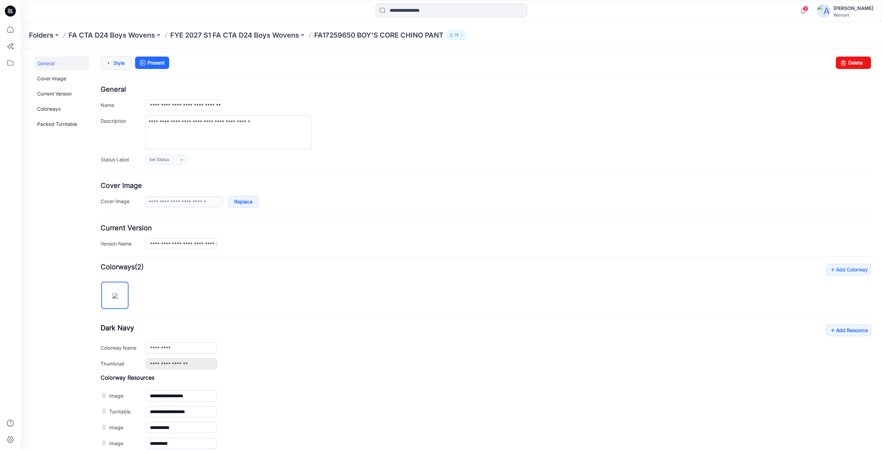
click at [110, 64] on icon at bounding box center [109, 63] width 10 height 12
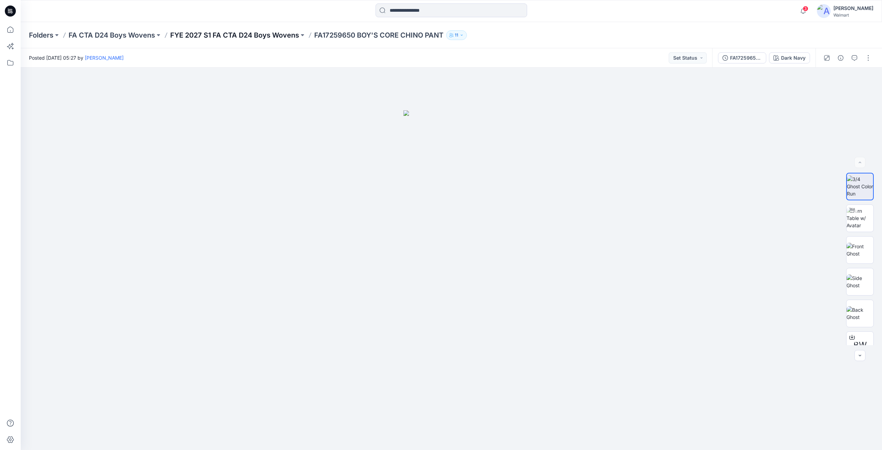
click at [228, 31] on p "FYE 2027 S1 FA CTA D24 Boys Wovens" at bounding box center [234, 35] width 129 height 10
click at [254, 38] on p "FYE 2027 S1 FA CTA D24 Boys Wovens" at bounding box center [234, 35] width 129 height 10
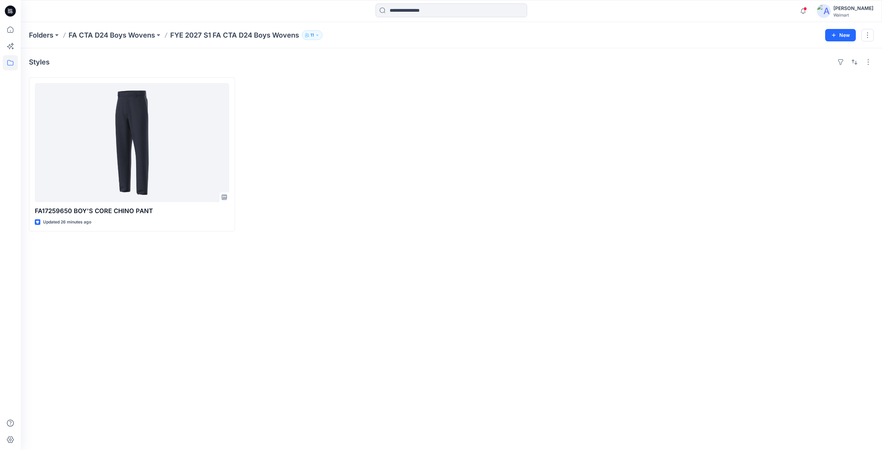
click at [6, 14] on icon at bounding box center [10, 11] width 11 height 11
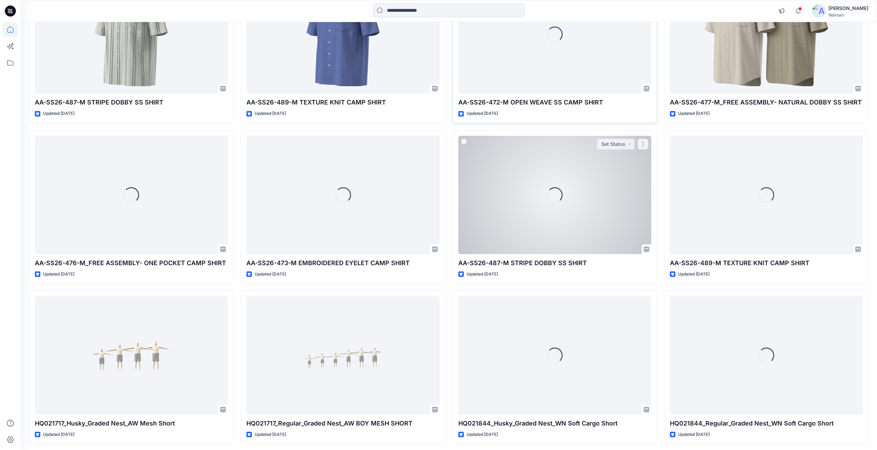
scroll to position [945, 0]
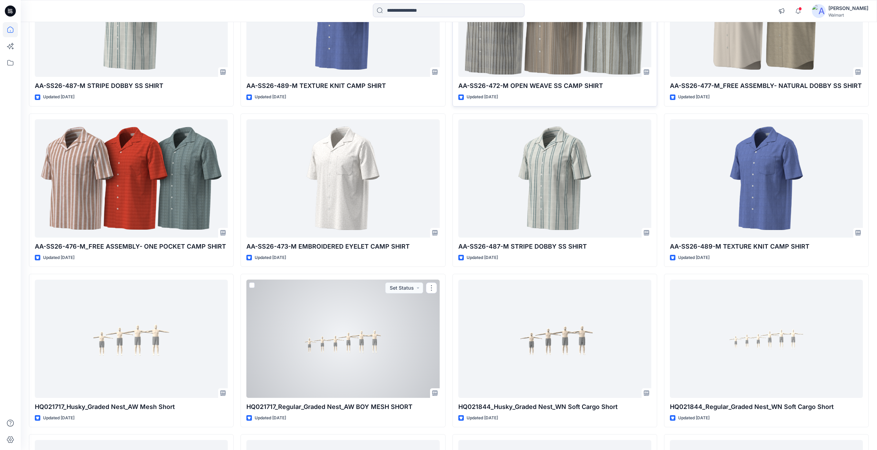
click at [323, 342] on div at bounding box center [342, 338] width 193 height 118
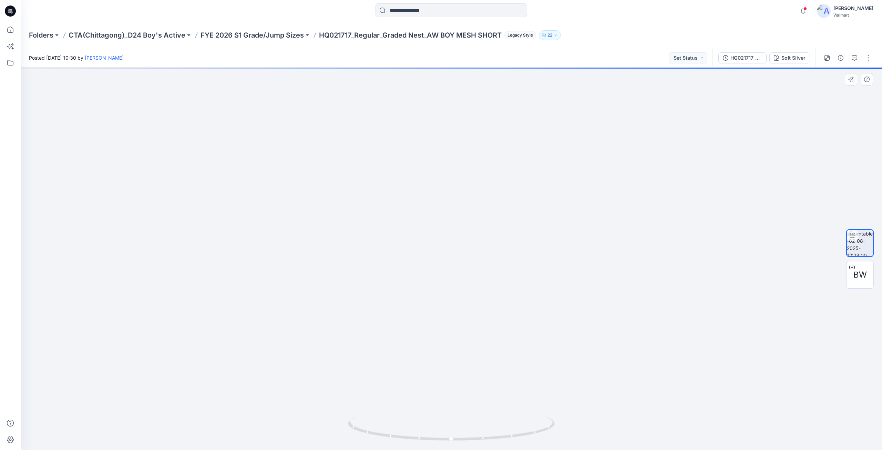
drag, startPoint x: 482, startPoint y: 314, endPoint x: 370, endPoint y: 236, distance: 135.6
click at [370, 236] on img at bounding box center [451, 146] width 672 height 608
